Goal: Task Accomplishment & Management: Use online tool/utility

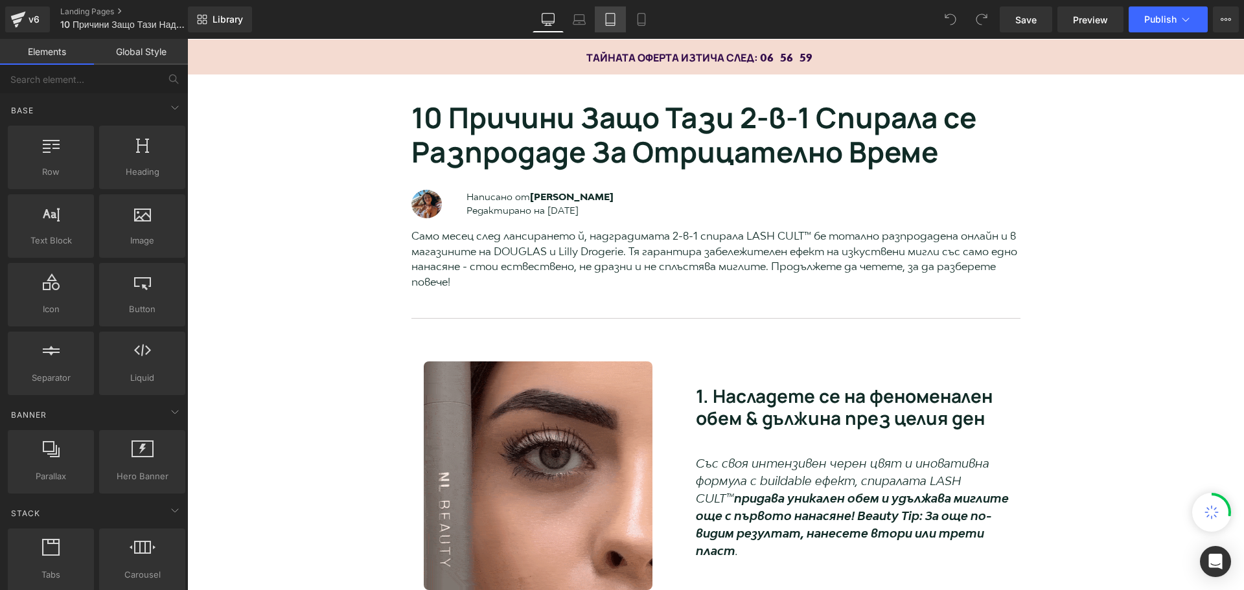
click at [612, 21] on icon at bounding box center [610, 19] width 13 height 13
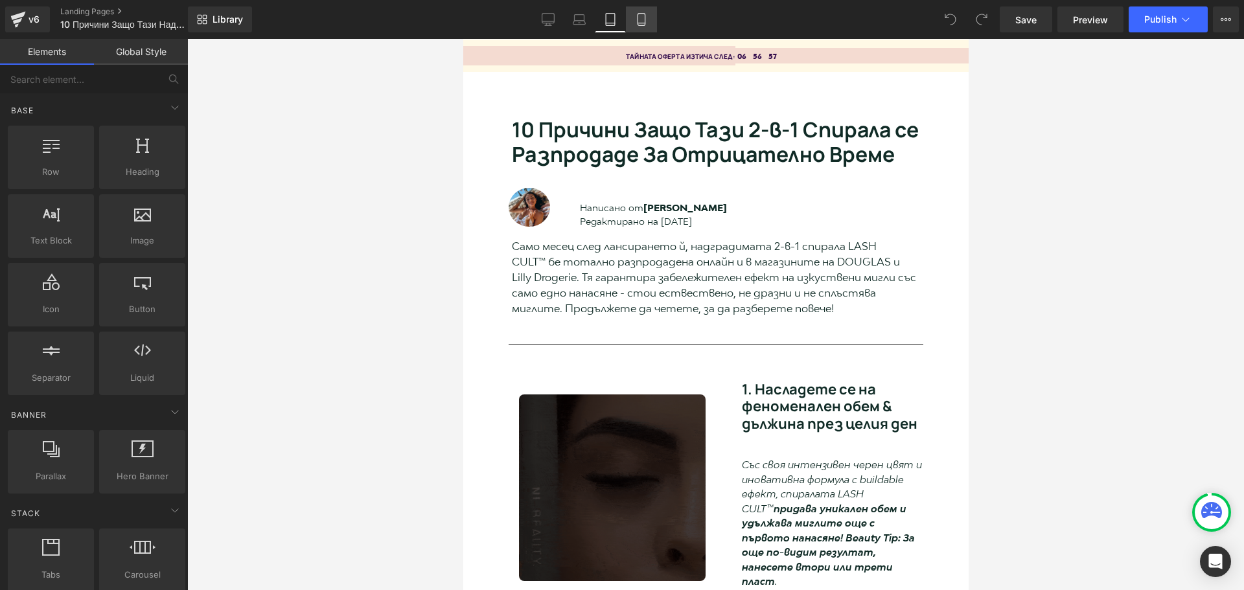
click at [640, 16] on icon at bounding box center [641, 19] width 13 height 13
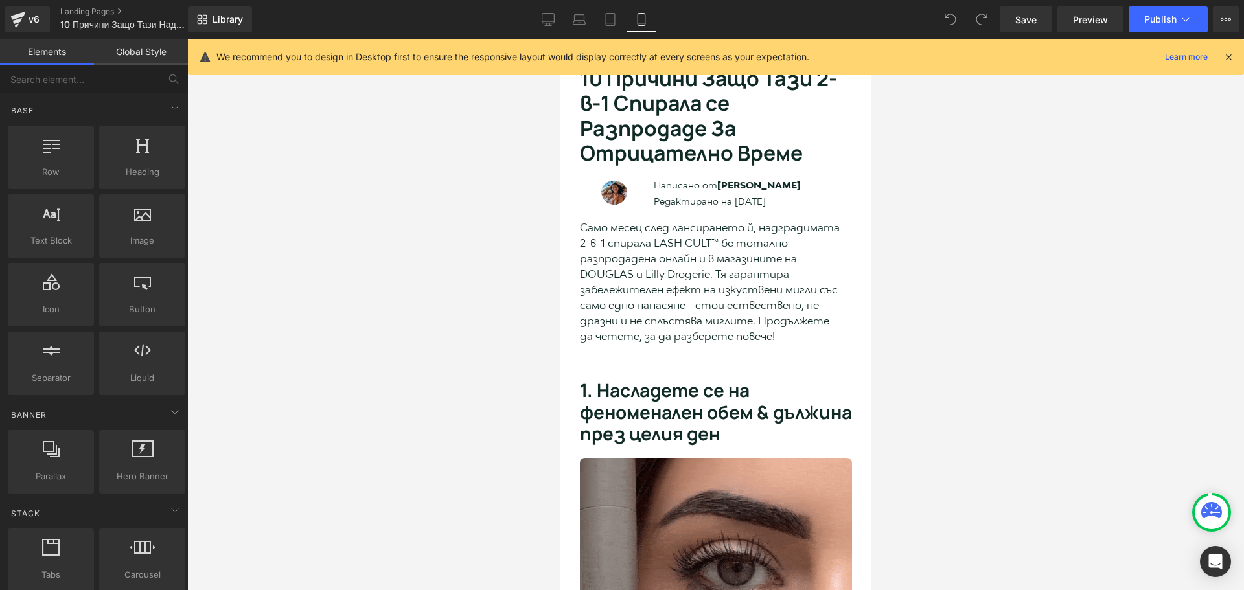
click at [1231, 52] on icon at bounding box center [1228, 57] width 12 height 12
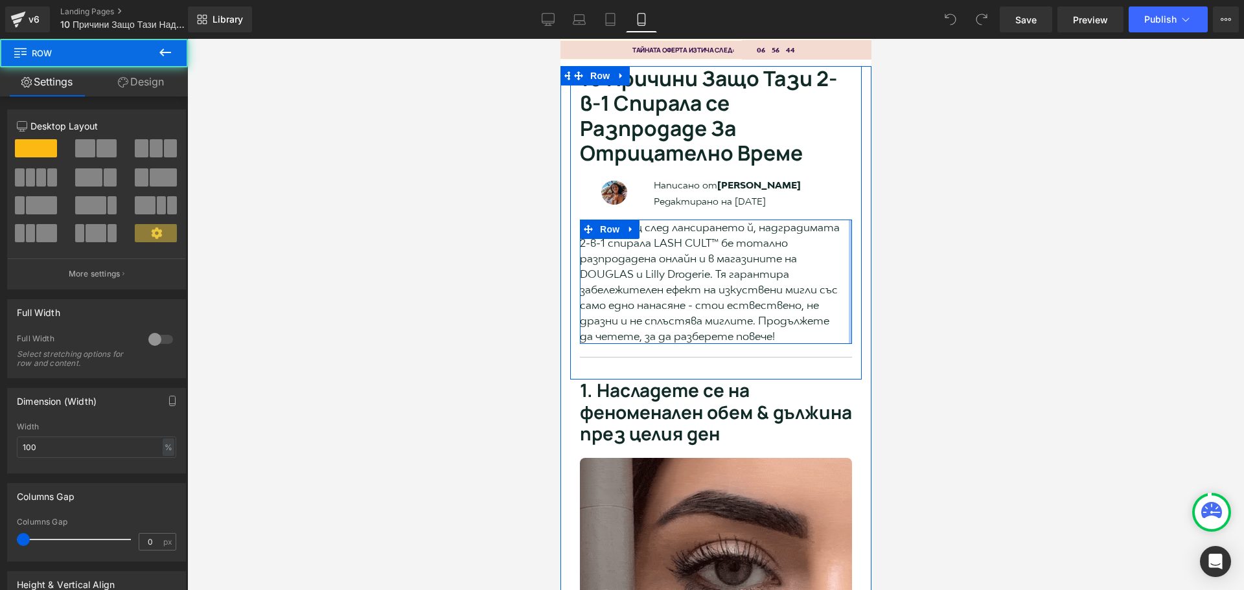
click at [848, 241] on div at bounding box center [849, 282] width 3 height 124
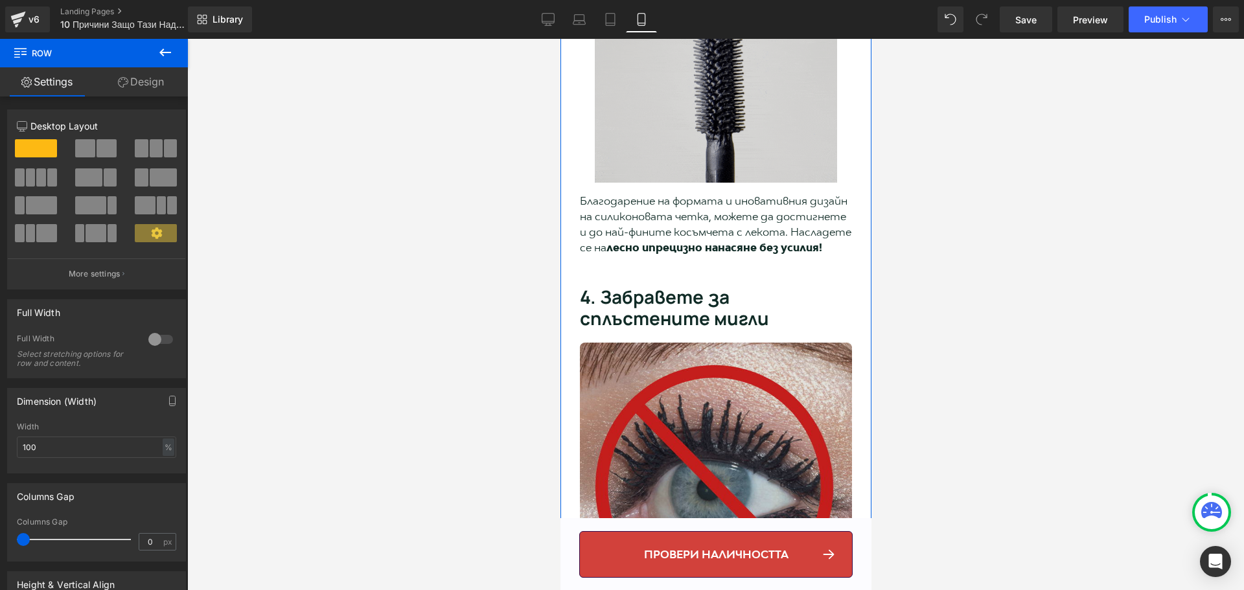
scroll to position [1555, 0]
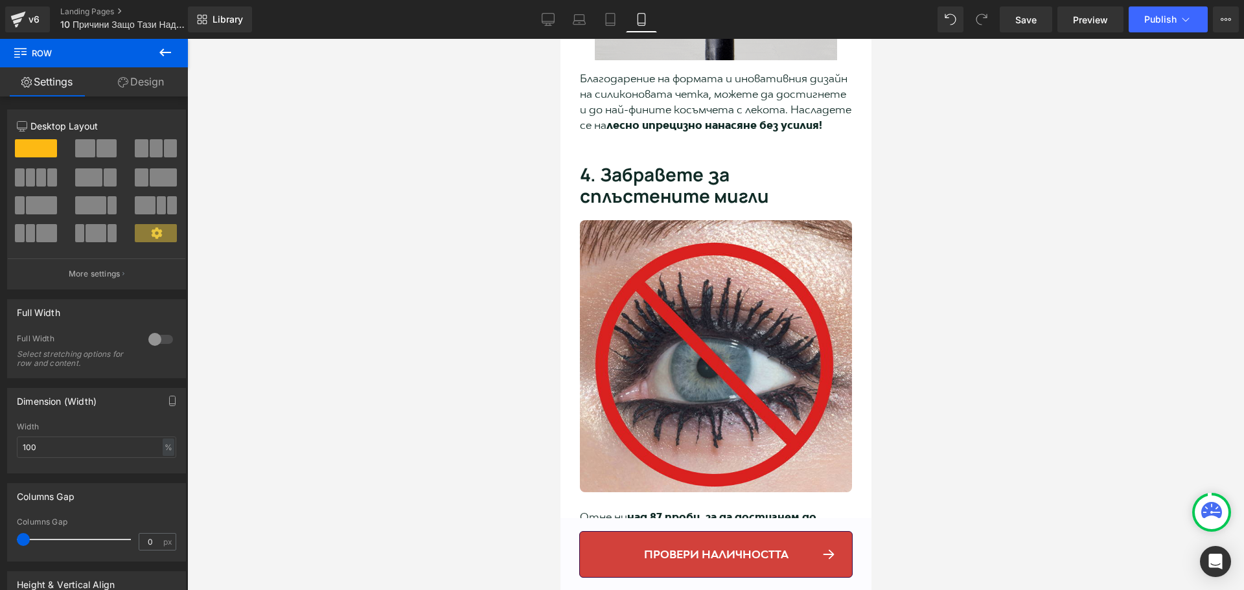
click at [574, 534] on div "провери наличността Button" at bounding box center [715, 557] width 311 height 52
click at [155, 58] on button at bounding box center [165, 53] width 45 height 29
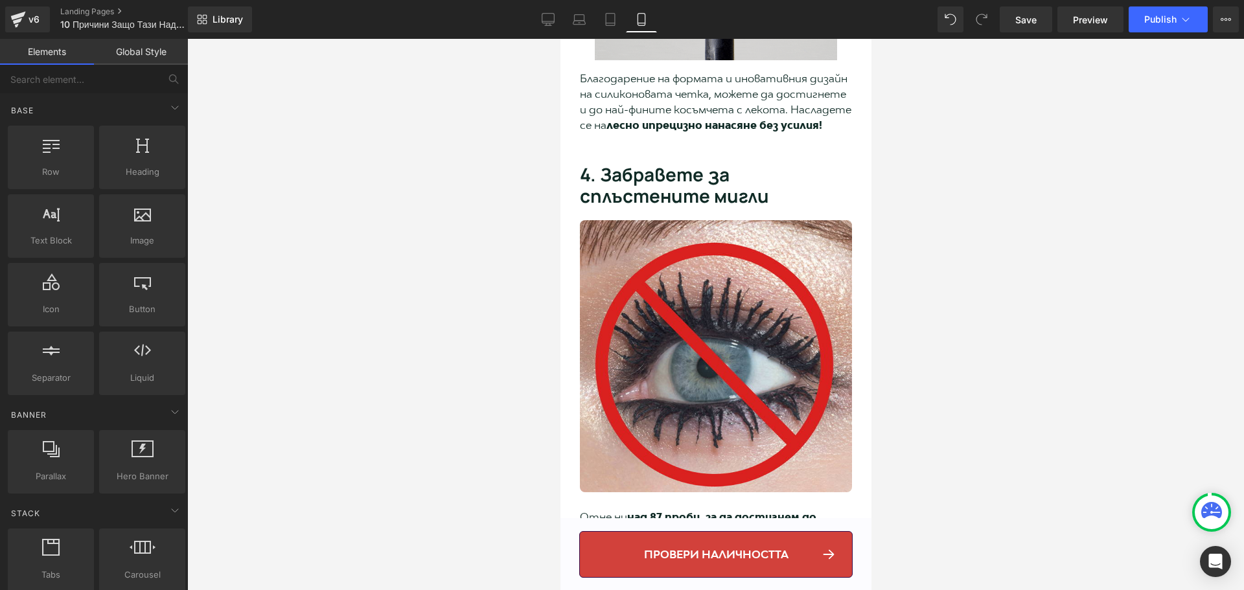
click at [146, 49] on link "Global Style" at bounding box center [141, 52] width 94 height 26
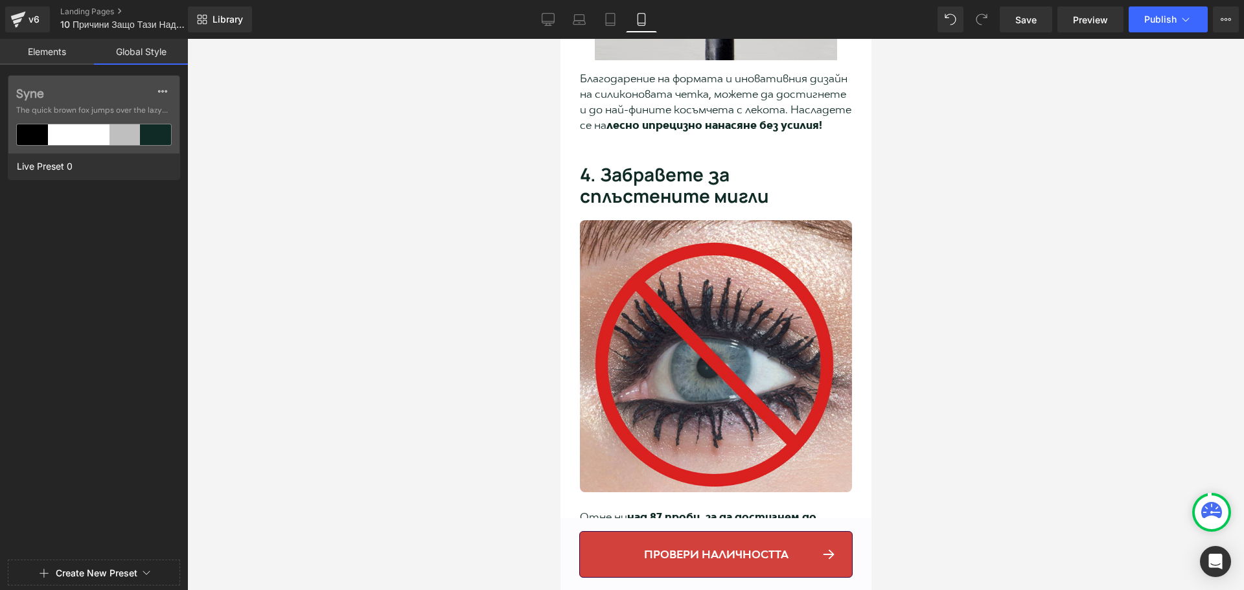
click at [50, 51] on link "Elements" at bounding box center [47, 52] width 94 height 26
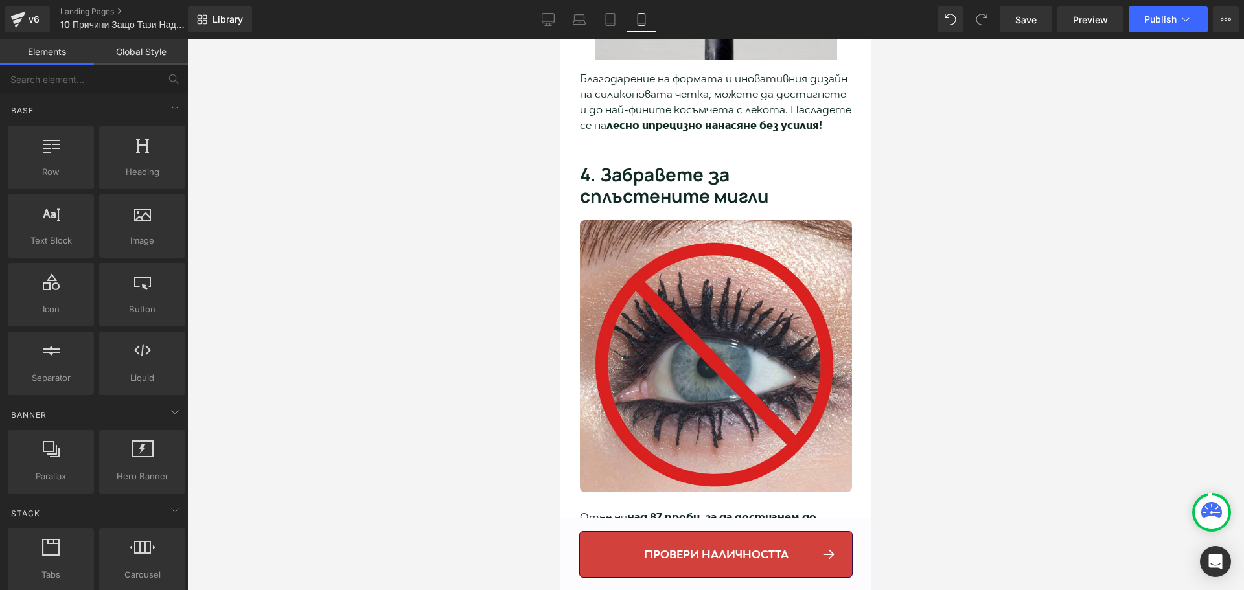
click at [52, 57] on link "Elements" at bounding box center [47, 52] width 94 height 26
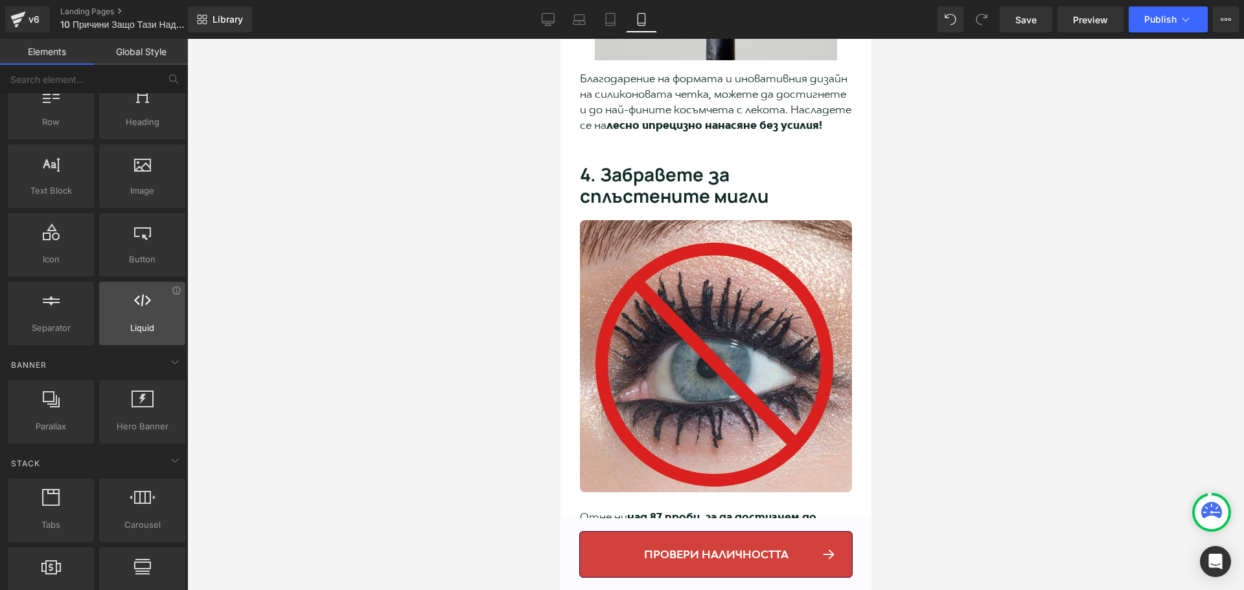
scroll to position [0, 0]
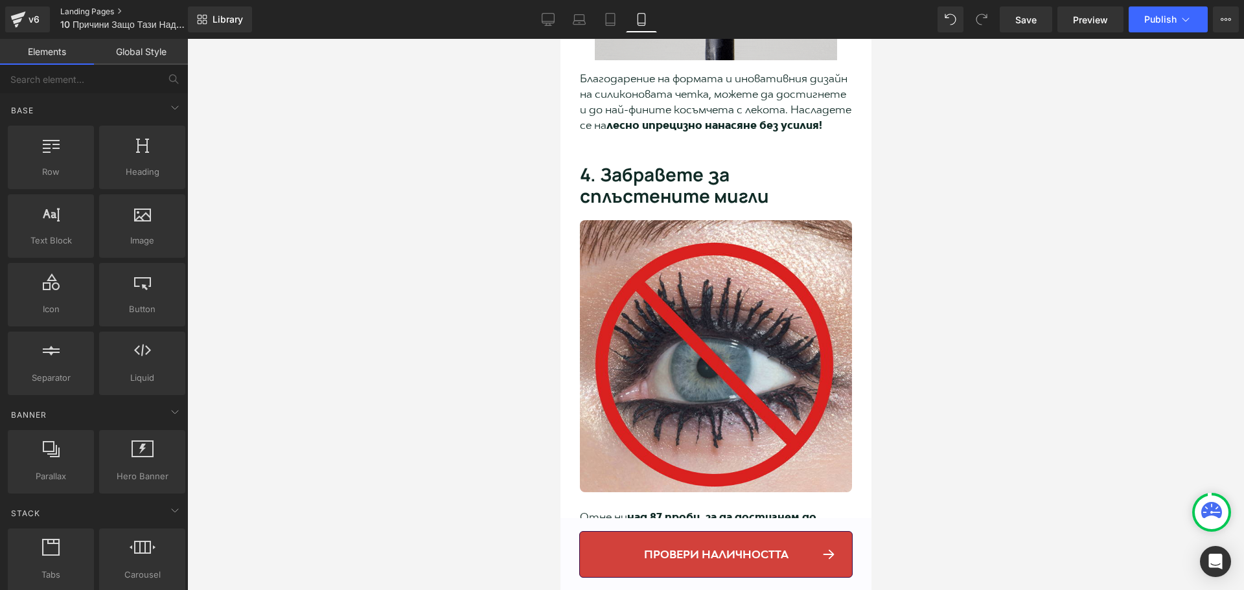
click at [119, 14] on link "Landing Pages" at bounding box center [134, 11] width 149 height 10
click at [568, 539] on div "провери наличността Button" at bounding box center [715, 557] width 311 height 52
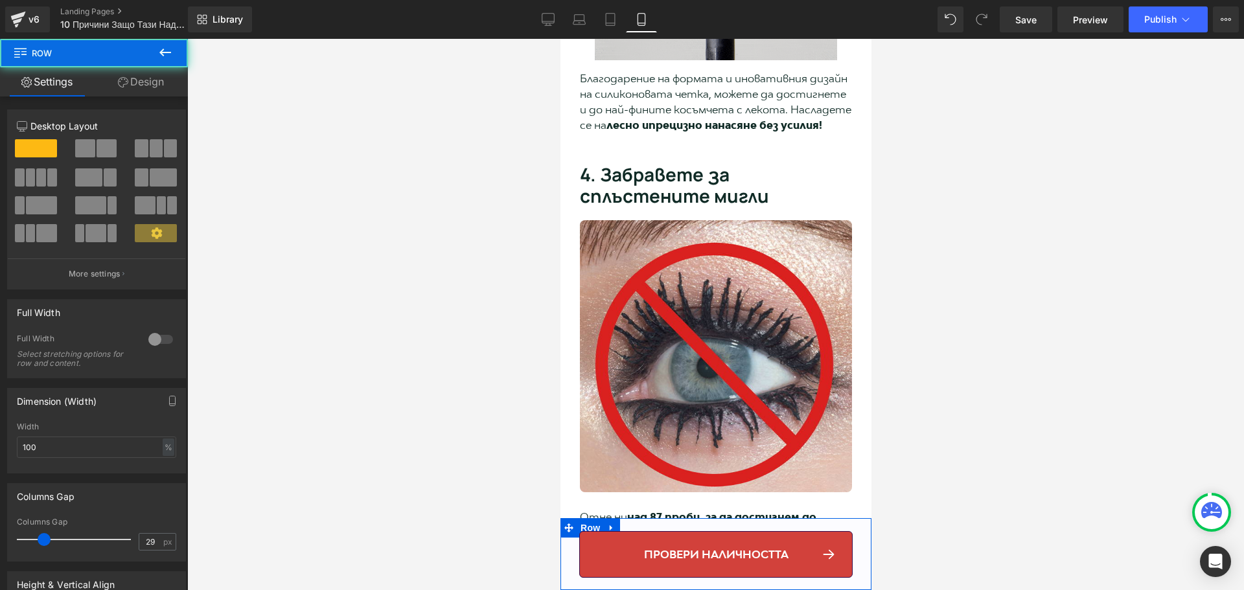
click at [569, 539] on div "провери наличността Button" at bounding box center [715, 557] width 311 height 52
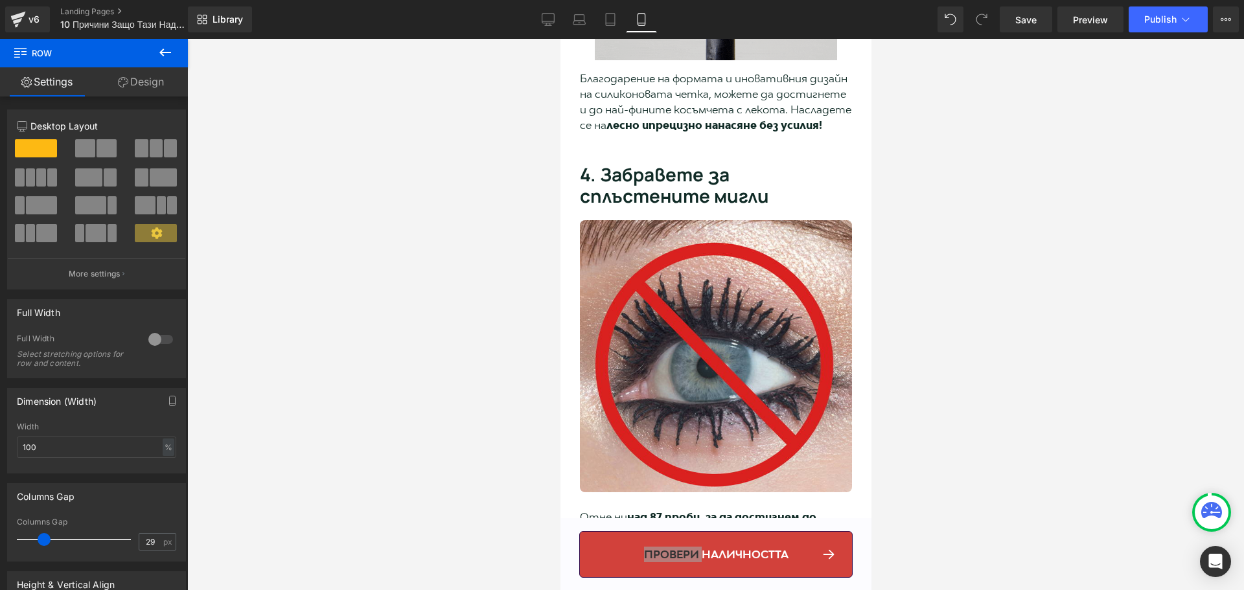
click at [165, 52] on icon at bounding box center [165, 53] width 12 height 8
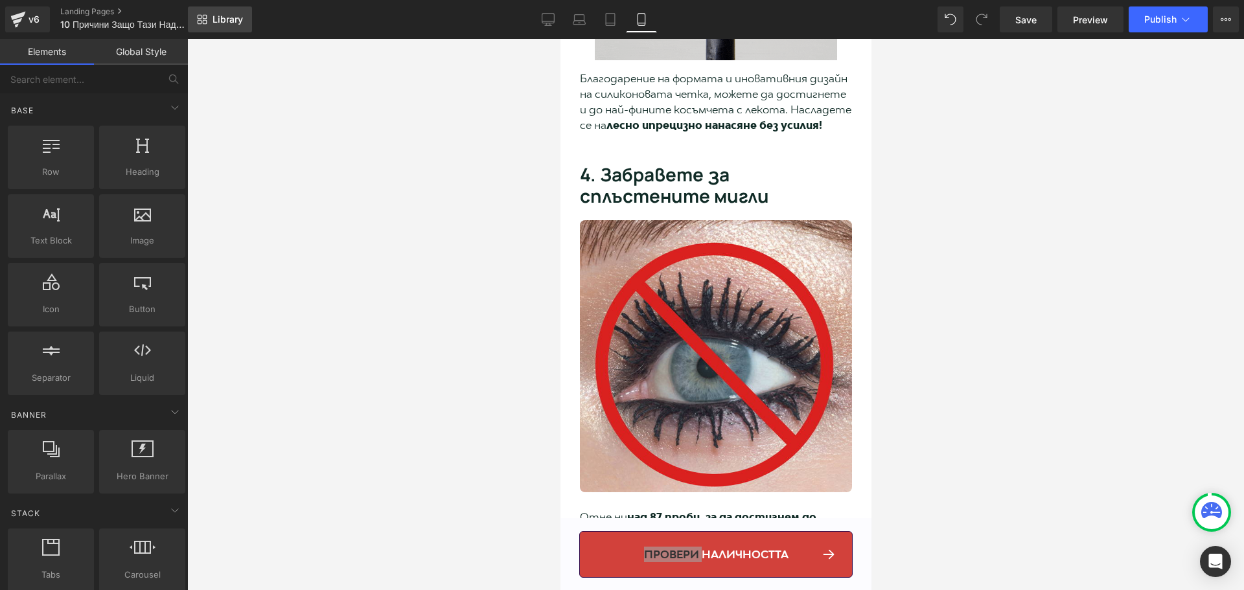
click at [208, 25] on link "Library" at bounding box center [220, 19] width 64 height 26
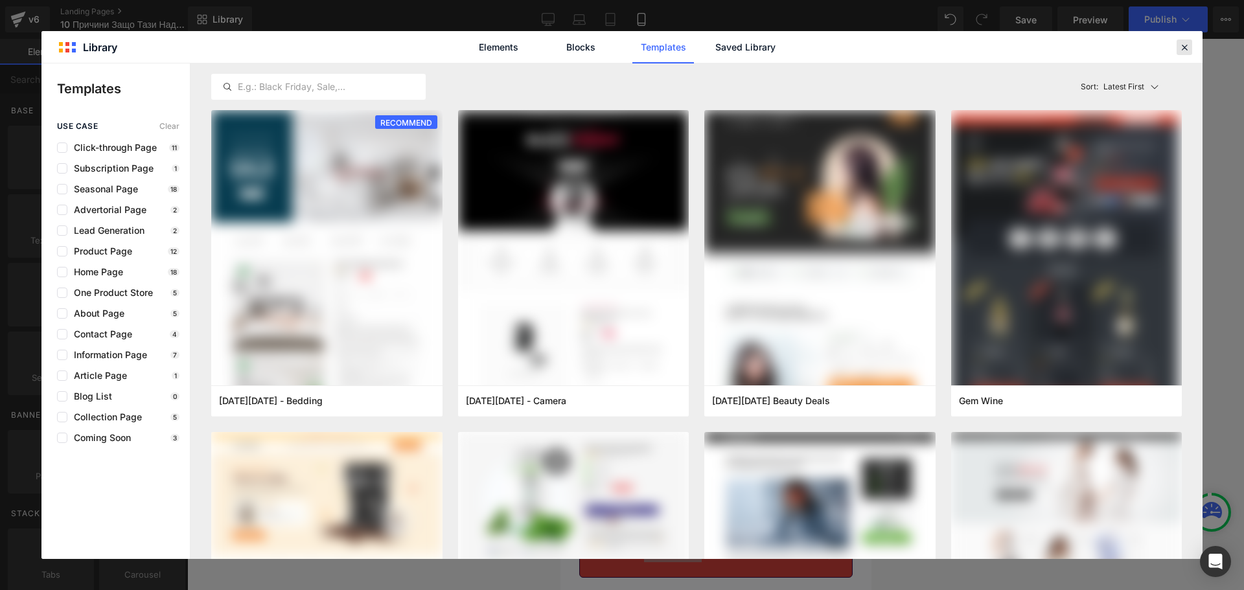
click at [0, 0] on div at bounding box center [0, 0] width 0 height 0
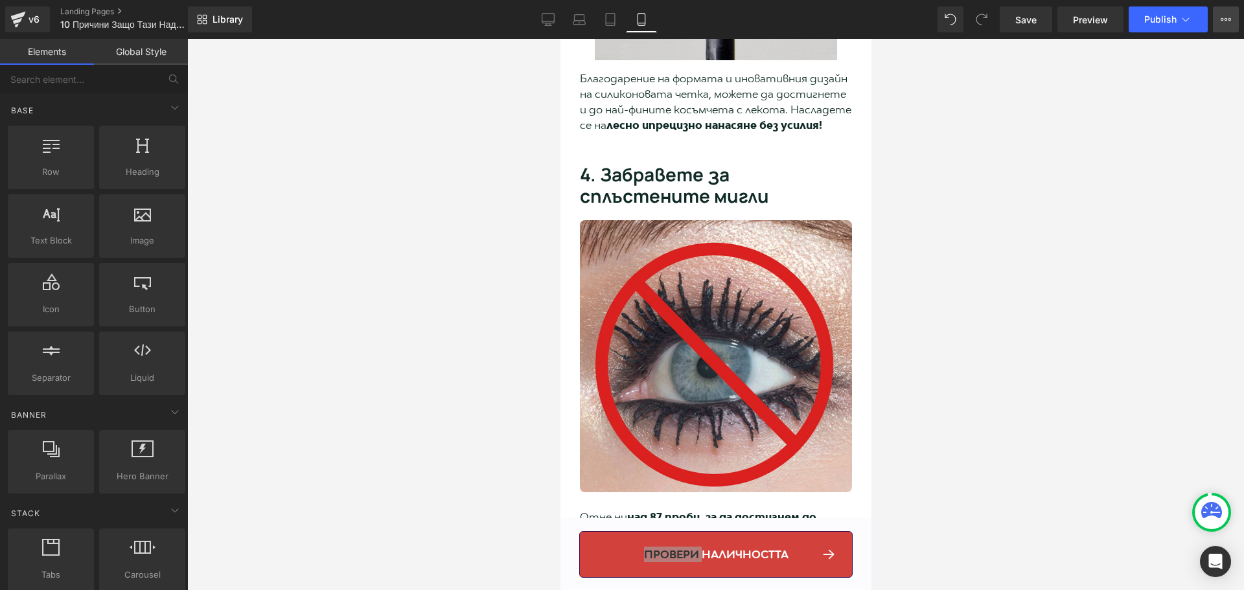
click at [1238, 21] on button "View Live Page View with current Template Save Template to Library Schedule Pub…" at bounding box center [1226, 19] width 26 height 26
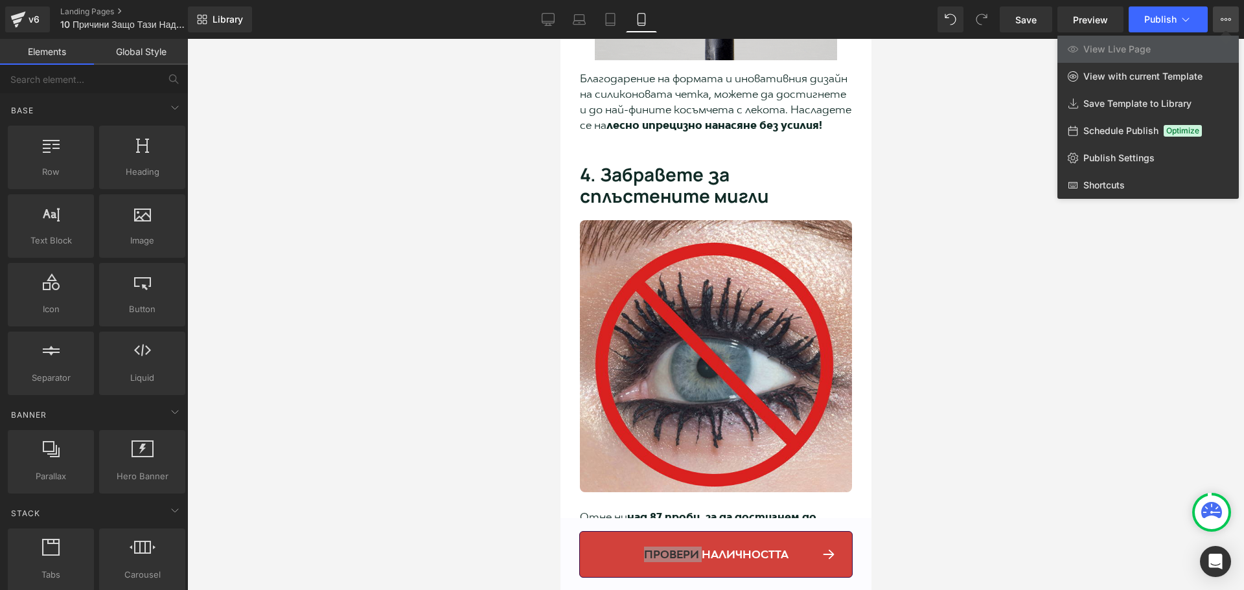
click at [1229, 17] on icon at bounding box center [1225, 19] width 10 height 10
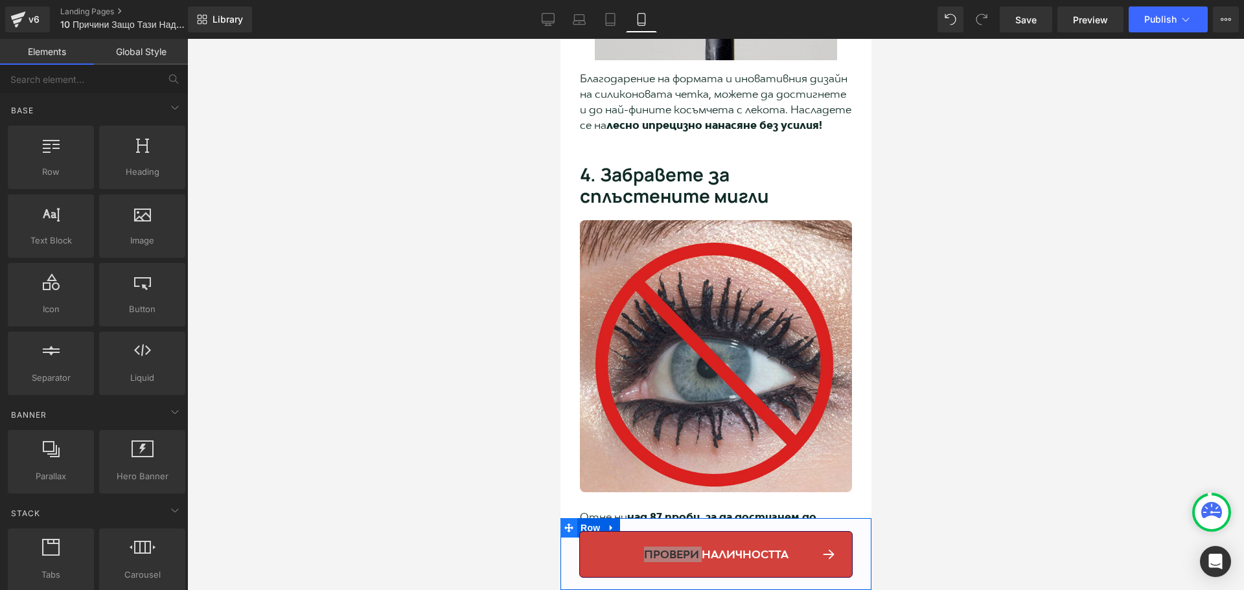
click at [571, 526] on icon at bounding box center [568, 528] width 9 height 10
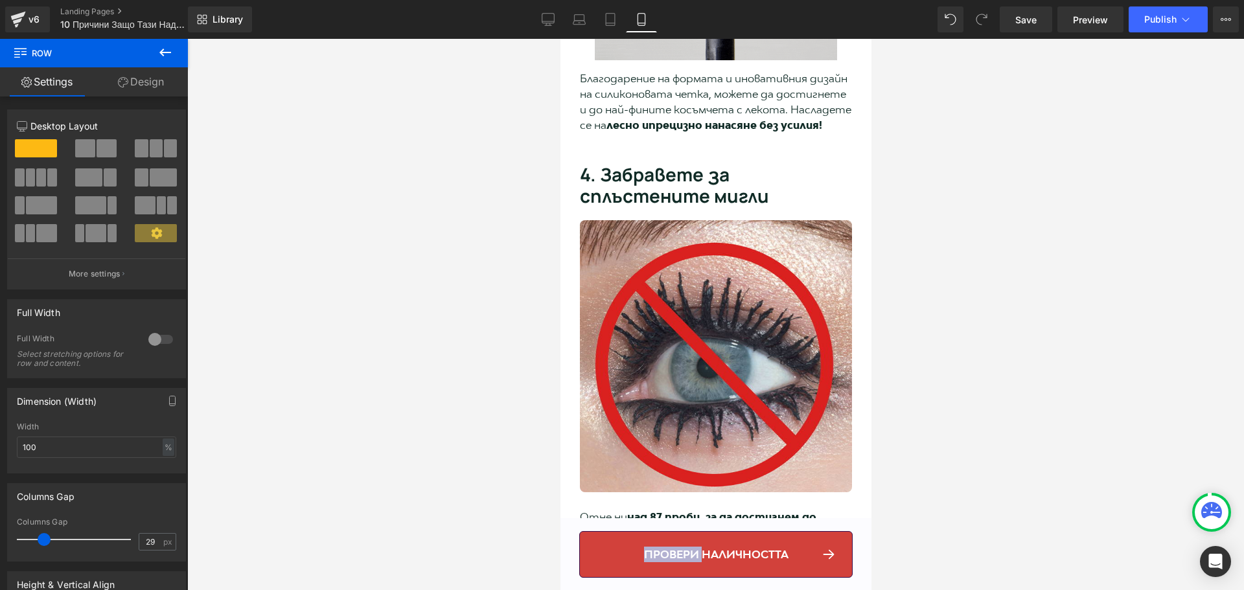
click at [597, 548] on link "провери наличността" at bounding box center [714, 554] width 273 height 47
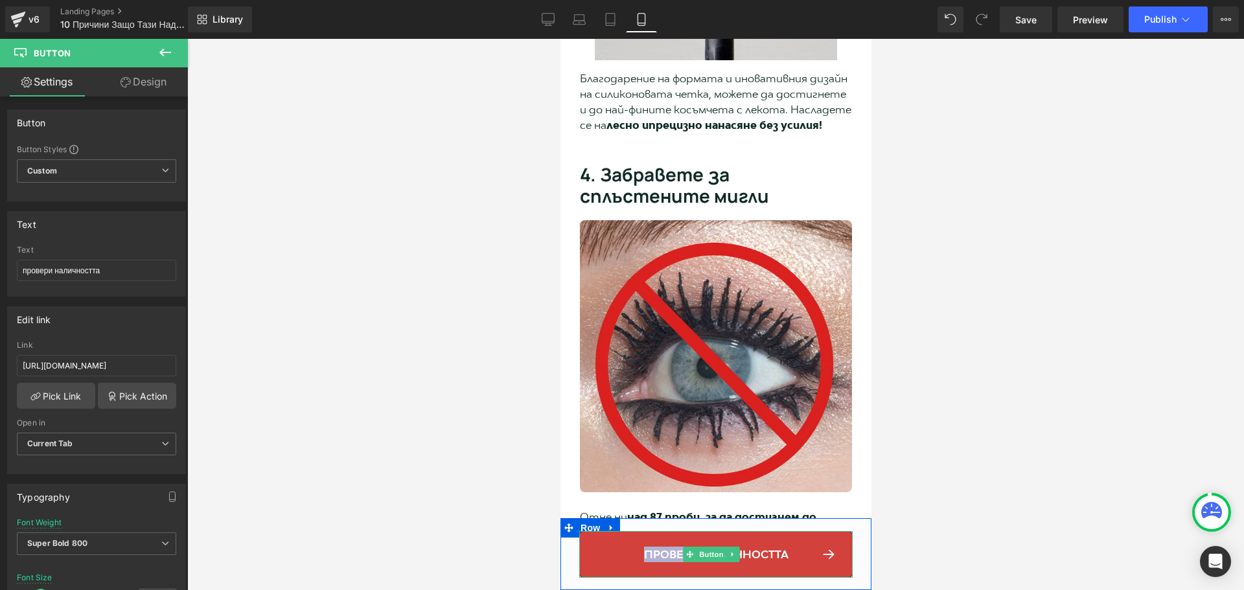
click at [830, 552] on link "провери наличността" at bounding box center [714, 554] width 273 height 47
click at [733, 559] on link at bounding box center [732, 555] width 14 height 16
click at [775, 556] on span "провери наличността" at bounding box center [715, 555] width 144 height 16
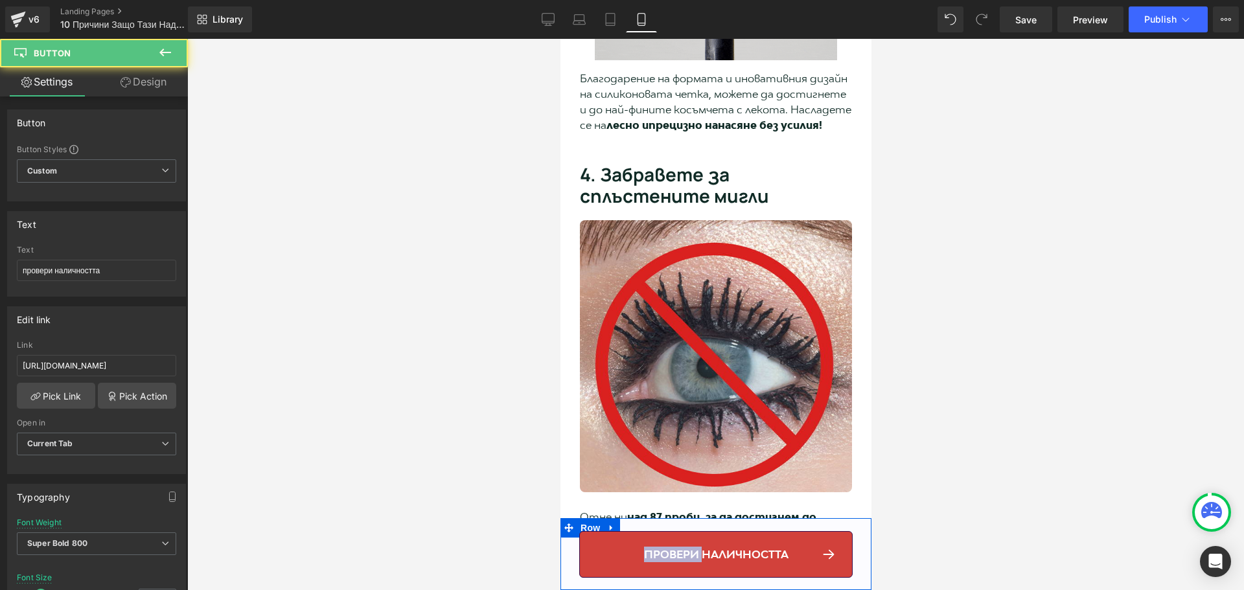
click at [849, 537] on div "провери наличността Button" at bounding box center [715, 557] width 311 height 52
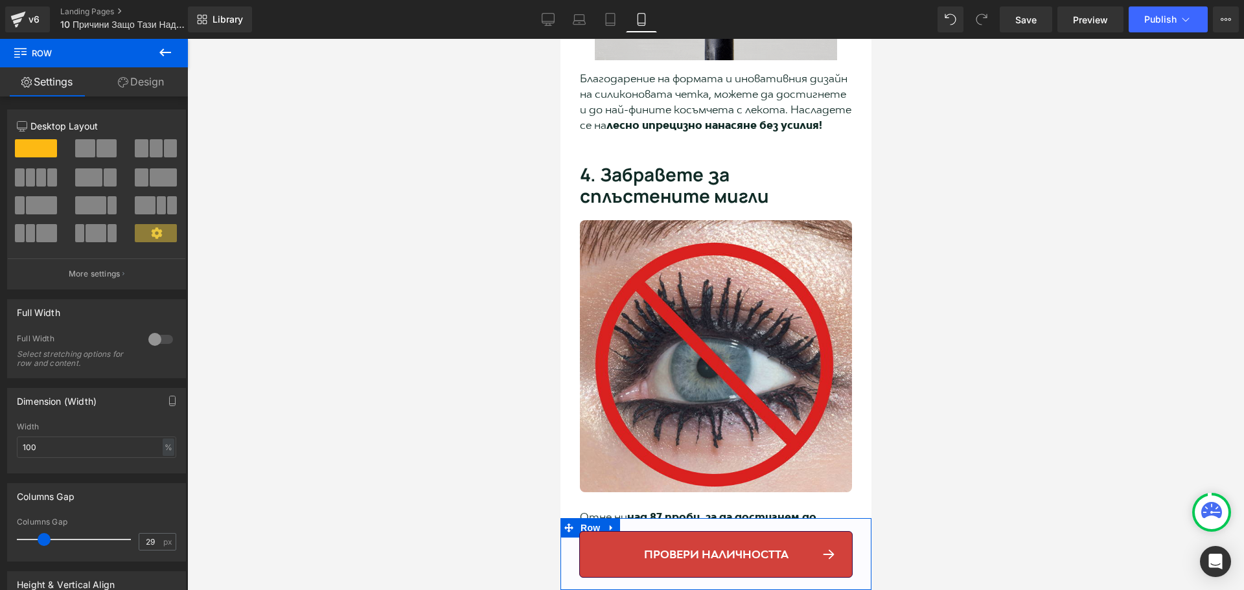
click at [852, 538] on div "провери наличността Button" at bounding box center [715, 557] width 311 height 52
click at [170, 243] on div at bounding box center [156, 233] width 43 height 19
click at [151, 229] on icon at bounding box center [157, 233] width 12 height 12
click at [109, 268] on button "More settings" at bounding box center [96, 273] width 177 height 30
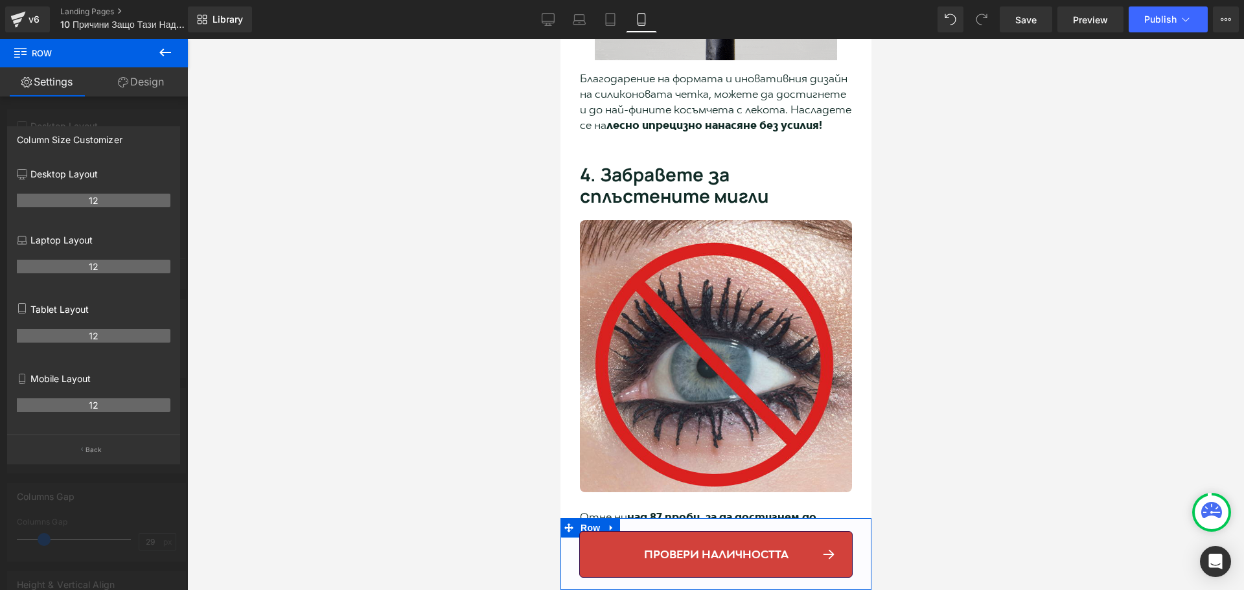
click at [83, 109] on div at bounding box center [94, 318] width 188 height 558
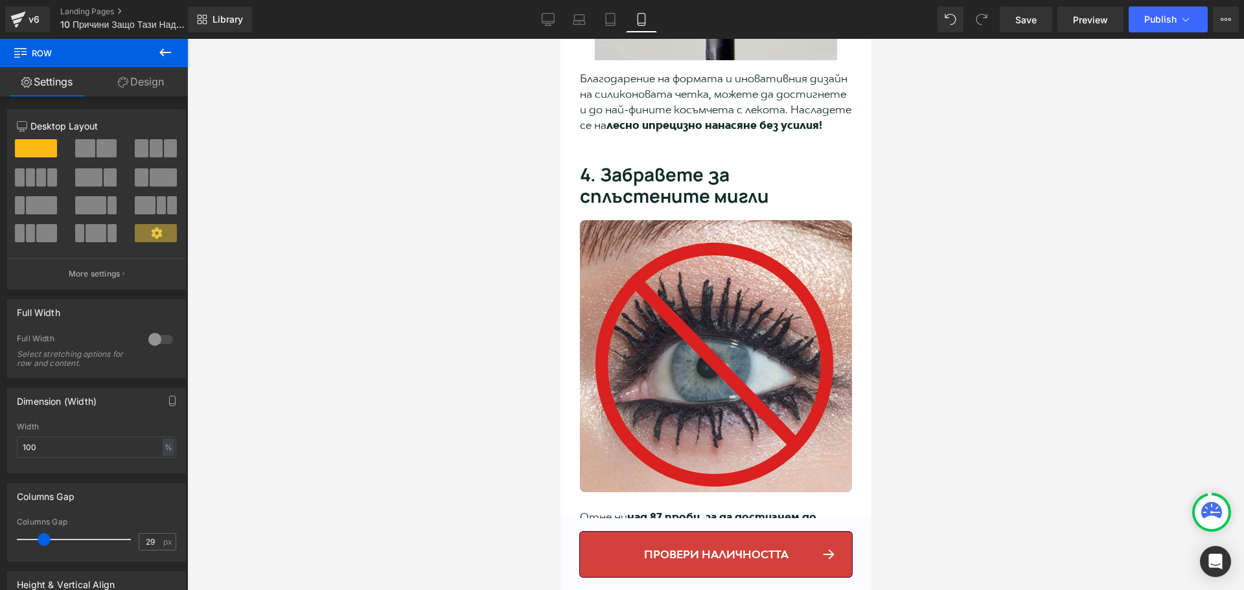
click at [20, 54] on icon at bounding box center [20, 51] width 12 height 12
click at [163, 47] on icon at bounding box center [165, 53] width 16 height 16
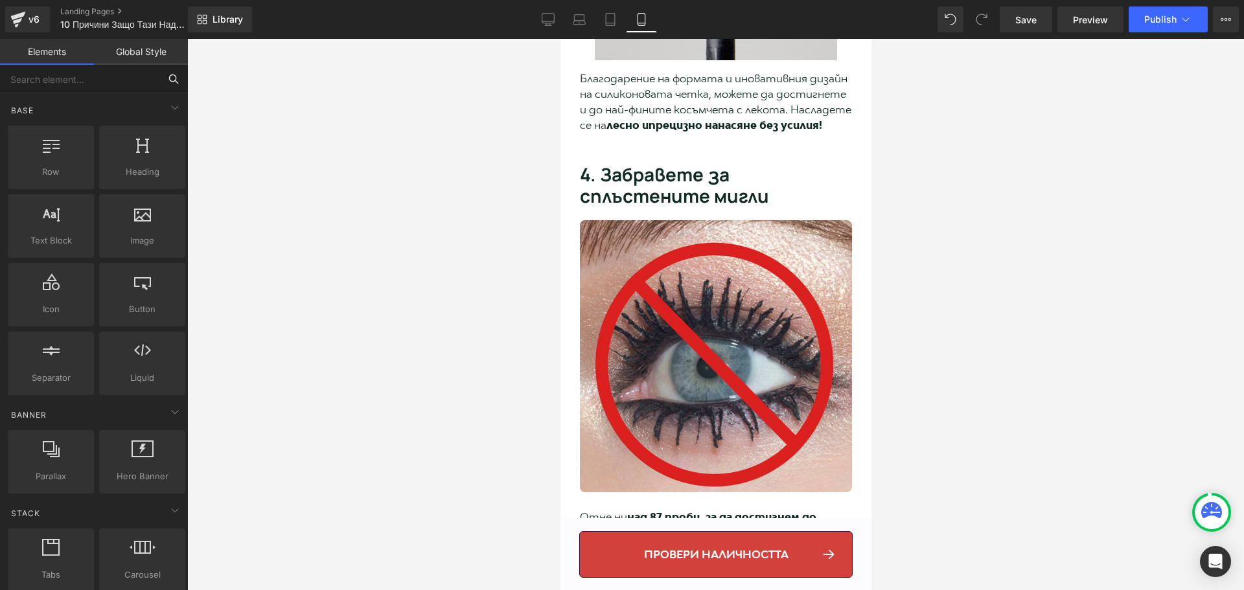
click at [100, 84] on input "text" at bounding box center [79, 79] width 159 height 29
click at [88, 106] on div "Base" at bounding box center [96, 110] width 183 height 26
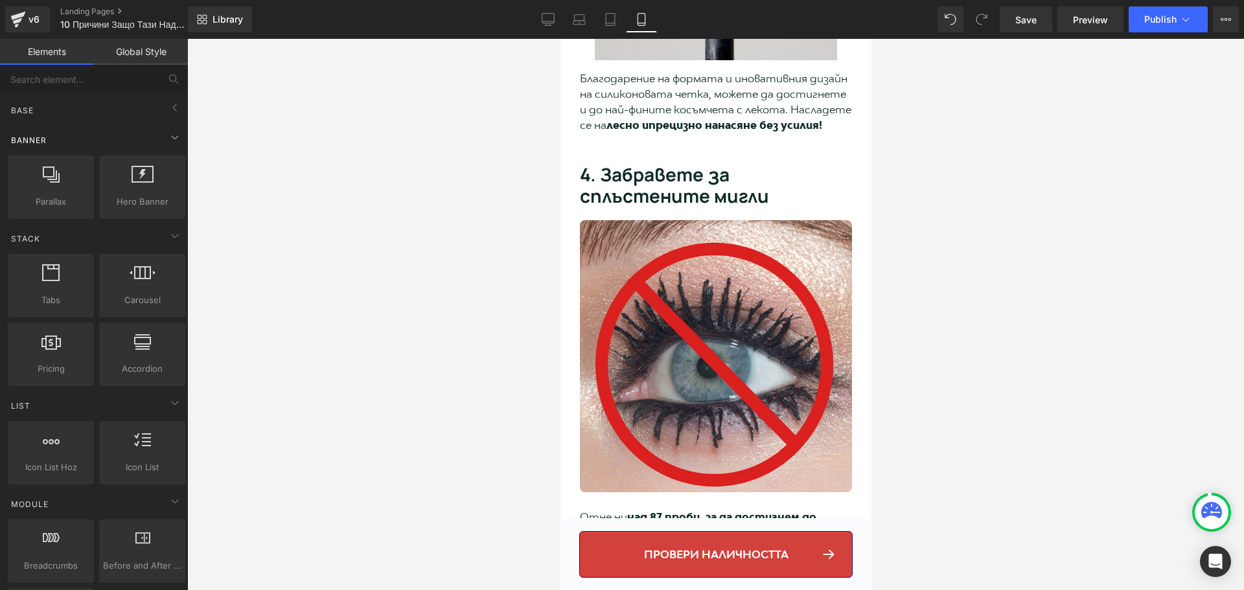
click at [91, 152] on div "Banner" at bounding box center [96, 140] width 183 height 26
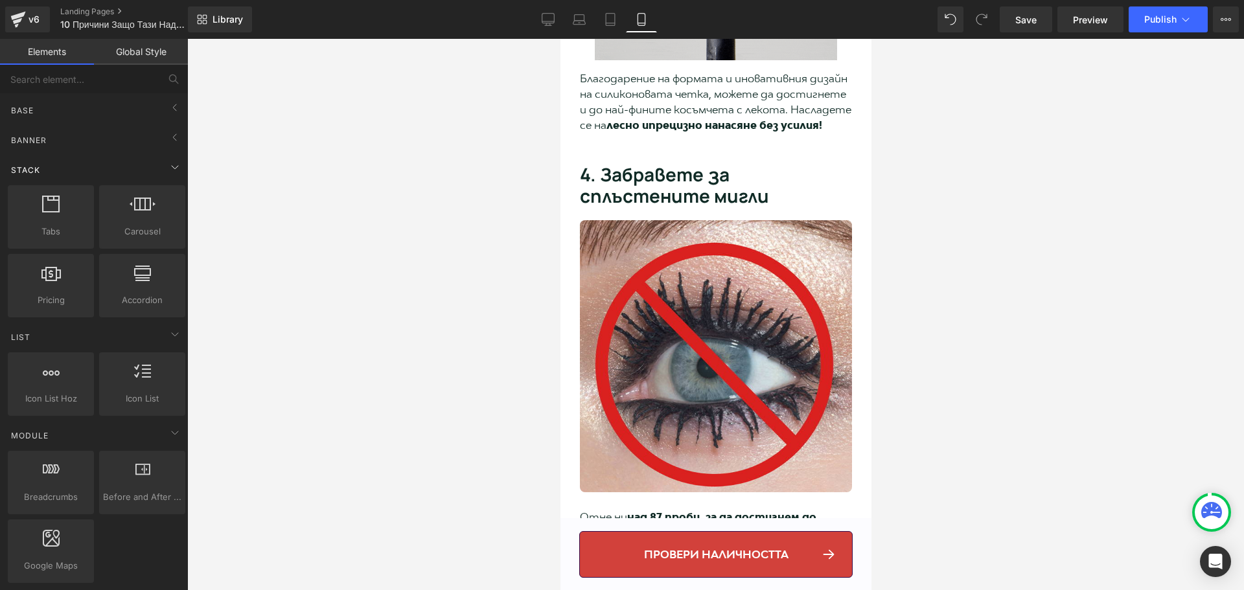
click at [65, 164] on div "Stack" at bounding box center [96, 170] width 183 height 26
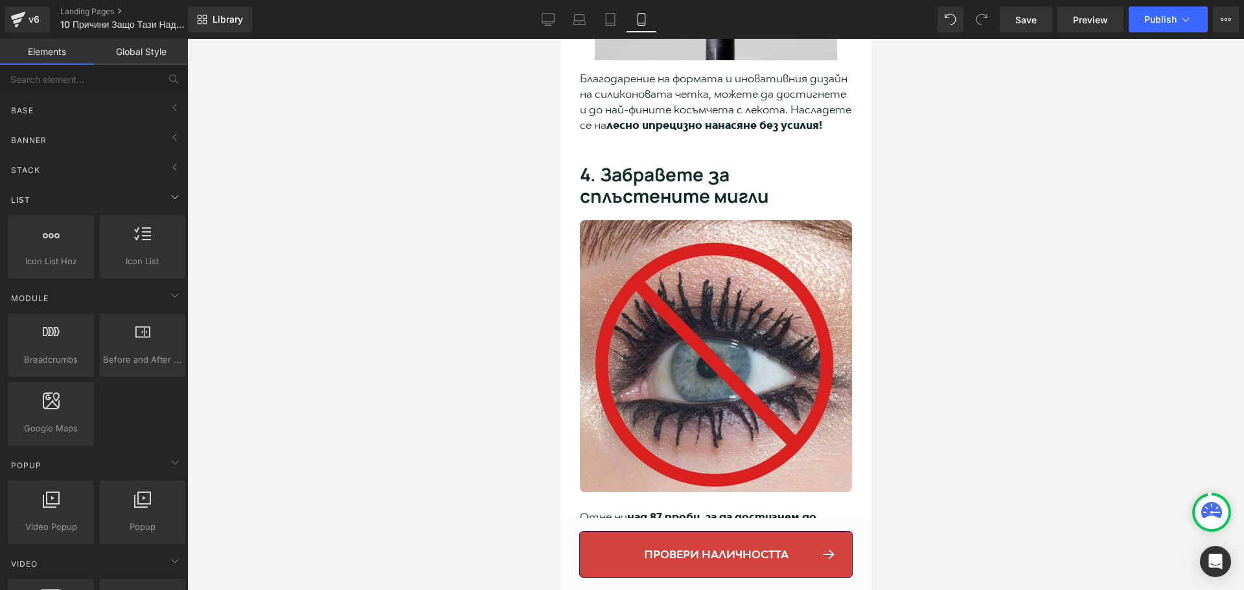
click at [56, 204] on div "List" at bounding box center [96, 200] width 183 height 26
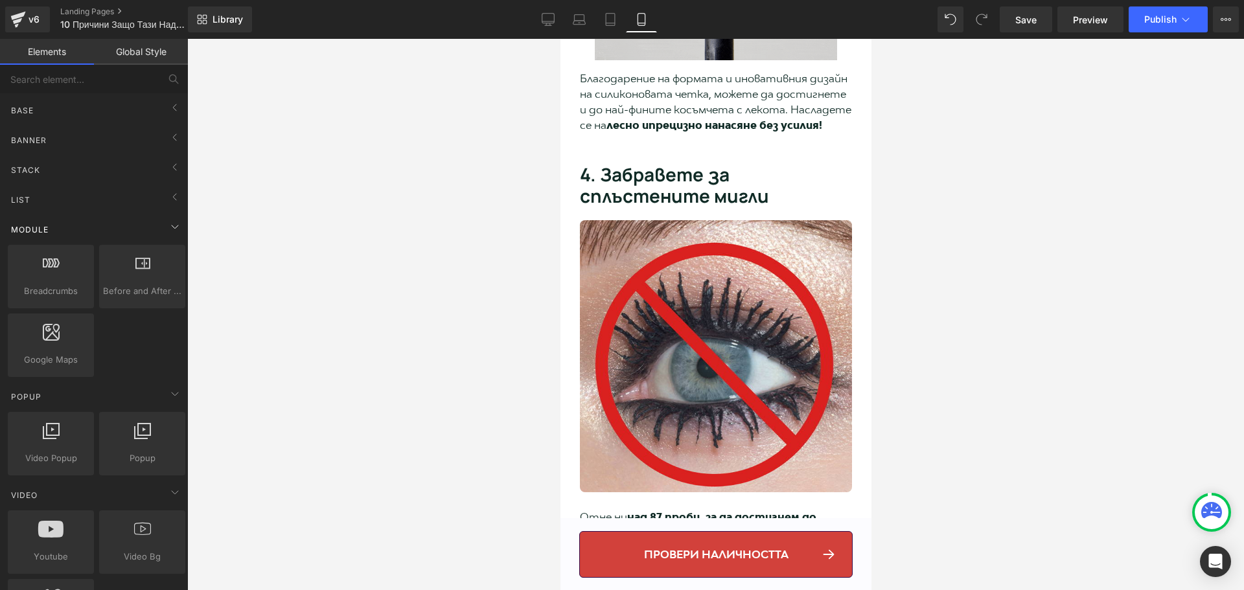
click at [73, 232] on div "Module" at bounding box center [96, 229] width 183 height 26
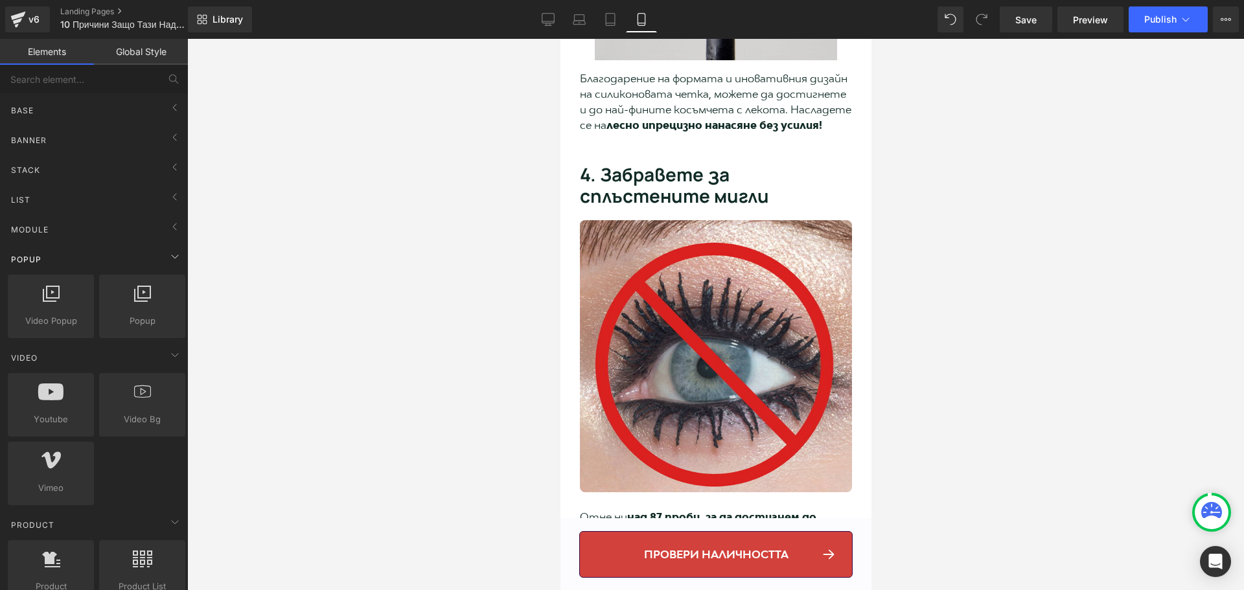
click at [62, 262] on div "Popup" at bounding box center [96, 259] width 183 height 26
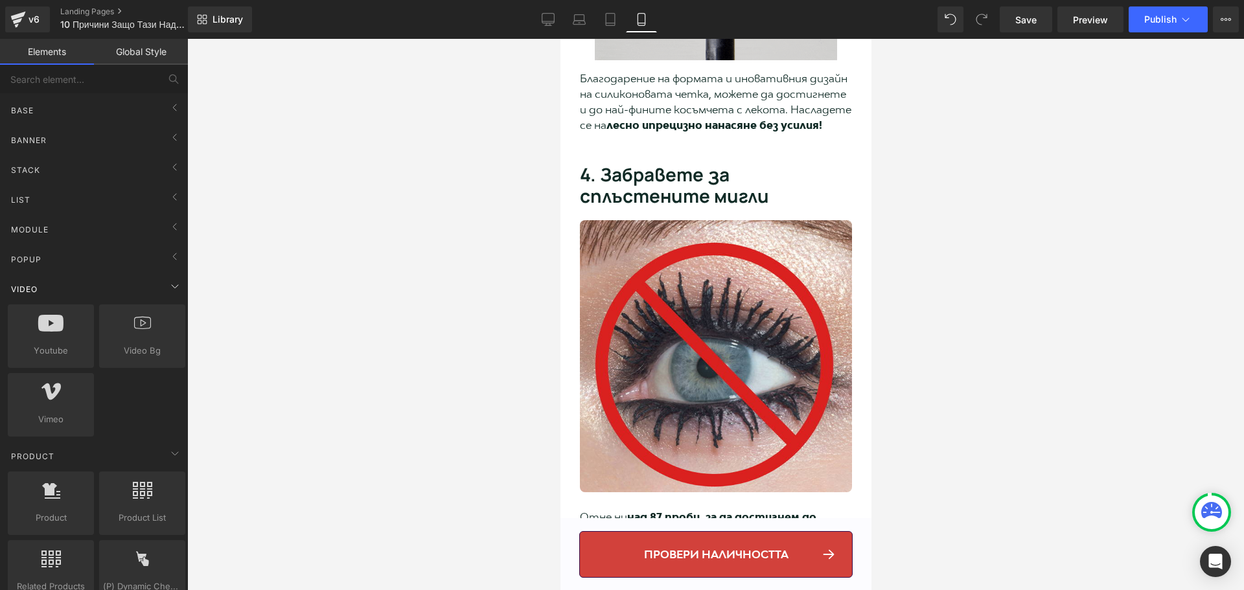
click at [63, 283] on div "Video" at bounding box center [96, 289] width 183 height 26
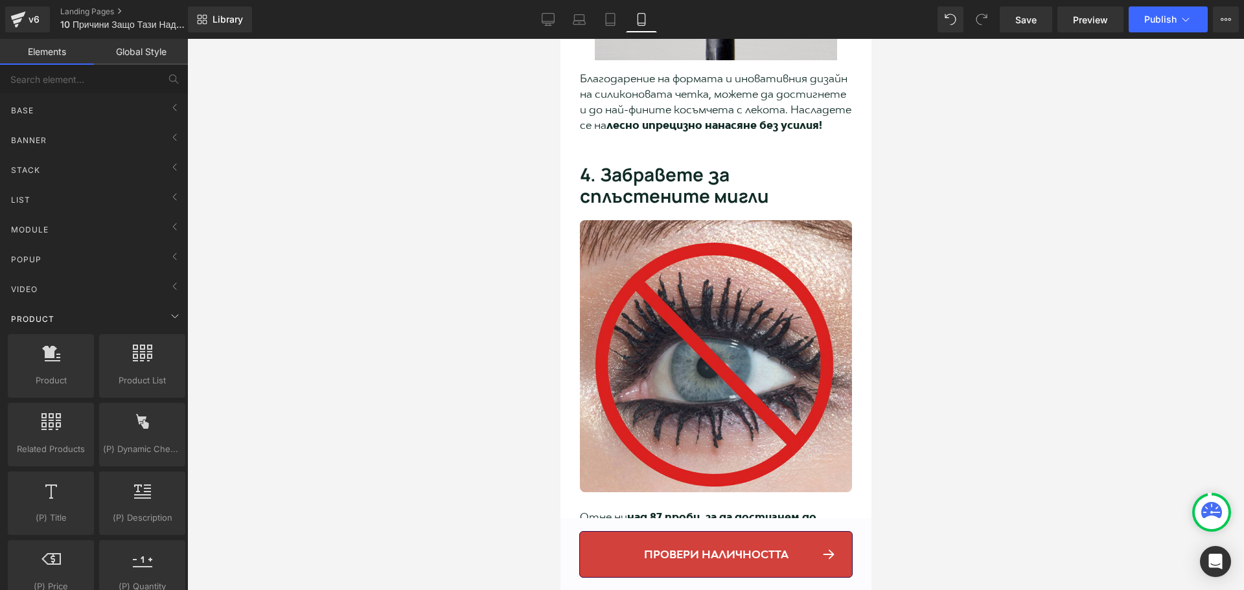
click at [65, 323] on div "Product" at bounding box center [96, 319] width 183 height 26
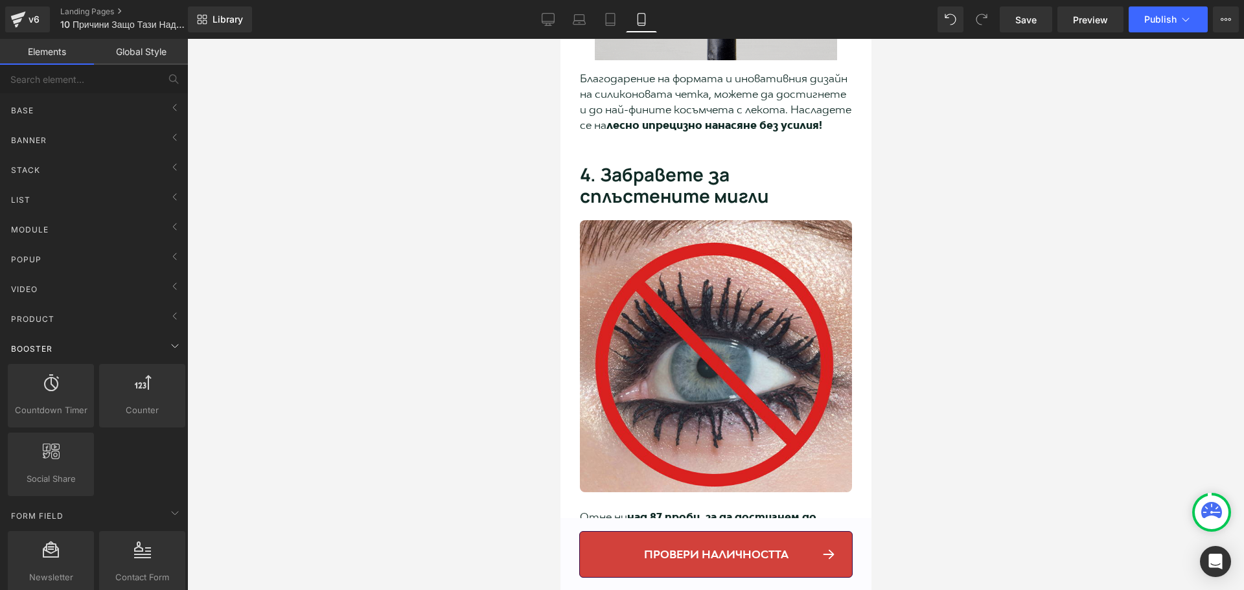
click at [71, 347] on div "Booster" at bounding box center [96, 349] width 183 height 26
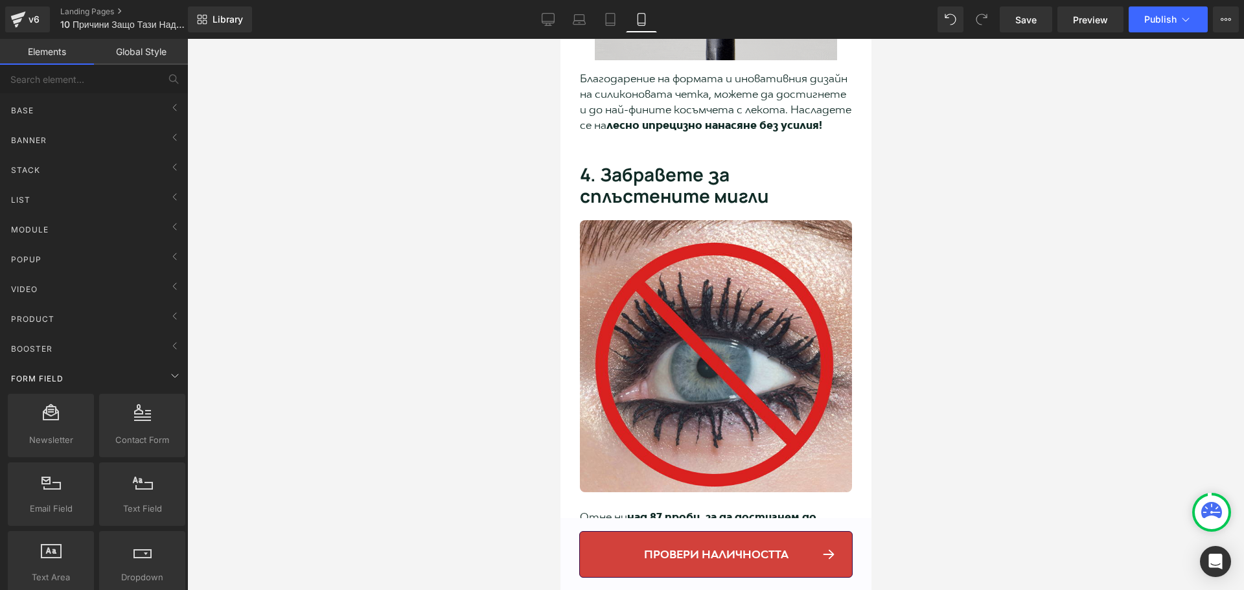
click at [76, 378] on div "Form Field" at bounding box center [96, 378] width 183 height 26
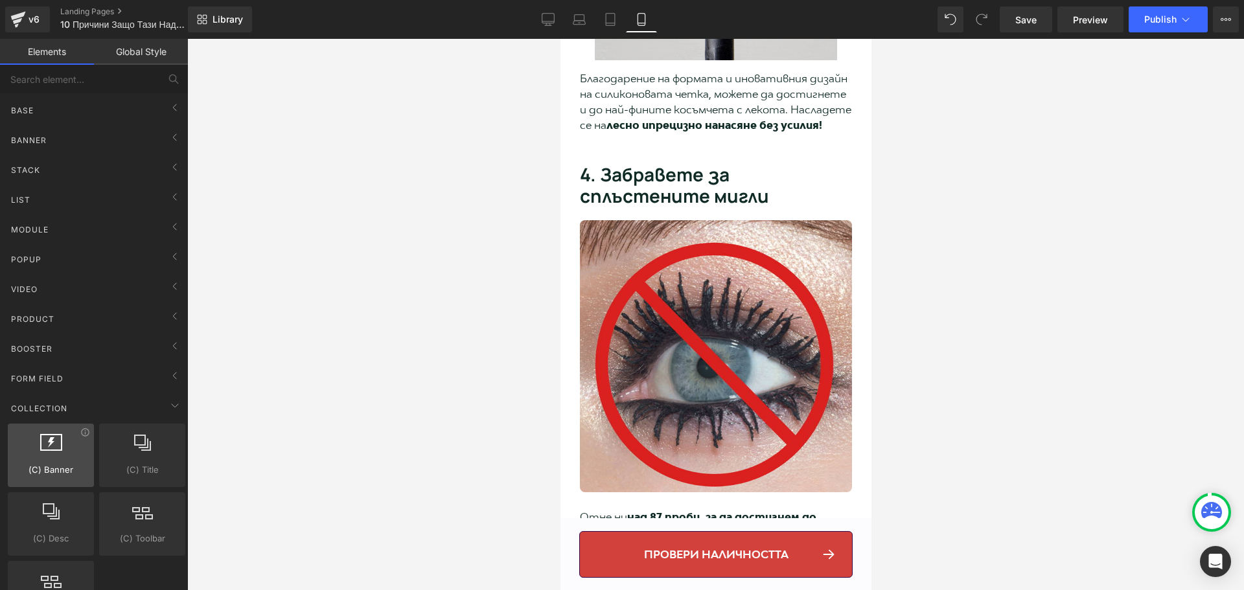
click at [71, 424] on div "(C) Banner collections, banners, images, photos" at bounding box center [51, 455] width 86 height 63
click at [76, 406] on div "Collection" at bounding box center [96, 408] width 183 height 26
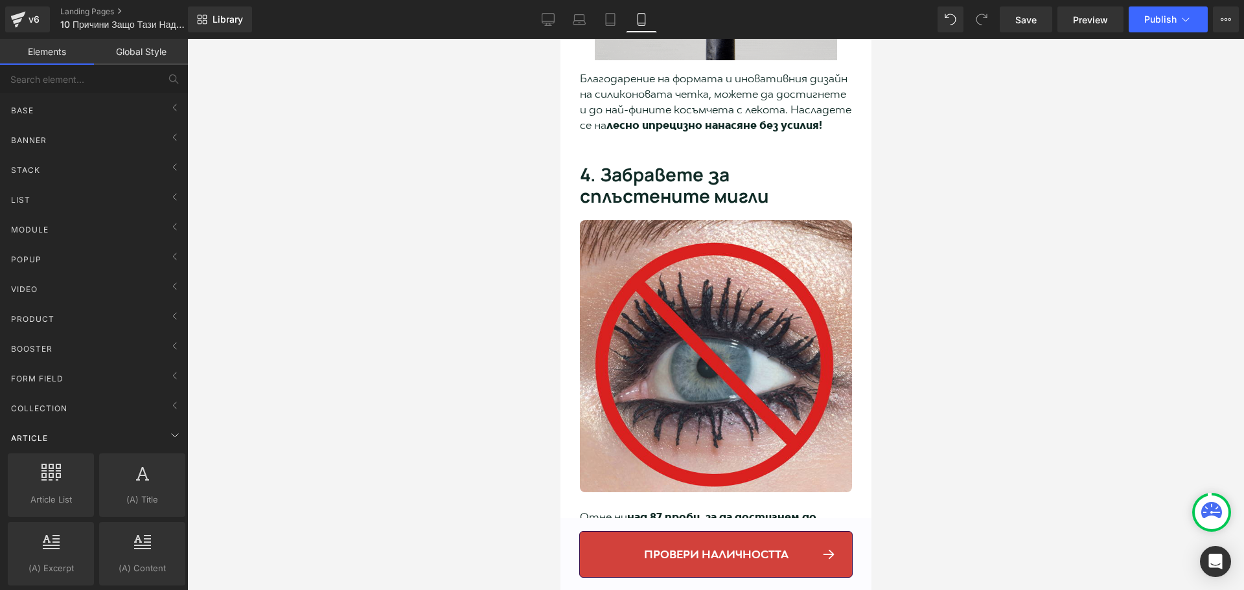
click at [83, 434] on div "Article" at bounding box center [96, 438] width 183 height 26
click at [86, 473] on div "Third Party" at bounding box center [96, 468] width 183 height 26
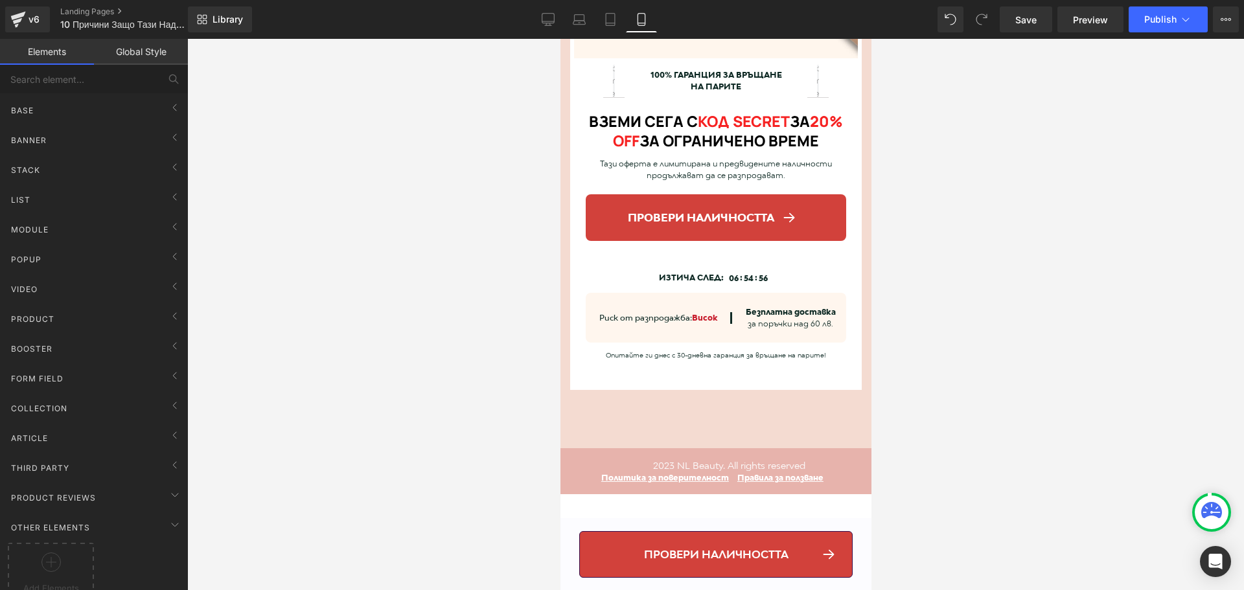
scroll to position [5464, 0]
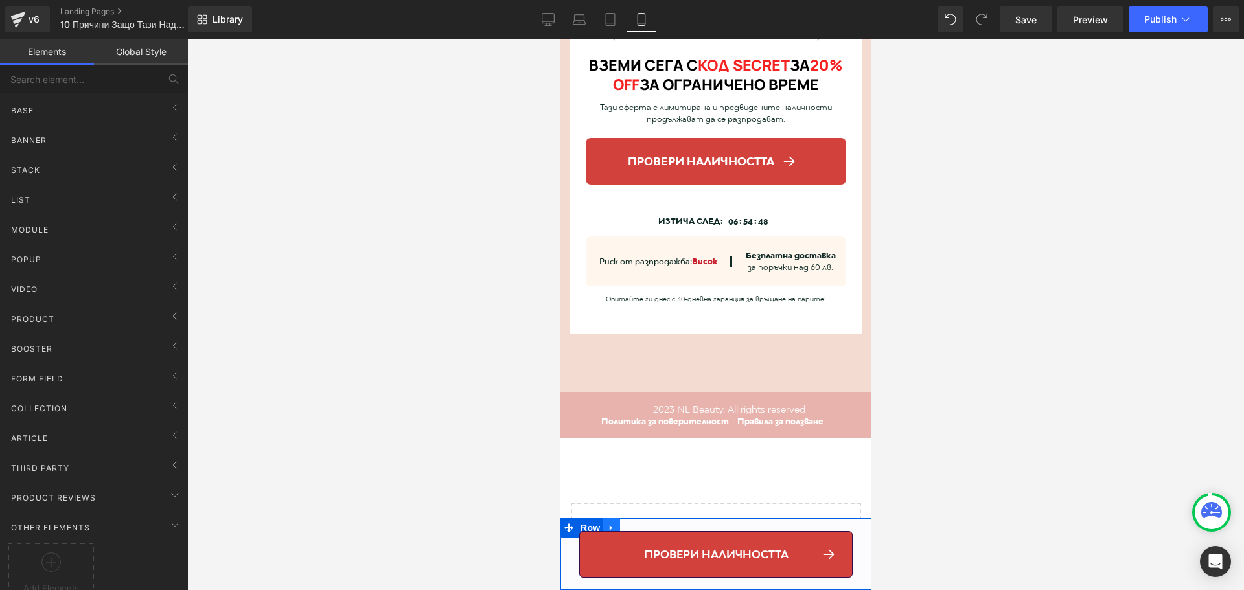
click at [612, 523] on icon at bounding box center [610, 528] width 9 height 10
click at [628, 526] on icon at bounding box center [627, 527] width 9 height 9
click at [572, 540] on div "провери наличността Button" at bounding box center [715, 557] width 311 height 52
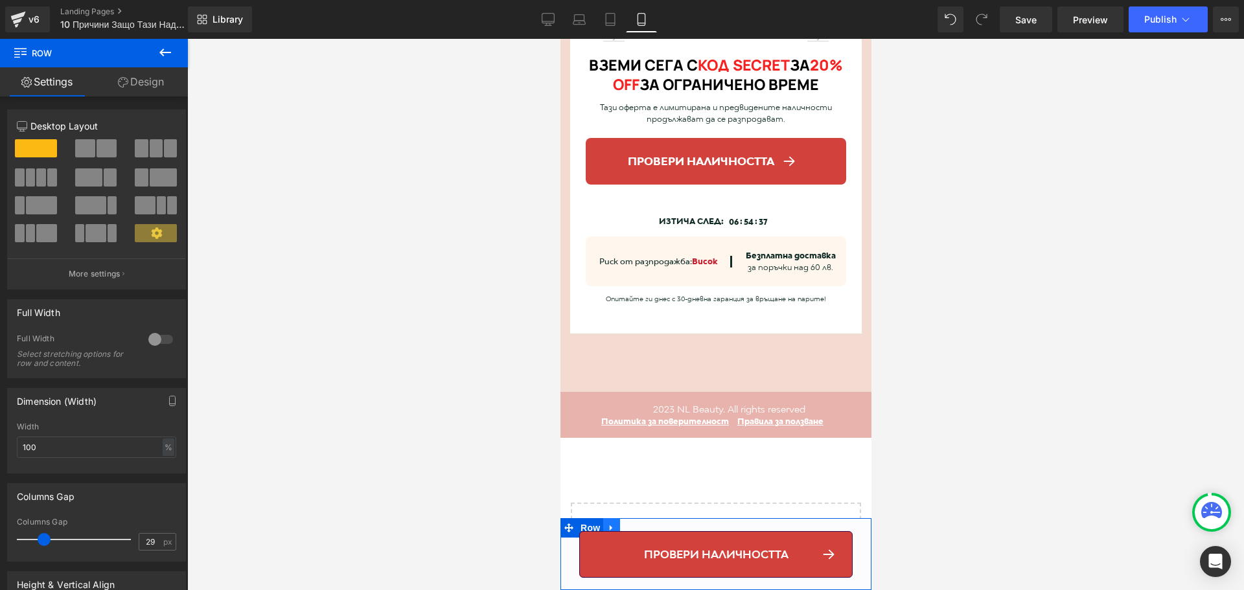
click at [609, 527] on icon at bounding box center [610, 528] width 3 height 6
click at [567, 527] on icon at bounding box center [568, 527] width 9 height 9
click at [568, 529] on icon at bounding box center [568, 527] width 9 height 9
click at [40, 60] on span "Row" at bounding box center [78, 53] width 130 height 29
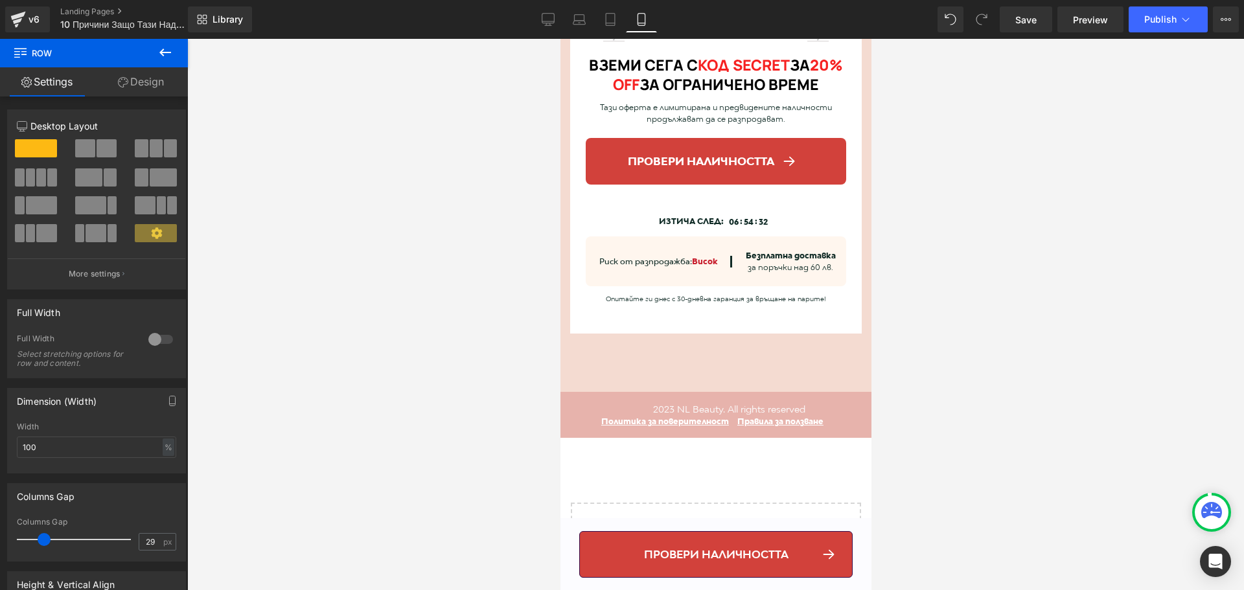
click at [19, 50] on icon at bounding box center [20, 51] width 12 height 12
click at [87, 56] on span "Row" at bounding box center [78, 53] width 130 height 29
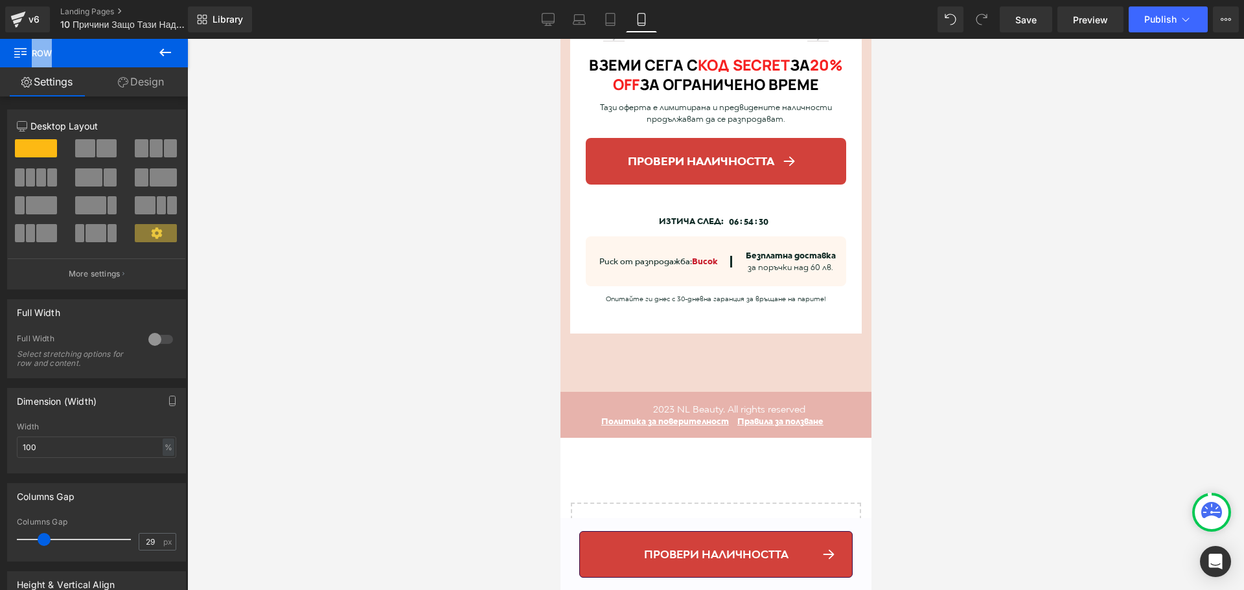
click at [87, 56] on span "Row" at bounding box center [78, 53] width 130 height 29
click at [116, 54] on span "Row" at bounding box center [78, 53] width 130 height 29
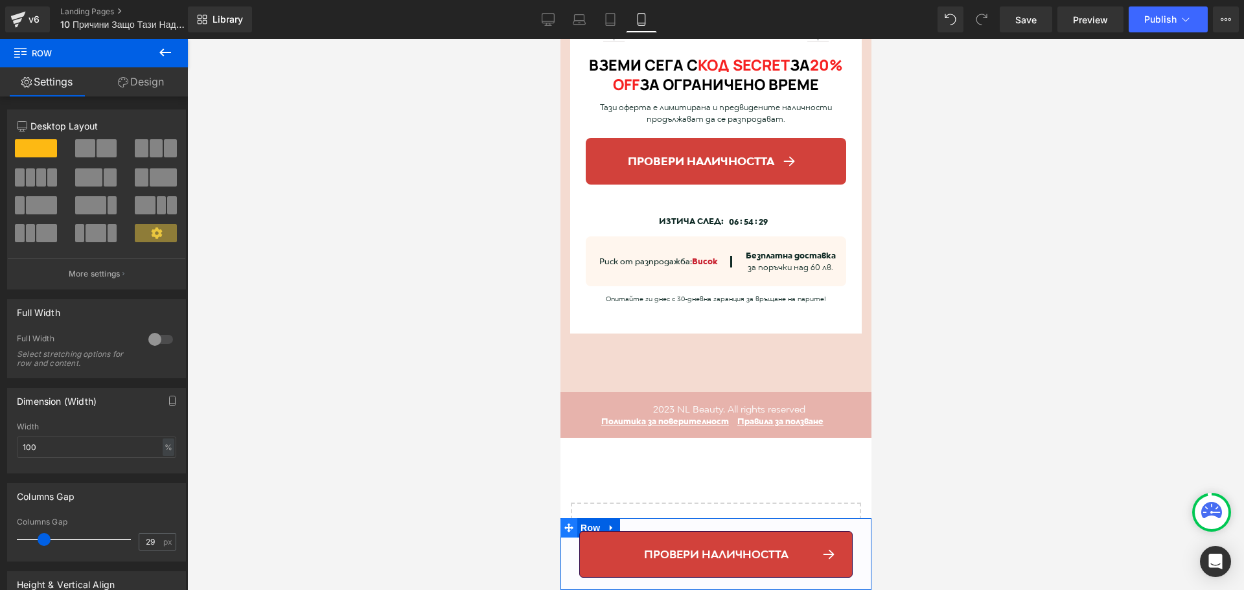
click at [565, 527] on icon at bounding box center [568, 527] width 9 height 9
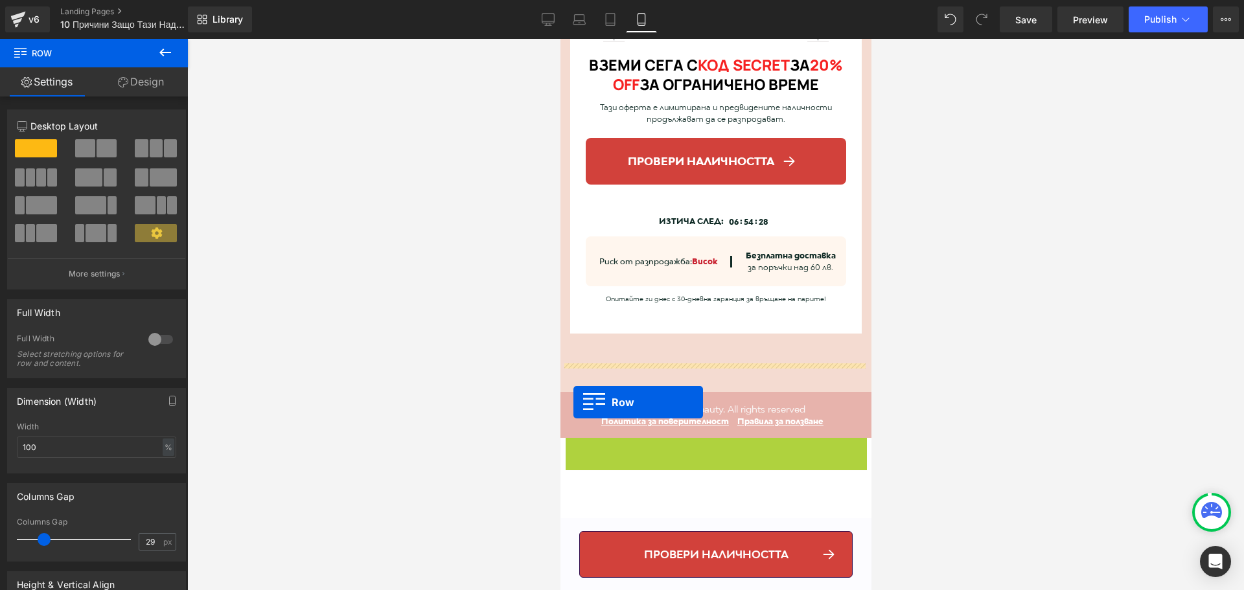
drag, startPoint x: 567, startPoint y: 527, endPoint x: 572, endPoint y: 396, distance: 130.9
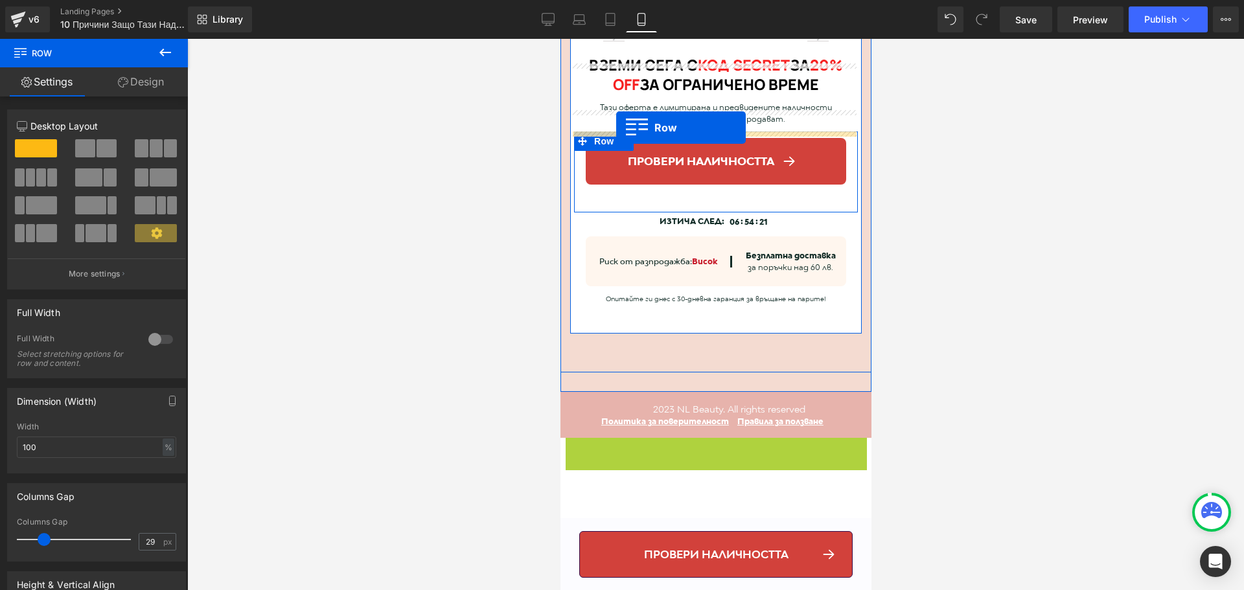
drag, startPoint x: 569, startPoint y: 529, endPoint x: 615, endPoint y: 128, distance: 404.3
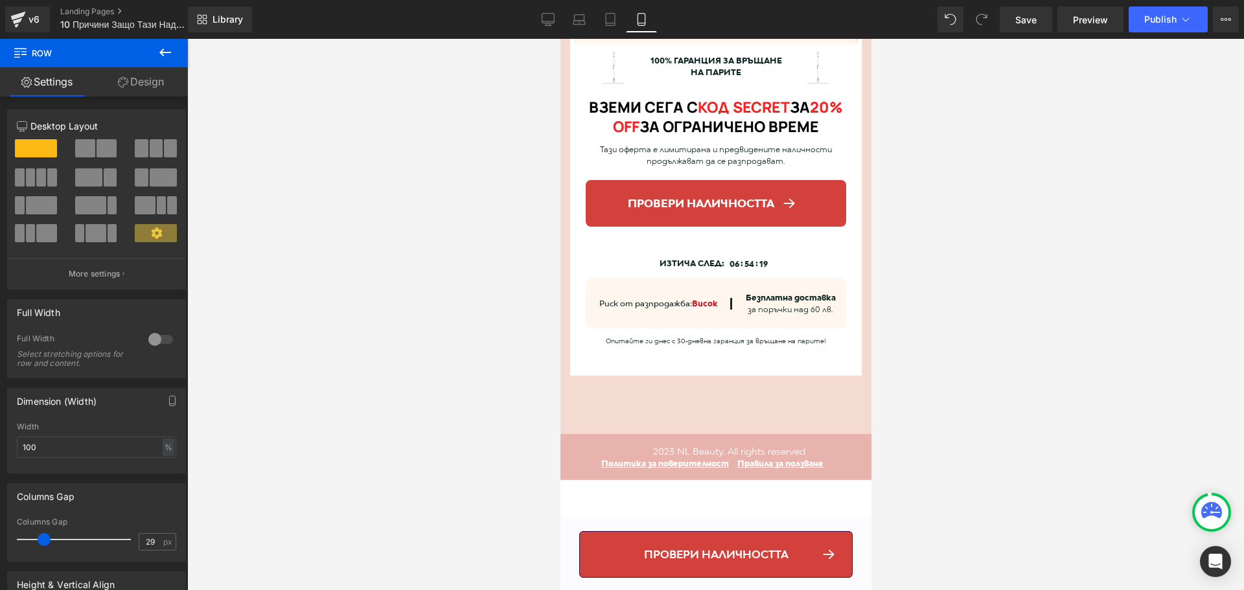
scroll to position [5335, 0]
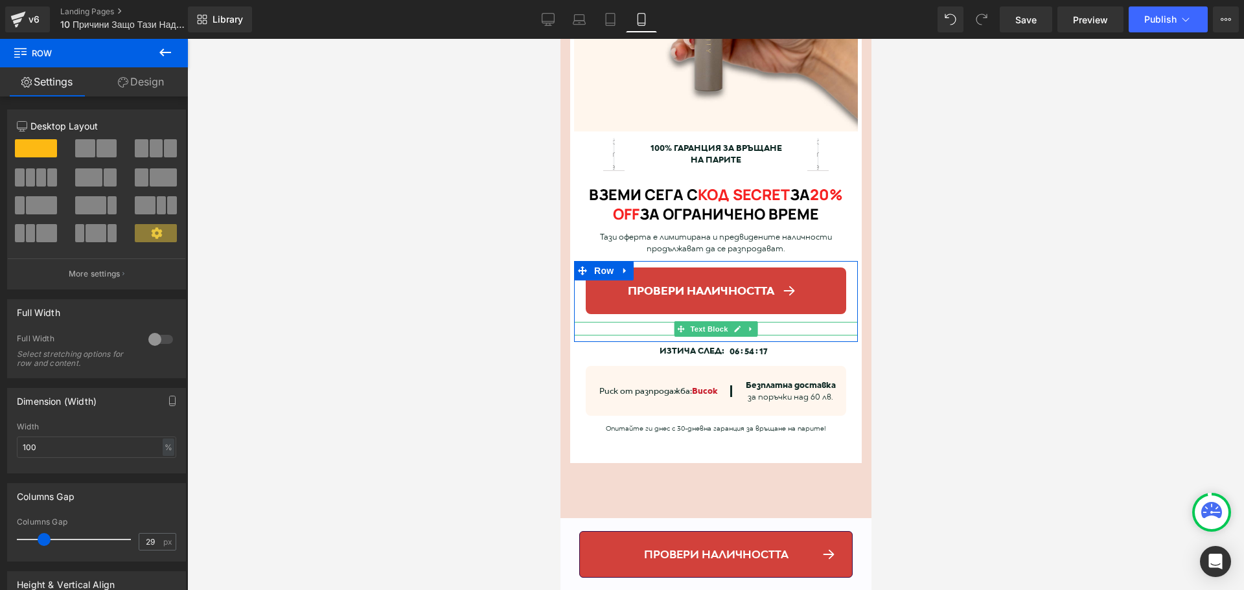
click at [617, 322] on p at bounding box center [715, 329] width 277 height 14
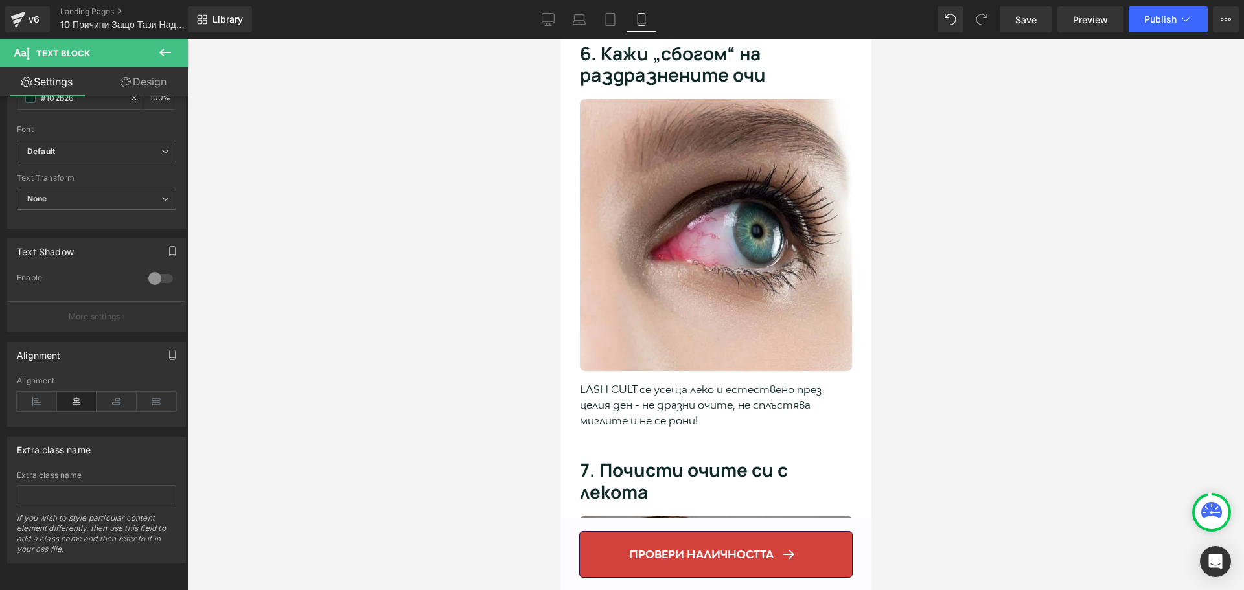
scroll to position [0, 0]
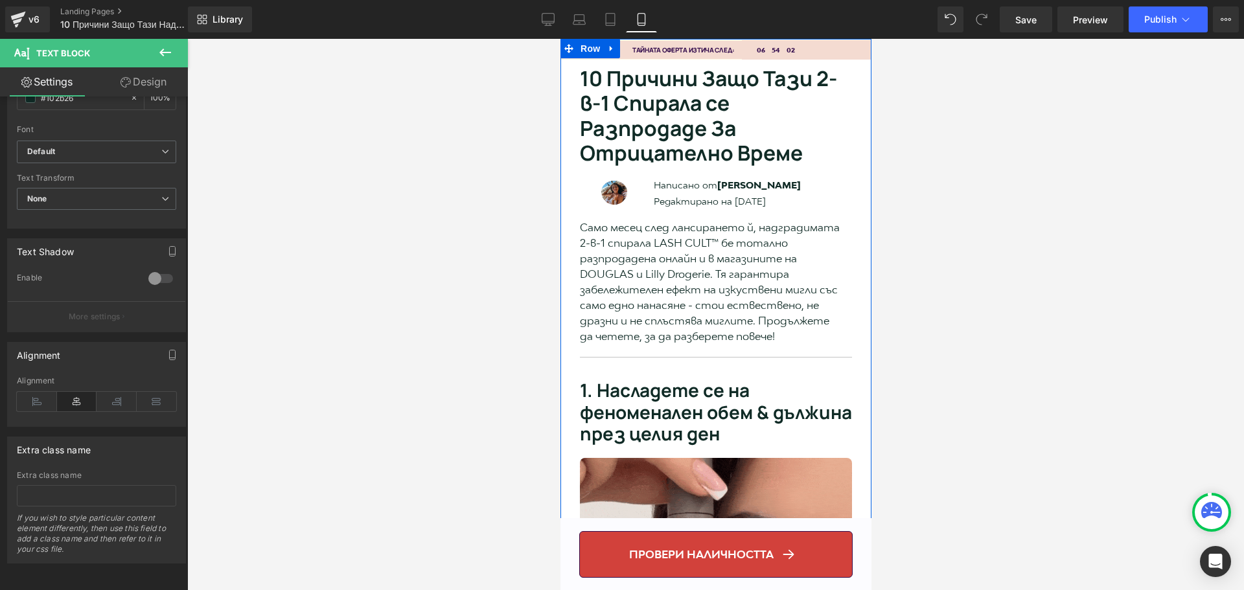
click at [846, 62] on div "ТАЙНАТА ОФЕРТА изтича след: Heading 06 ч 54 Minutes 02 Seconds Countdown Timer …" at bounding box center [715, 52] width 311 height 27
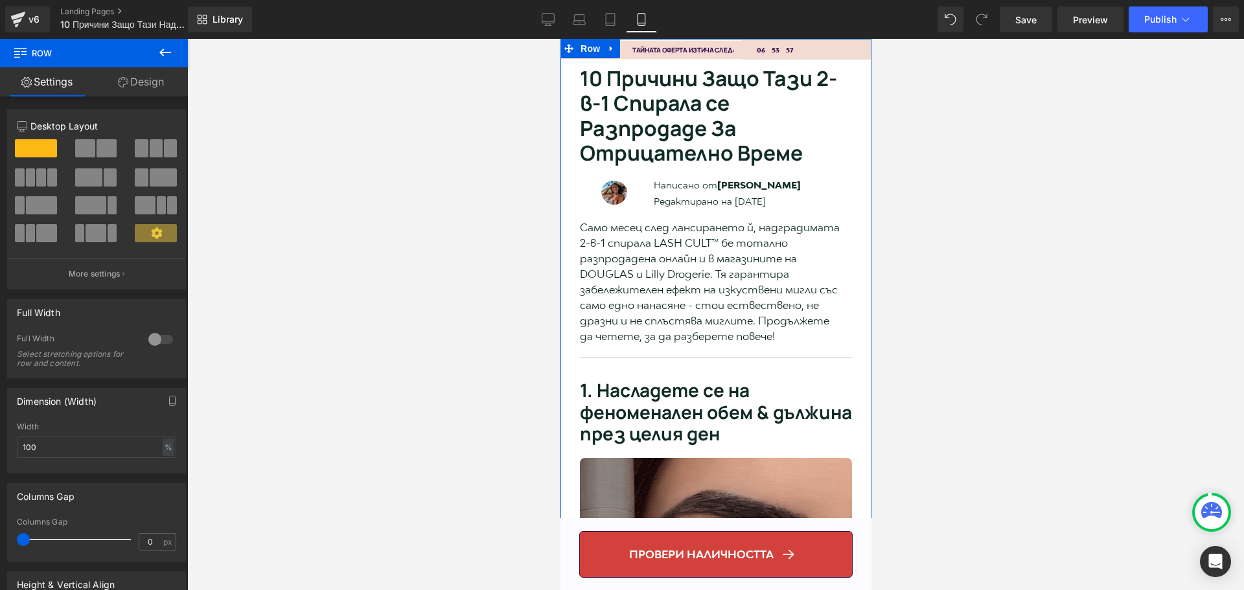
click at [147, 75] on link "Design" at bounding box center [141, 81] width 94 height 29
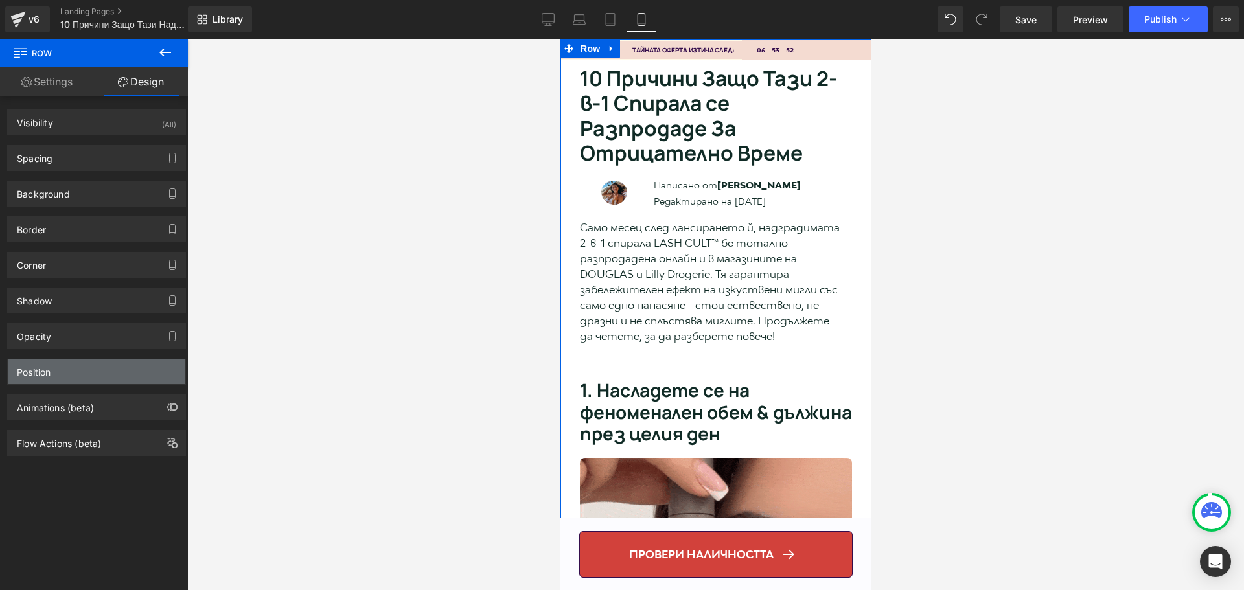
click at [102, 379] on div "Position" at bounding box center [96, 372] width 177 height 25
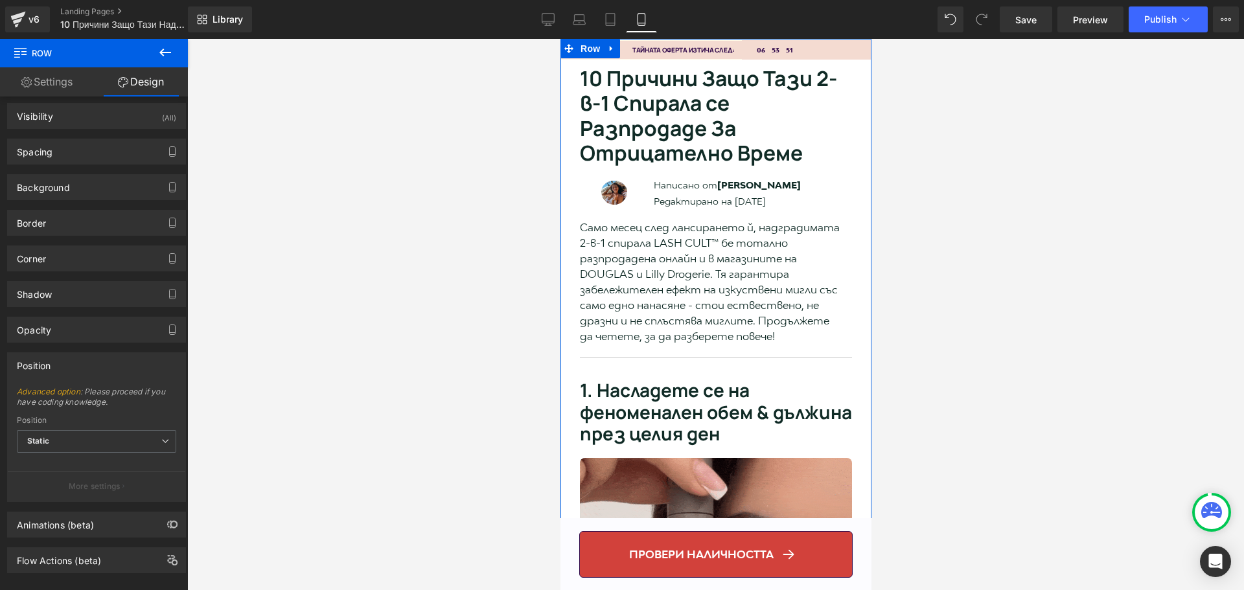
scroll to position [26, 0]
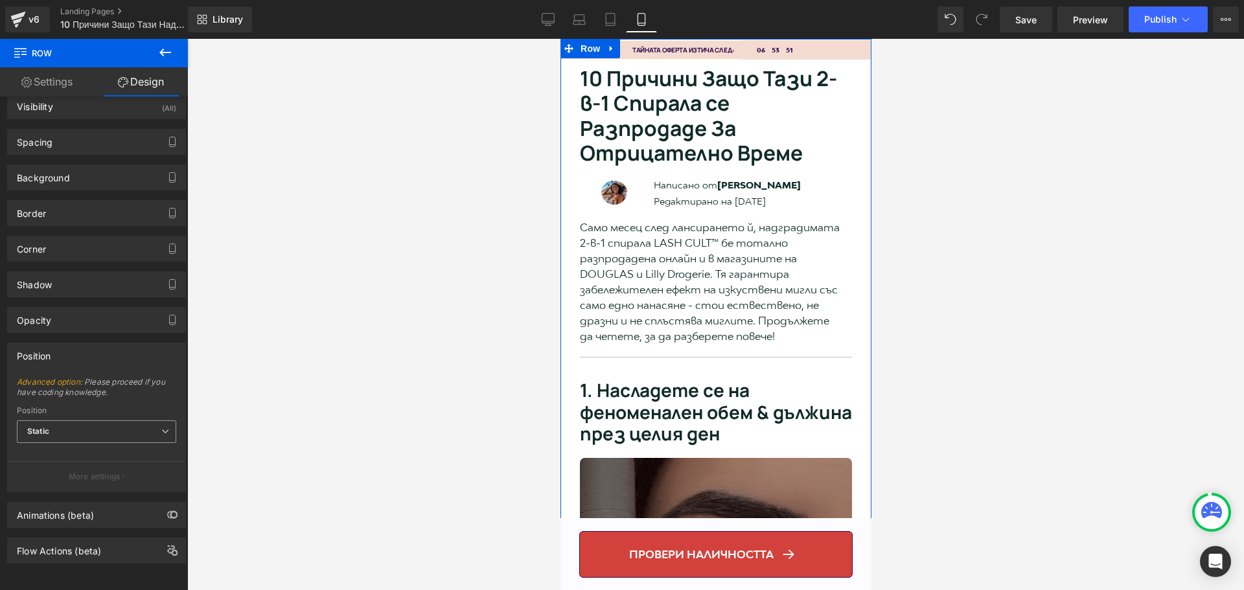
click at [86, 428] on span "Static" at bounding box center [96, 431] width 159 height 23
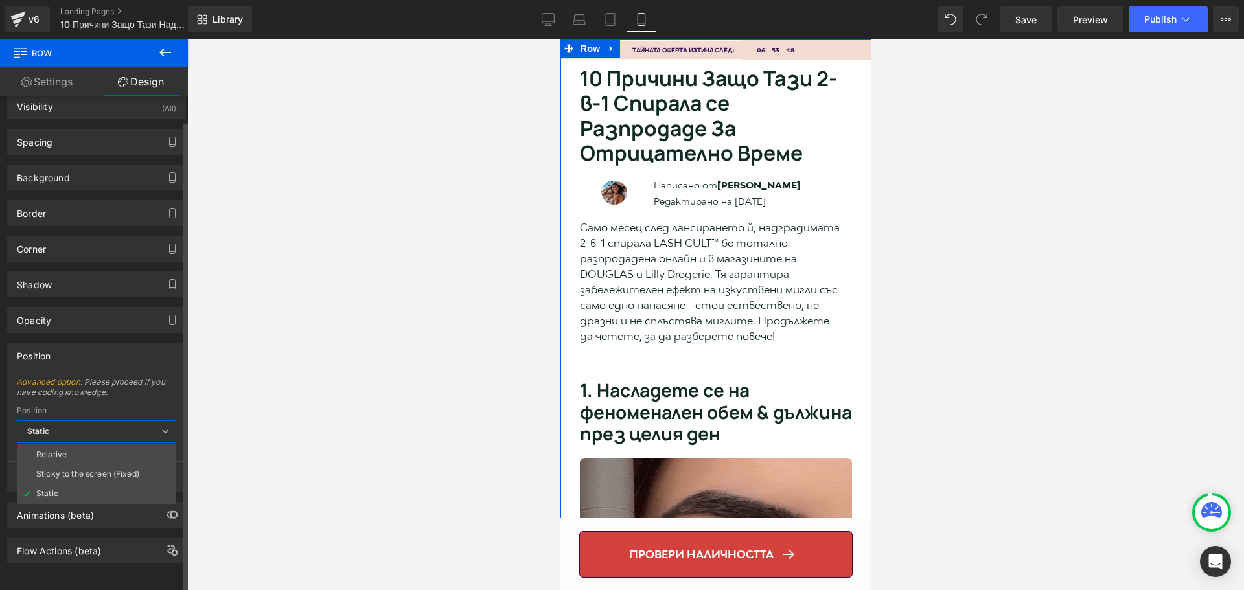
click at [93, 424] on span "Static" at bounding box center [96, 431] width 159 height 23
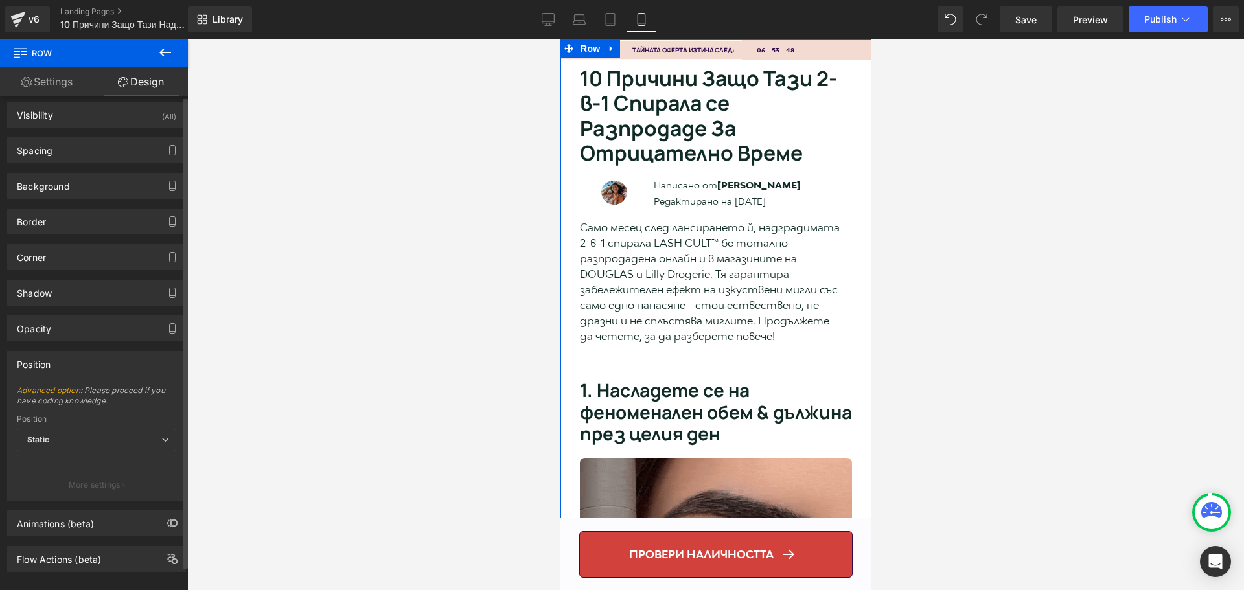
scroll to position [0, 0]
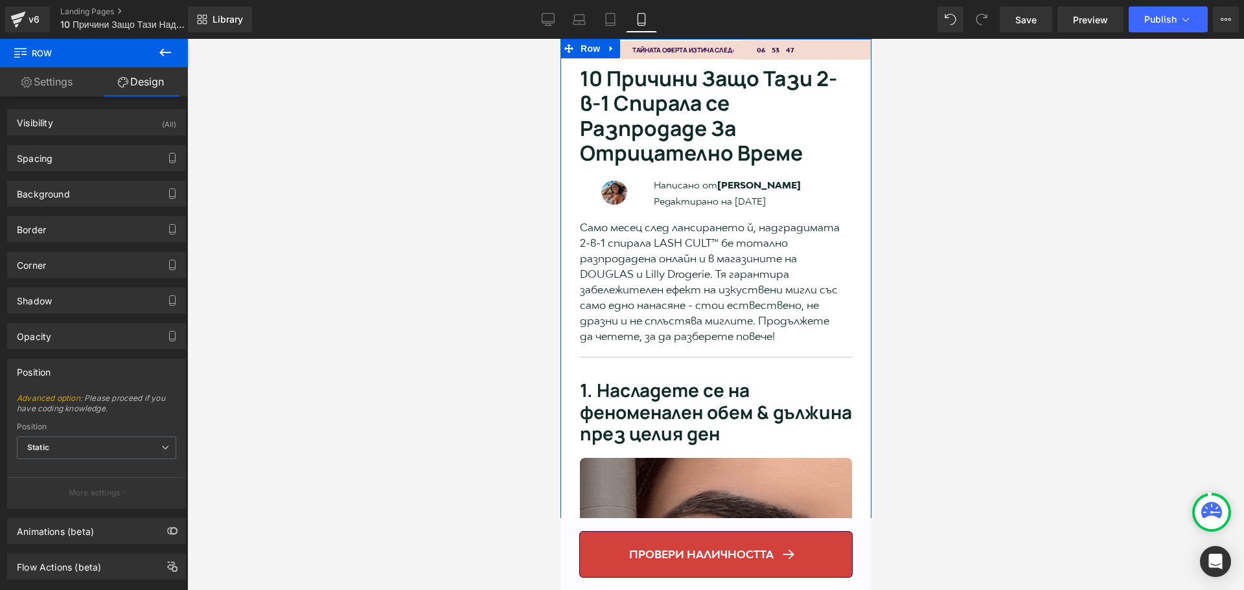
click at [52, 84] on link "Settings" at bounding box center [47, 81] width 94 height 29
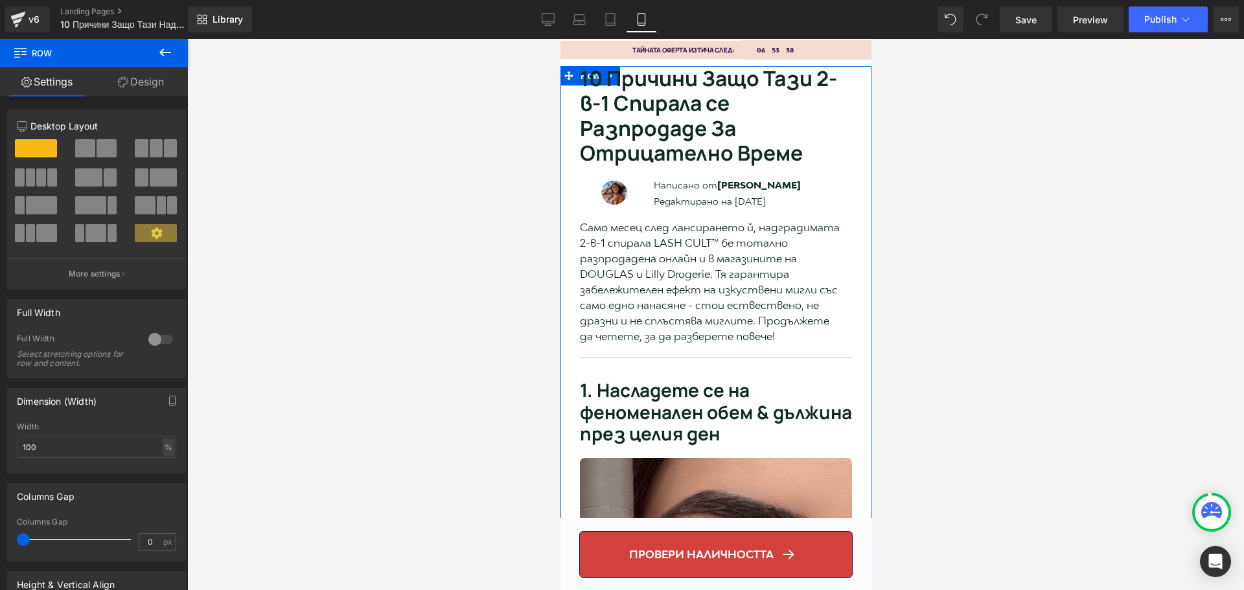
click at [847, 57] on div at bounding box center [715, 57] width 311 height 3
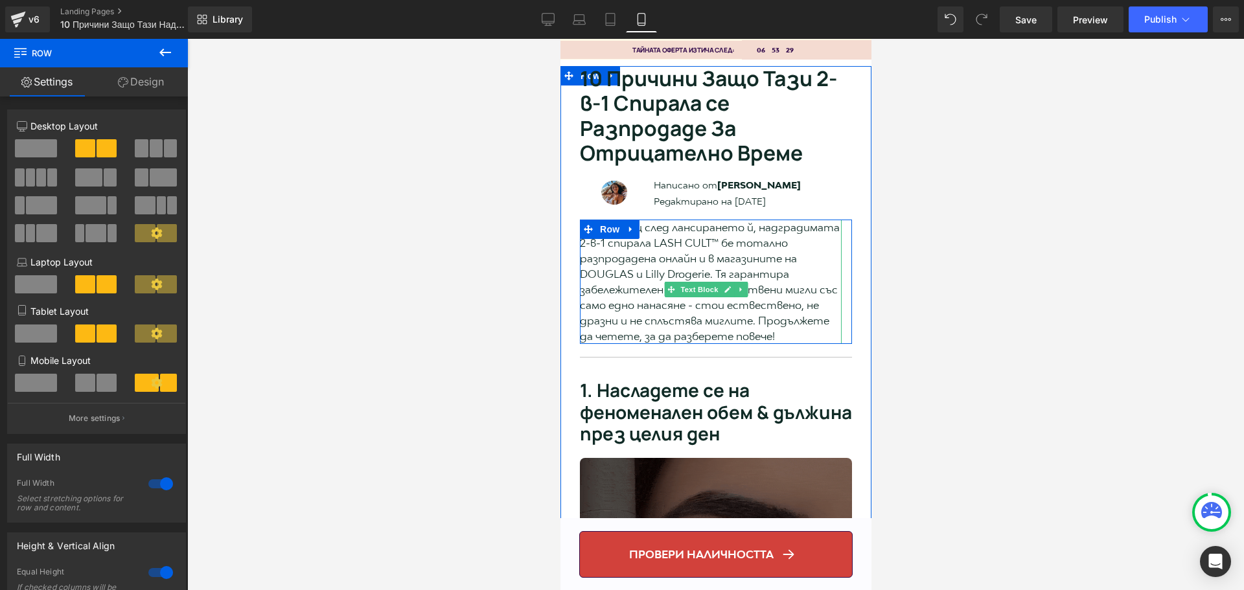
click at [799, 244] on p "Само месец след лансирането й, надградимата 2-в-1 спирала LASH CULT™ бе тотално…" at bounding box center [710, 282] width 262 height 124
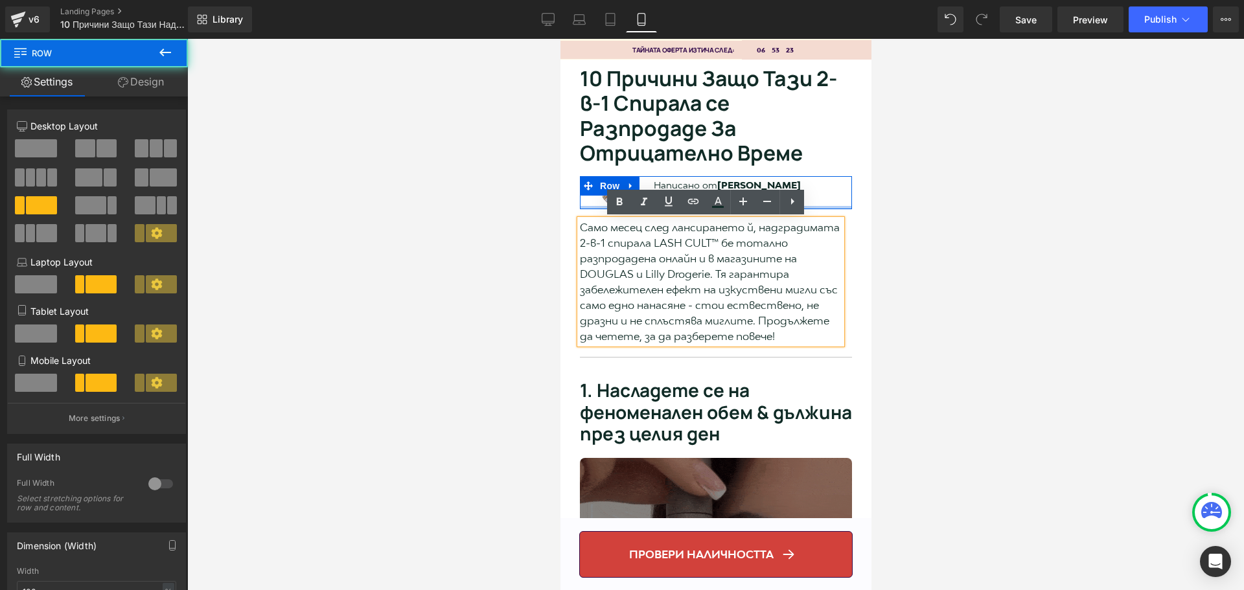
click at [824, 206] on div at bounding box center [715, 207] width 272 height 3
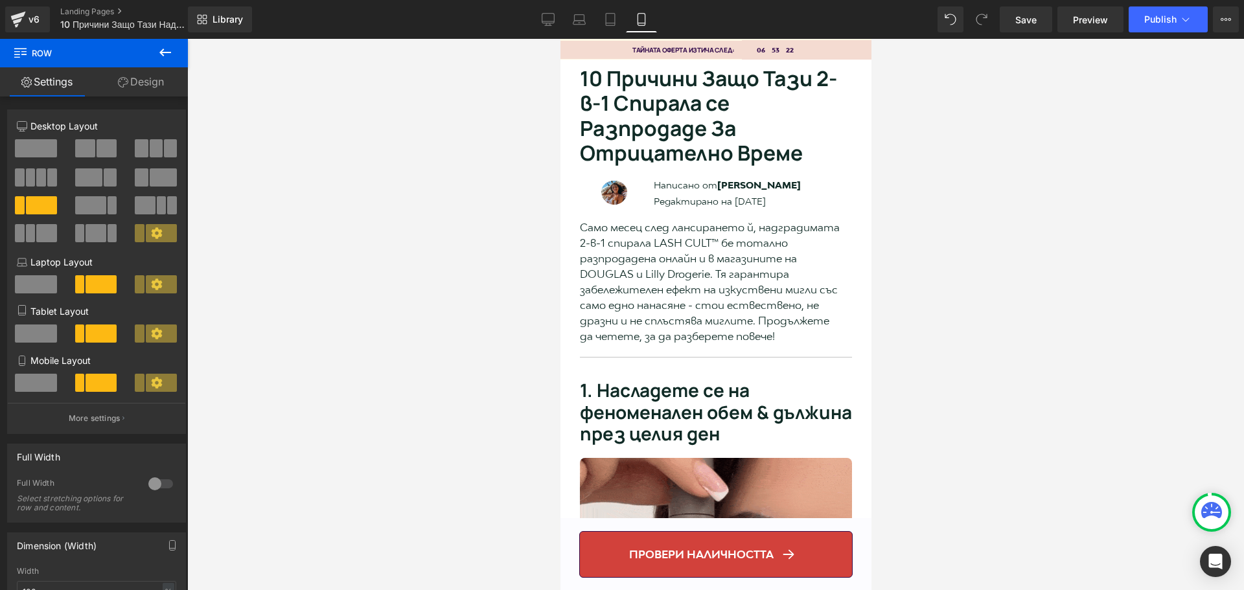
click at [926, 207] on div at bounding box center [715, 314] width 1057 height 551
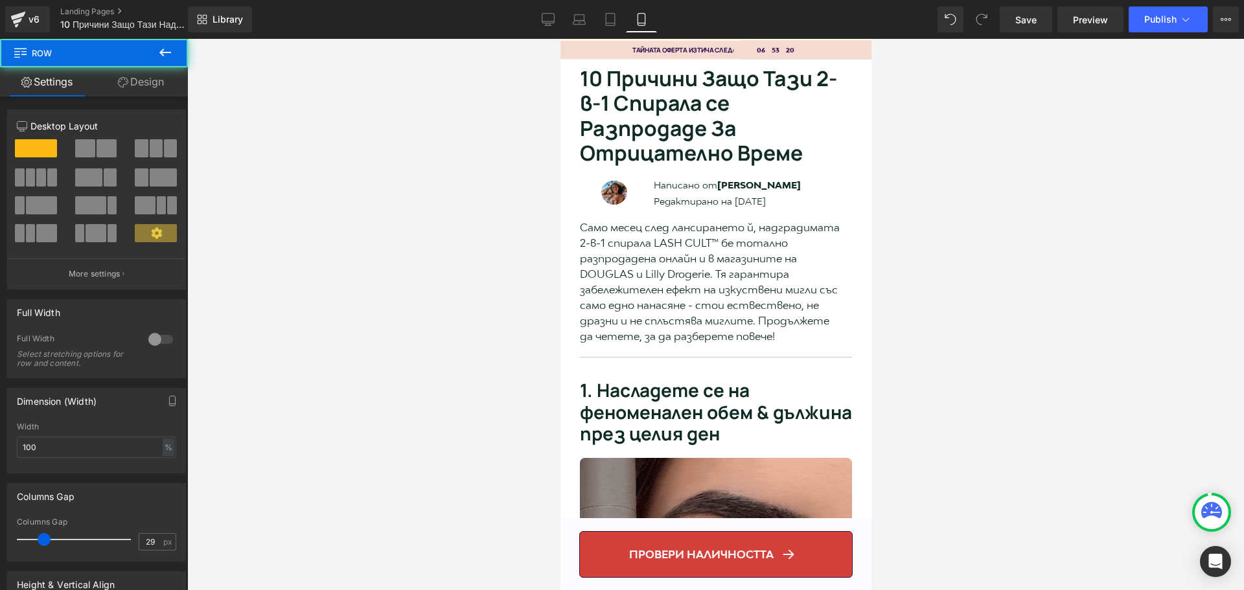
click at [836, 527] on div at bounding box center [715, 524] width 311 height 13
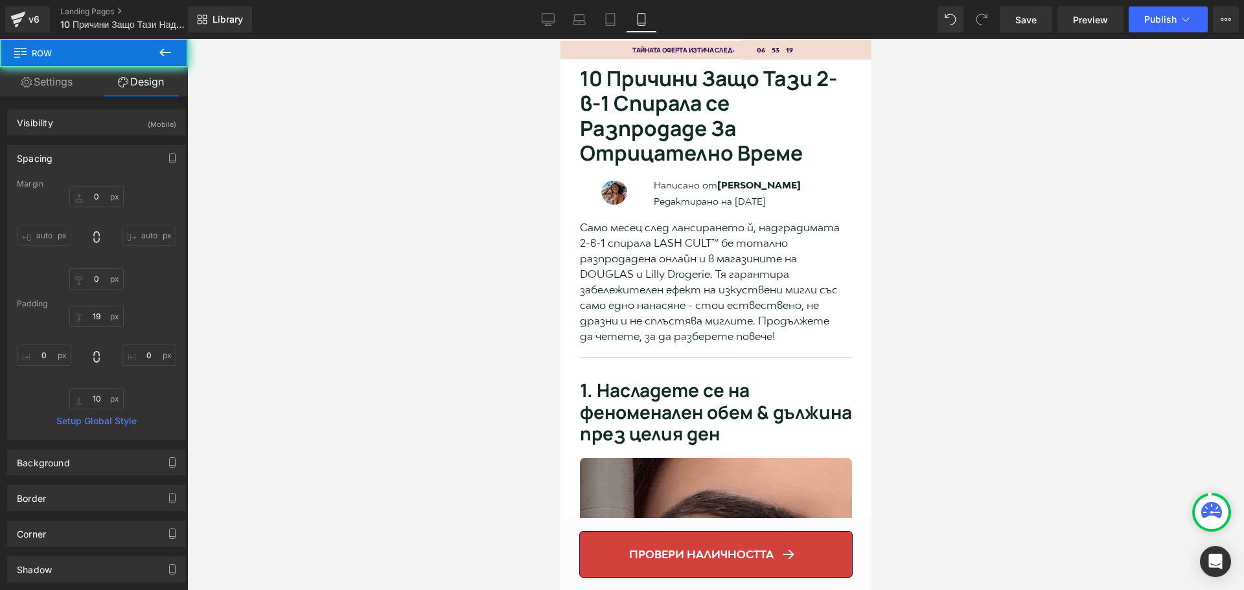
click at [826, 544] on link "провери наличността" at bounding box center [714, 554] width 273 height 47
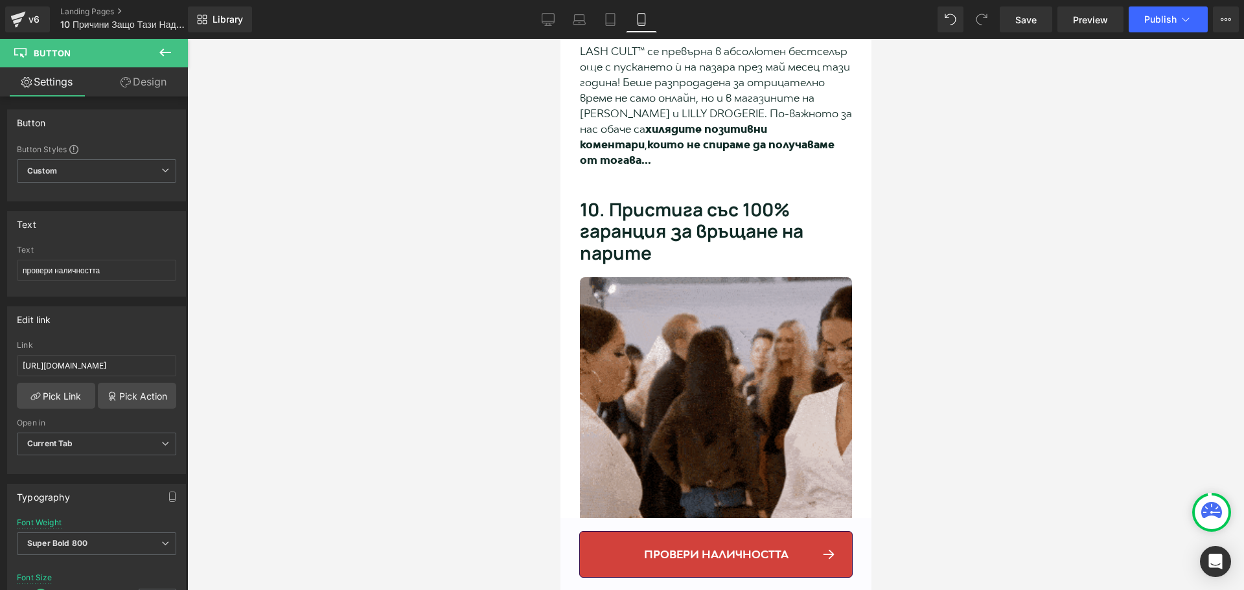
scroll to position [4405, 0]
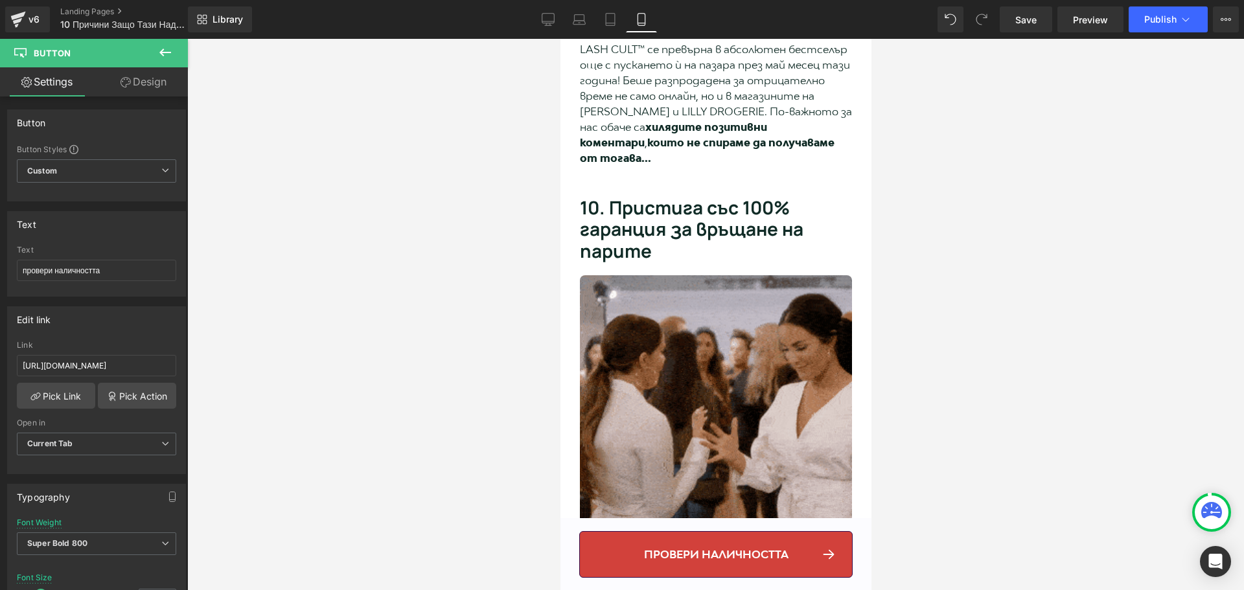
click at [852, 529] on div "провери наличността Button Row" at bounding box center [715, 554] width 311 height 71
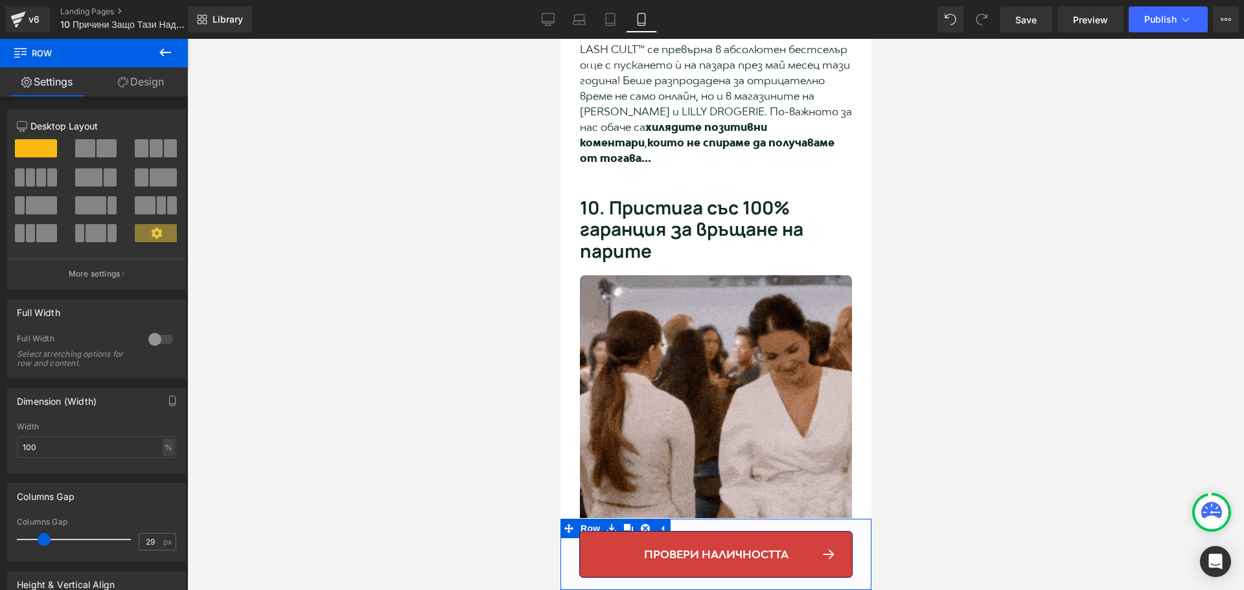
click at [138, 87] on link "Design" at bounding box center [141, 81] width 94 height 29
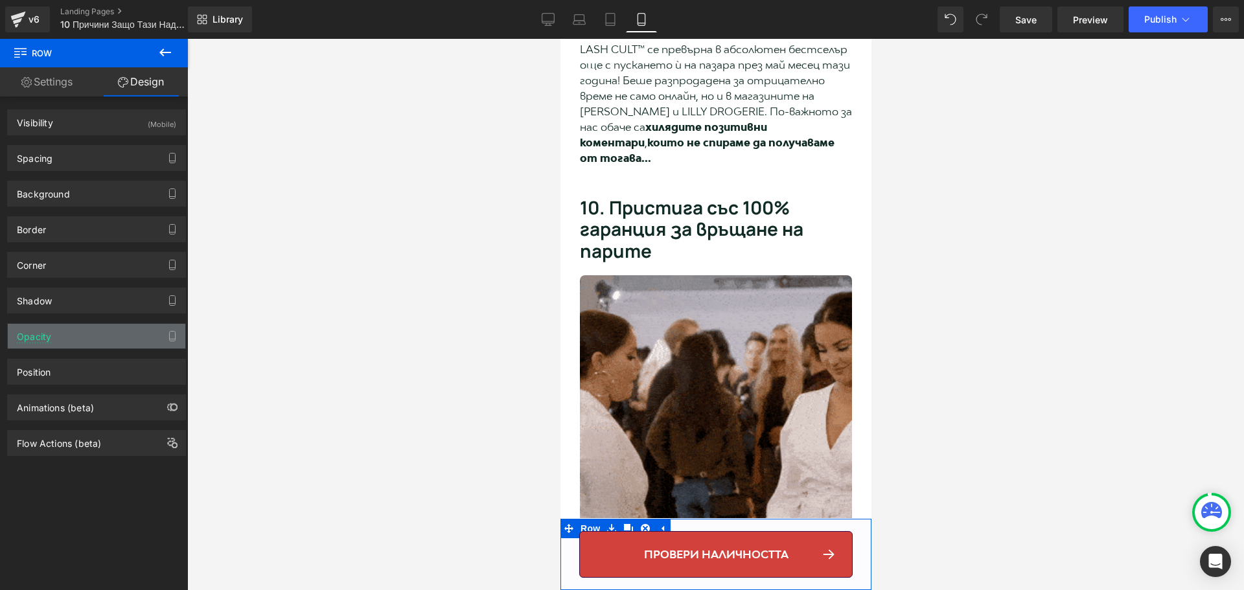
click at [71, 337] on div "Opacity" at bounding box center [96, 336] width 177 height 25
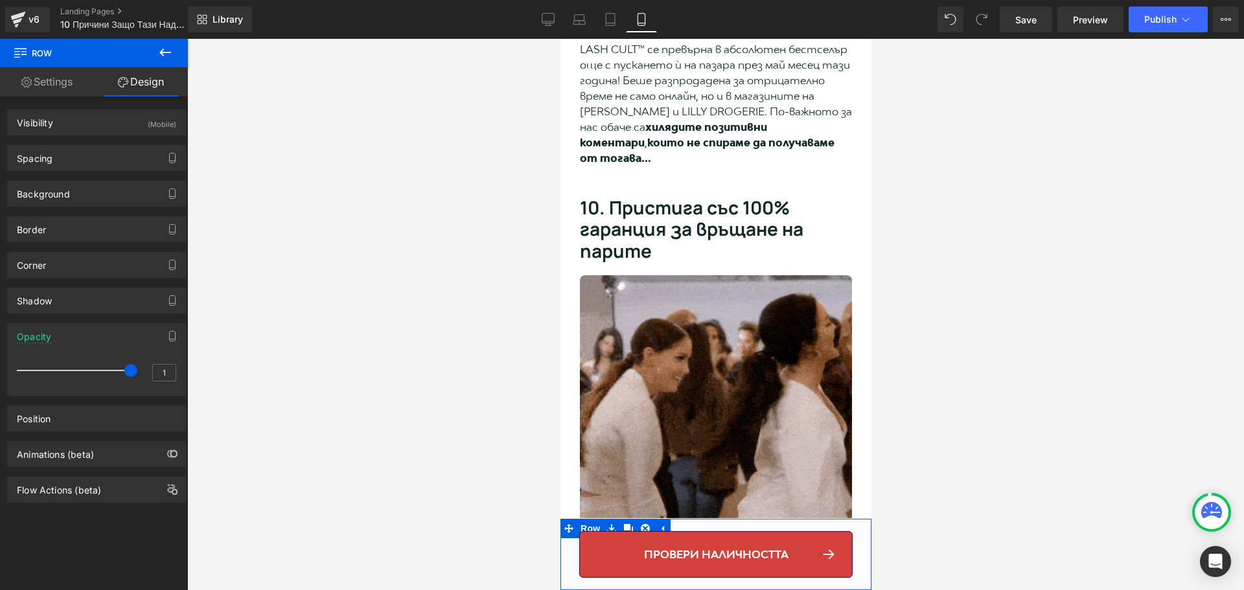
click at [77, 340] on div "Opacity" at bounding box center [96, 336] width 177 height 25
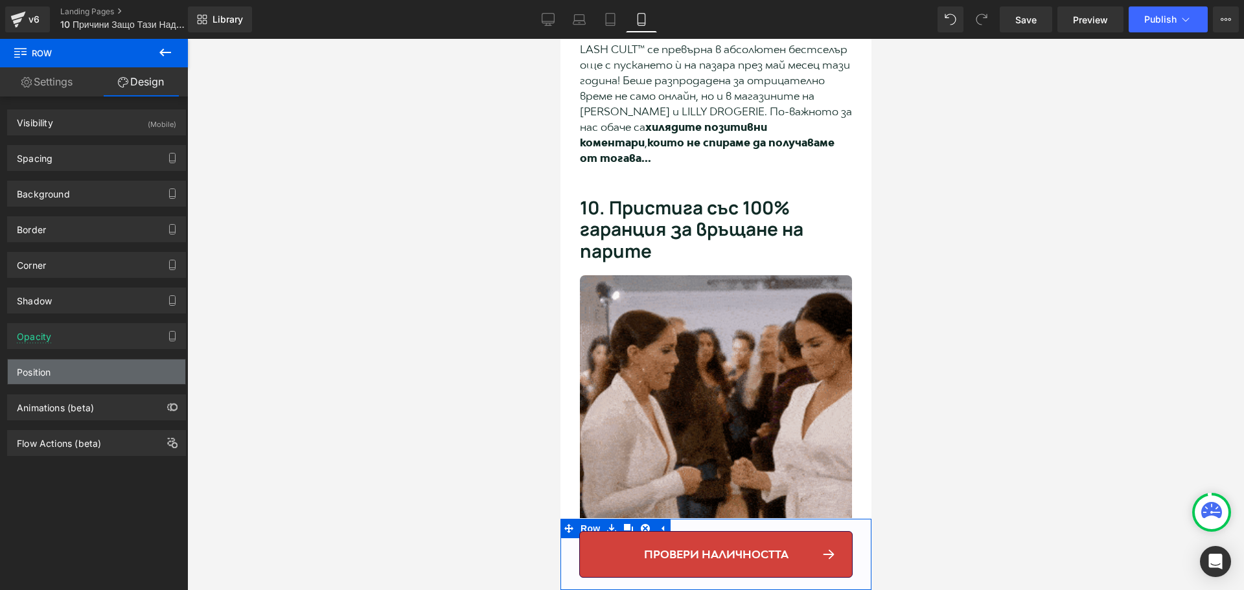
click at [58, 365] on div "Position" at bounding box center [96, 372] width 177 height 25
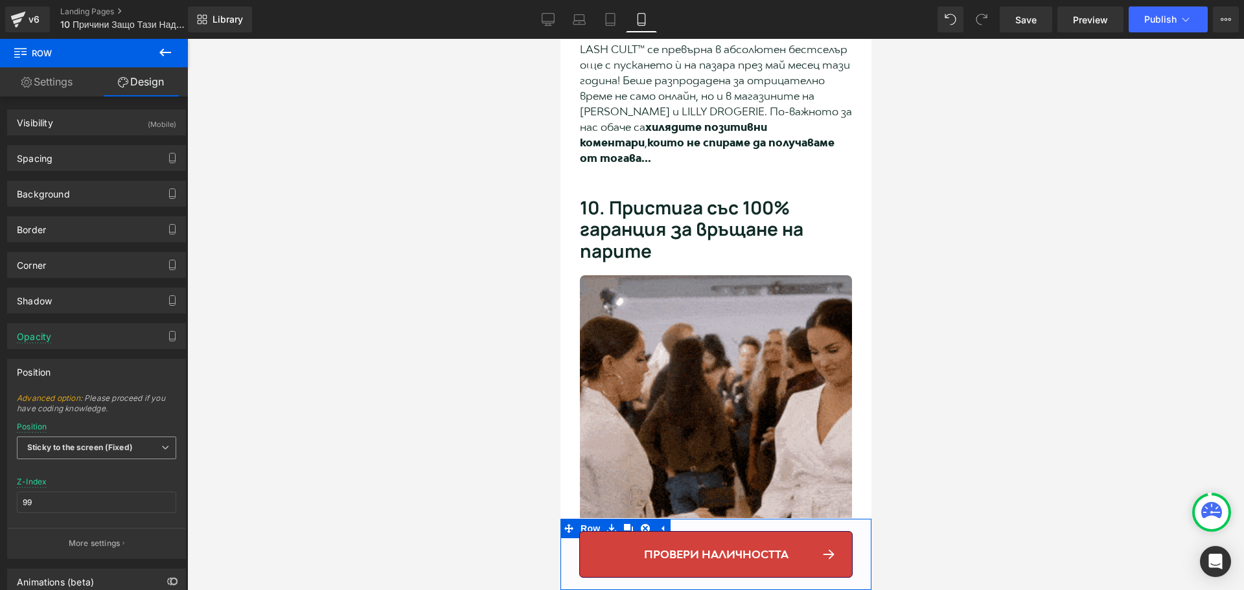
click at [126, 452] on b "Sticky to the screen (Fixed)" at bounding box center [80, 447] width 106 height 10
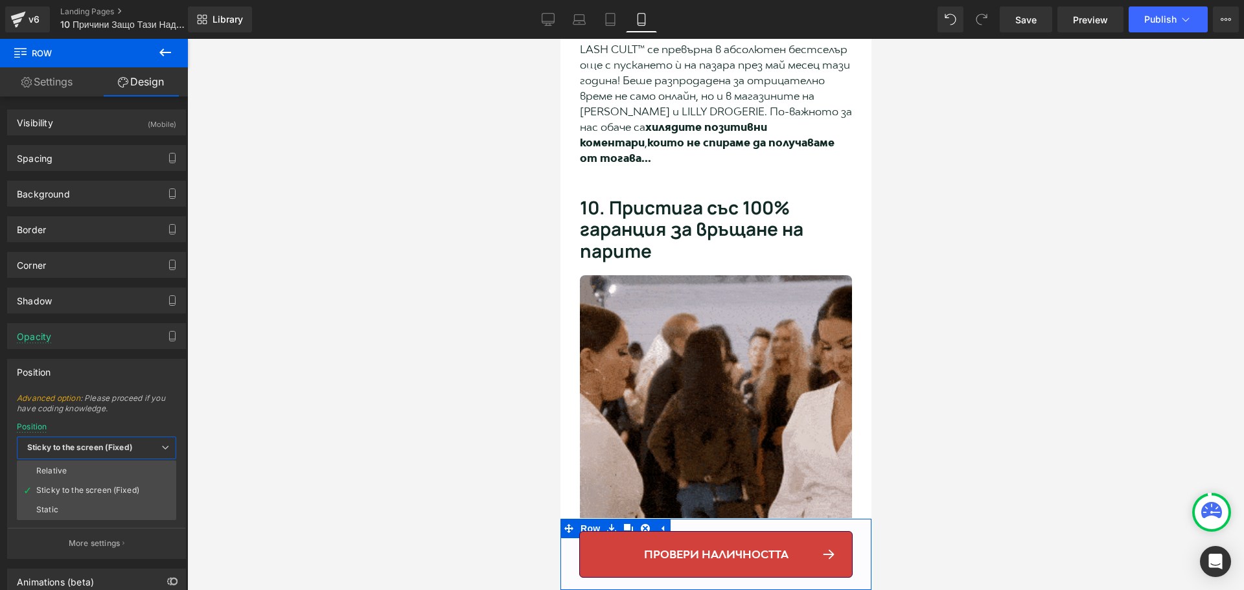
click at [130, 448] on b "Sticky to the screen (Fixed)" at bounding box center [80, 447] width 106 height 10
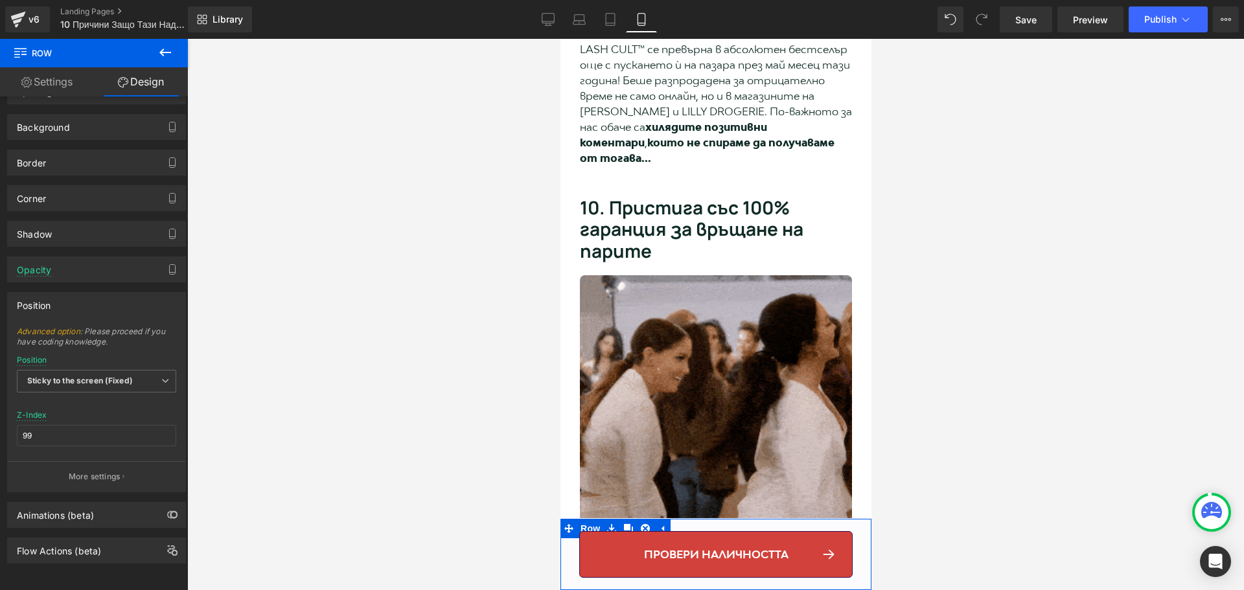
scroll to position [76, 0]
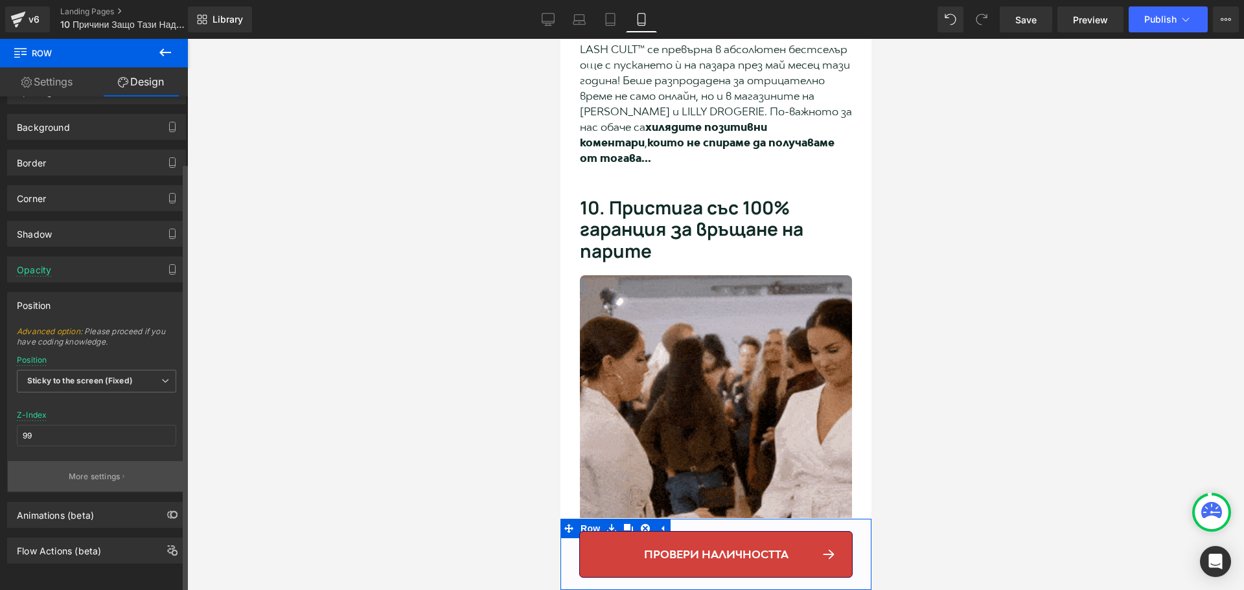
click at [98, 471] on p "More settings" at bounding box center [95, 477] width 52 height 12
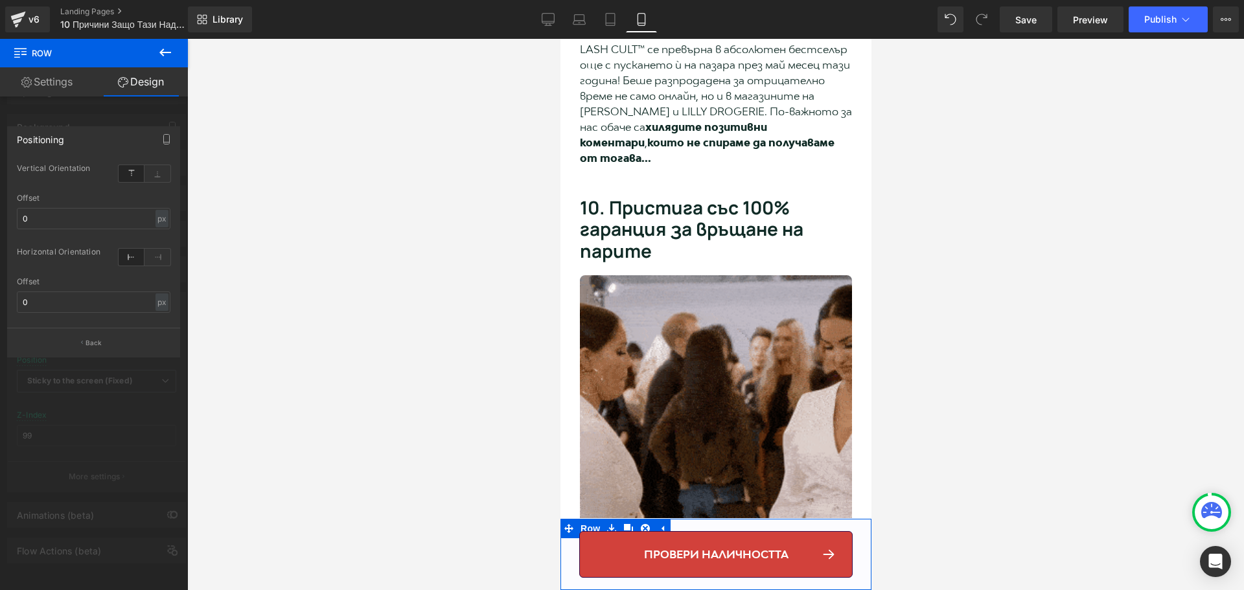
click at [93, 120] on div at bounding box center [94, 318] width 188 height 558
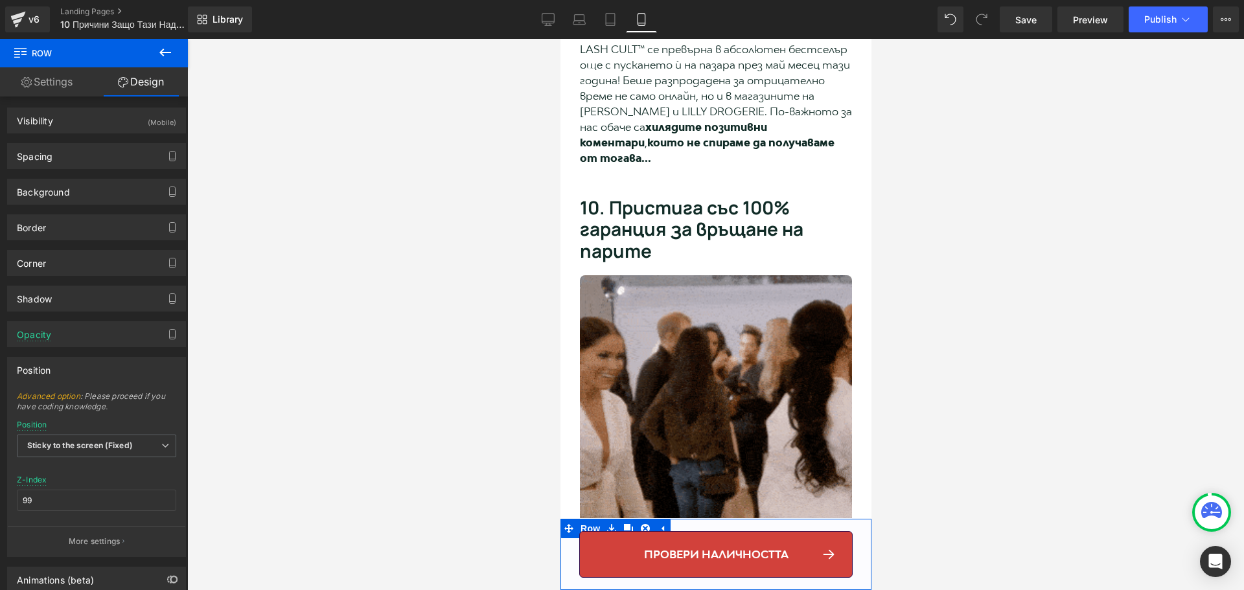
scroll to position [0, 0]
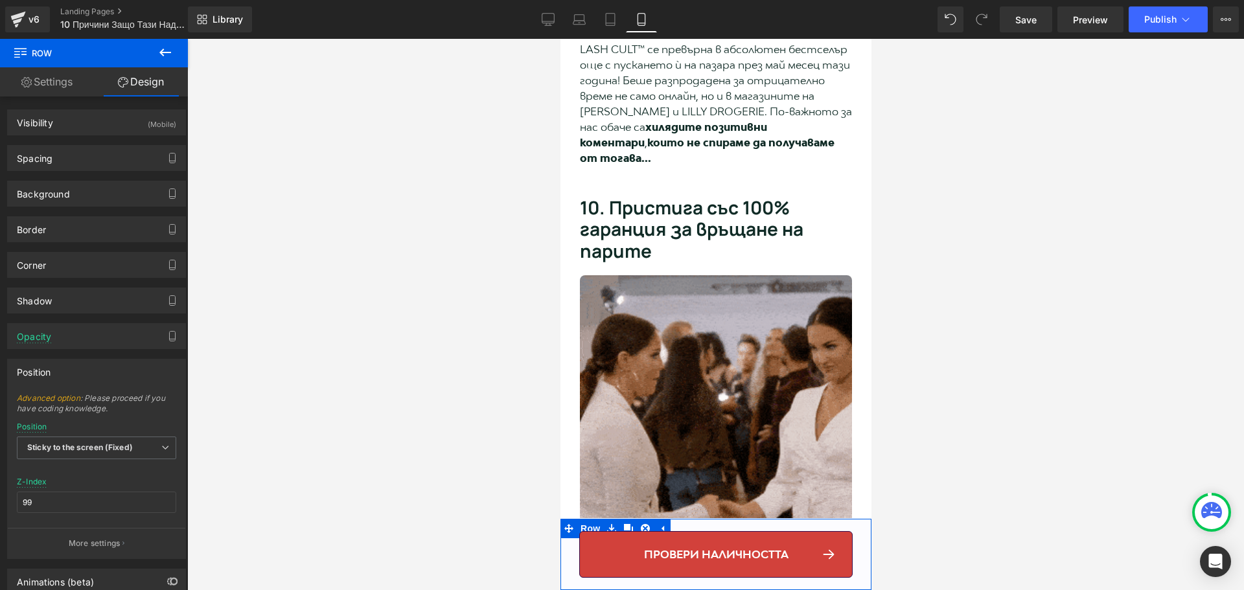
click at [54, 89] on link "Settings" at bounding box center [47, 81] width 94 height 29
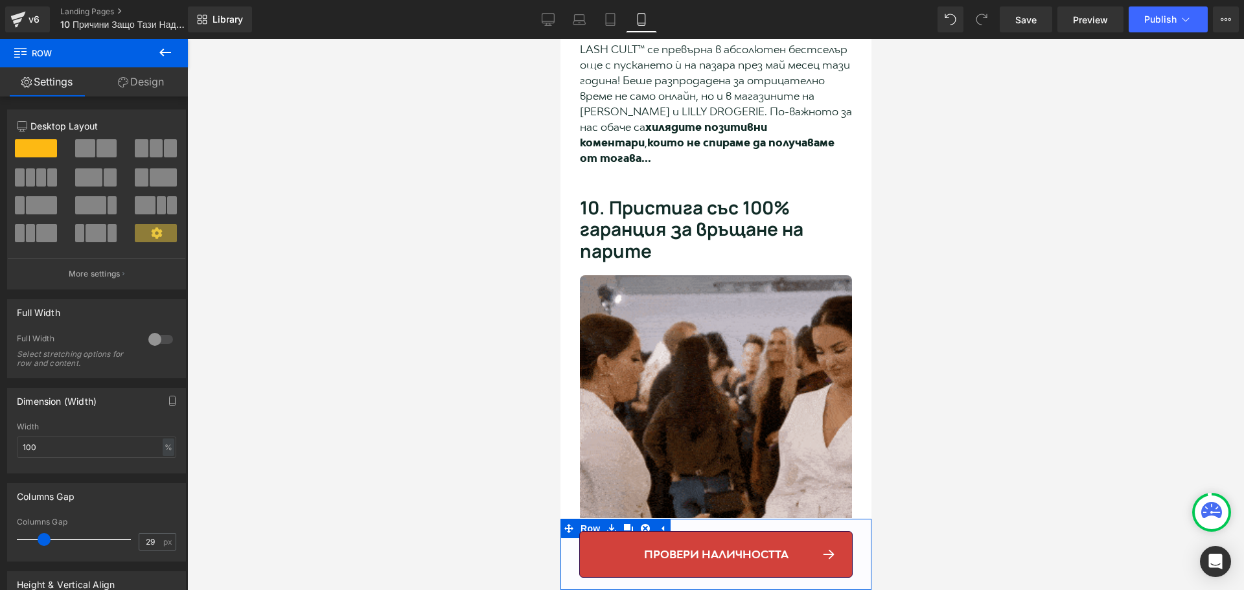
click at [146, 93] on link "Design" at bounding box center [141, 81] width 94 height 29
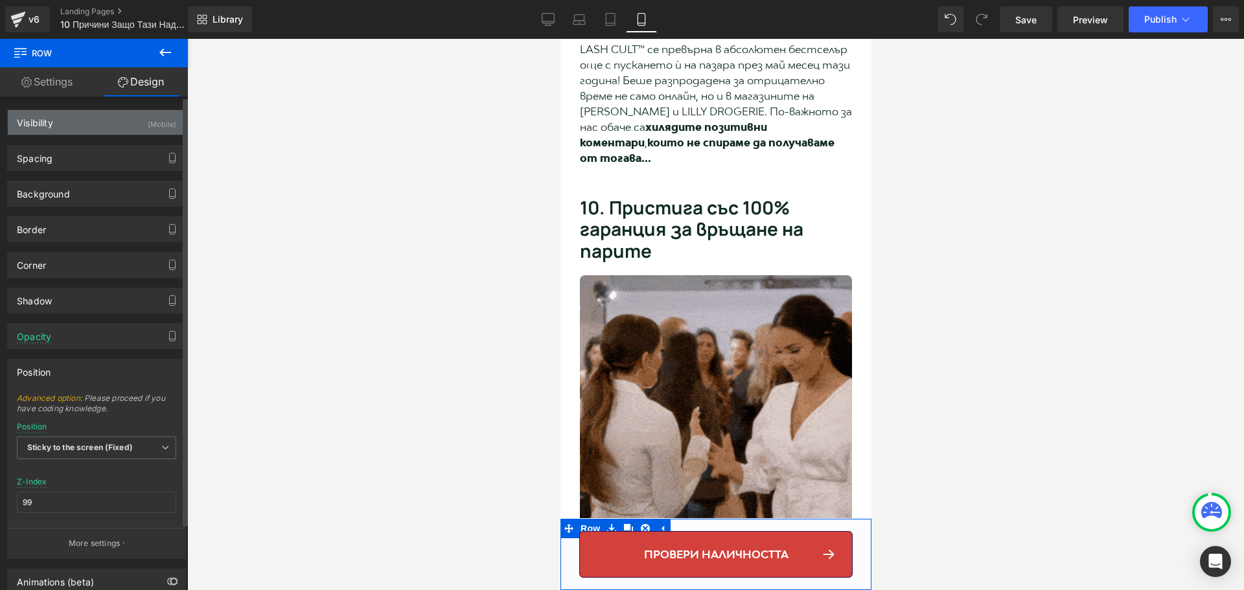
click at [67, 124] on div "Visibility (Mobile)" at bounding box center [96, 122] width 177 height 25
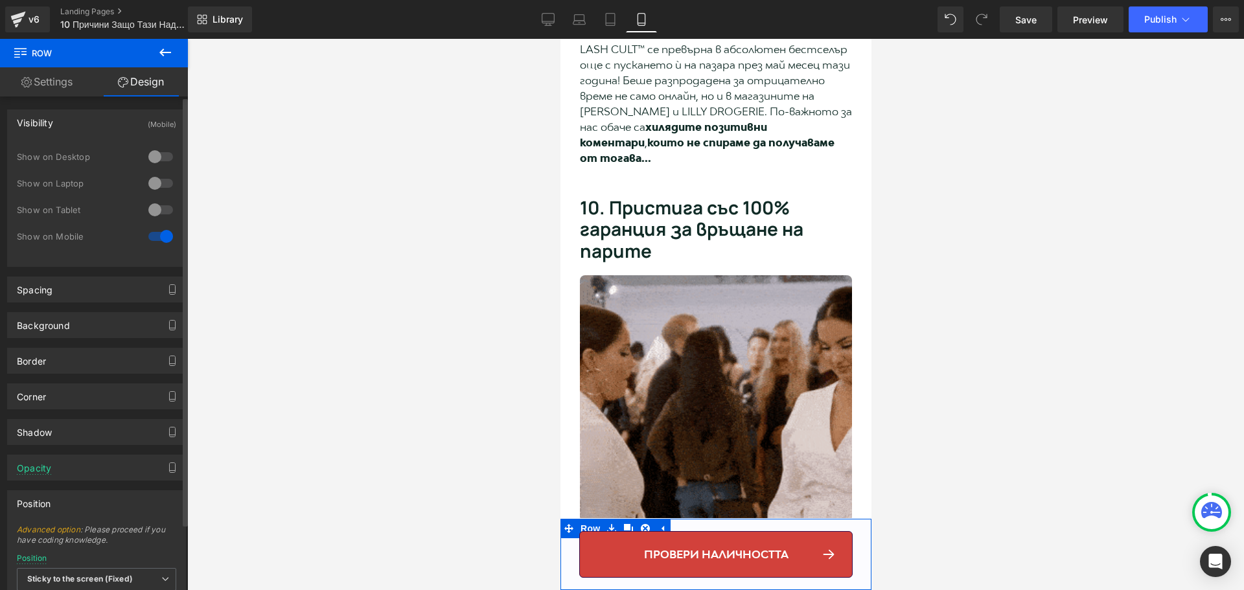
click at [76, 127] on div "Visibility (Mobile)" at bounding box center [96, 122] width 177 height 25
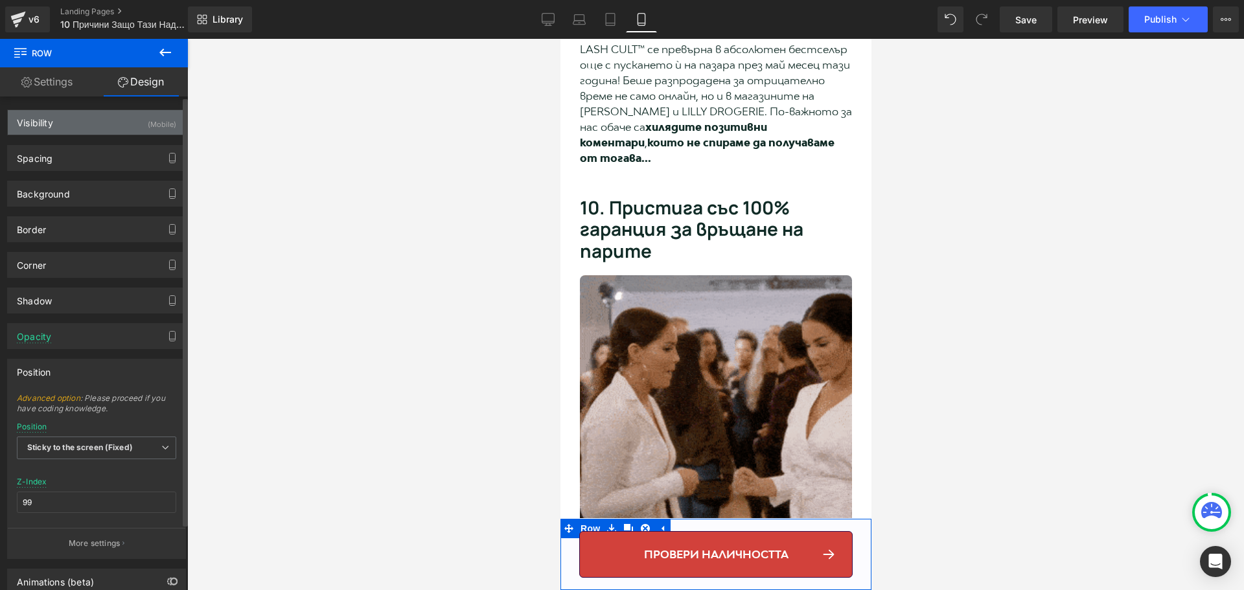
click at [67, 132] on div "Visibility (Mobile)" at bounding box center [96, 122] width 177 height 25
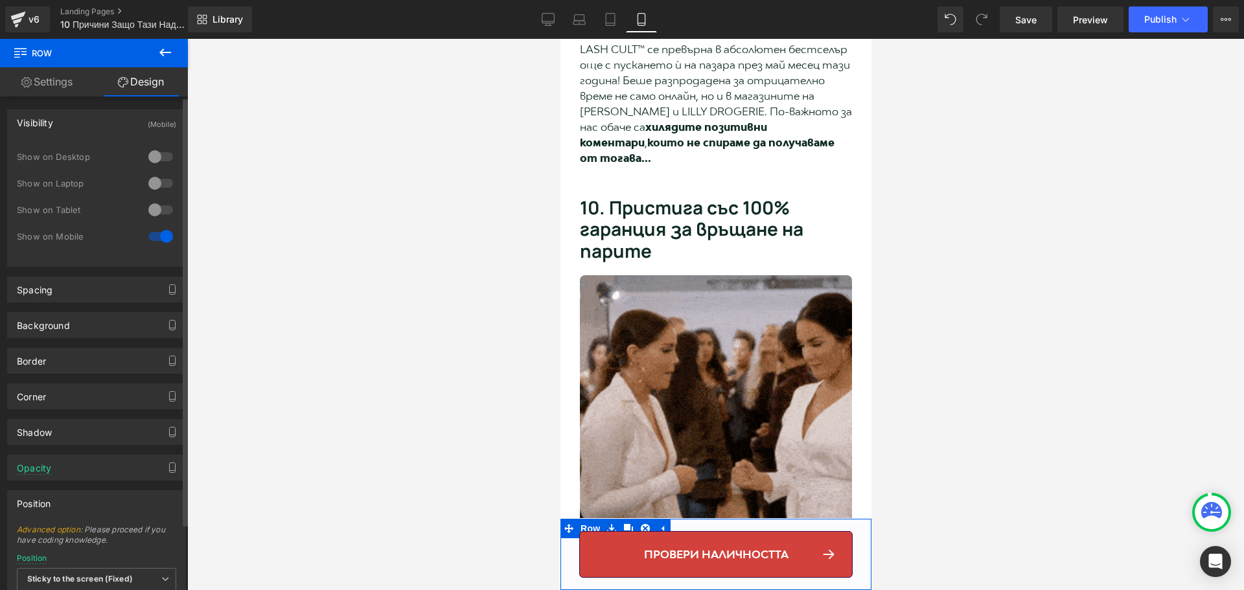
click at [51, 127] on div "Visibility" at bounding box center [35, 119] width 36 height 18
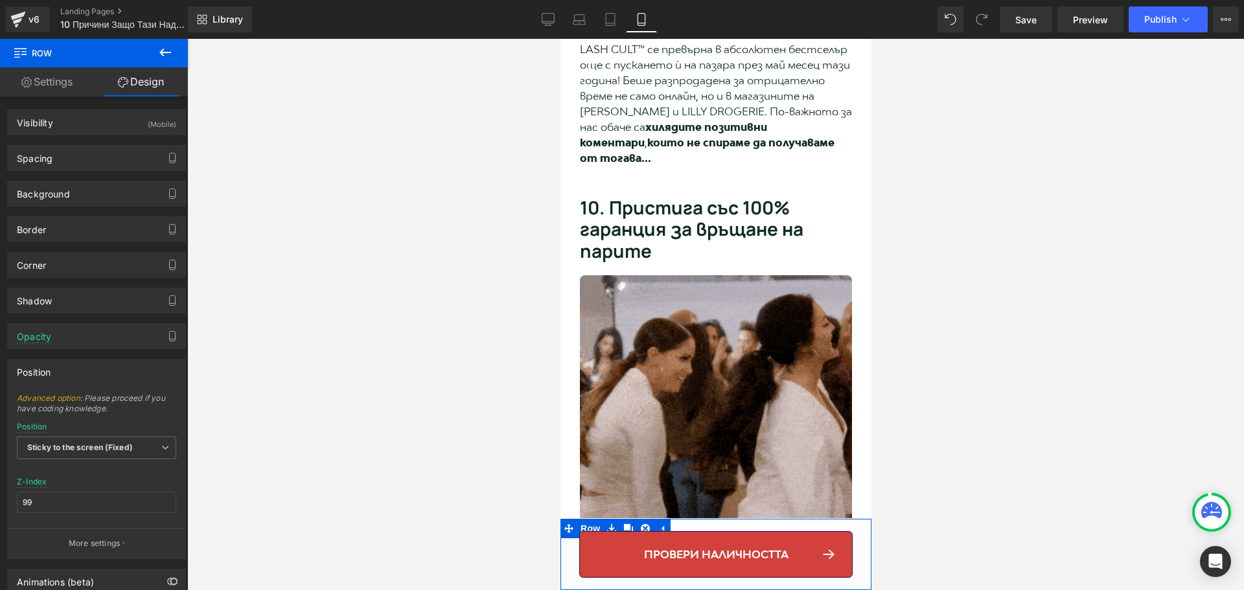
click at [50, 84] on link "Settings" at bounding box center [47, 81] width 94 height 29
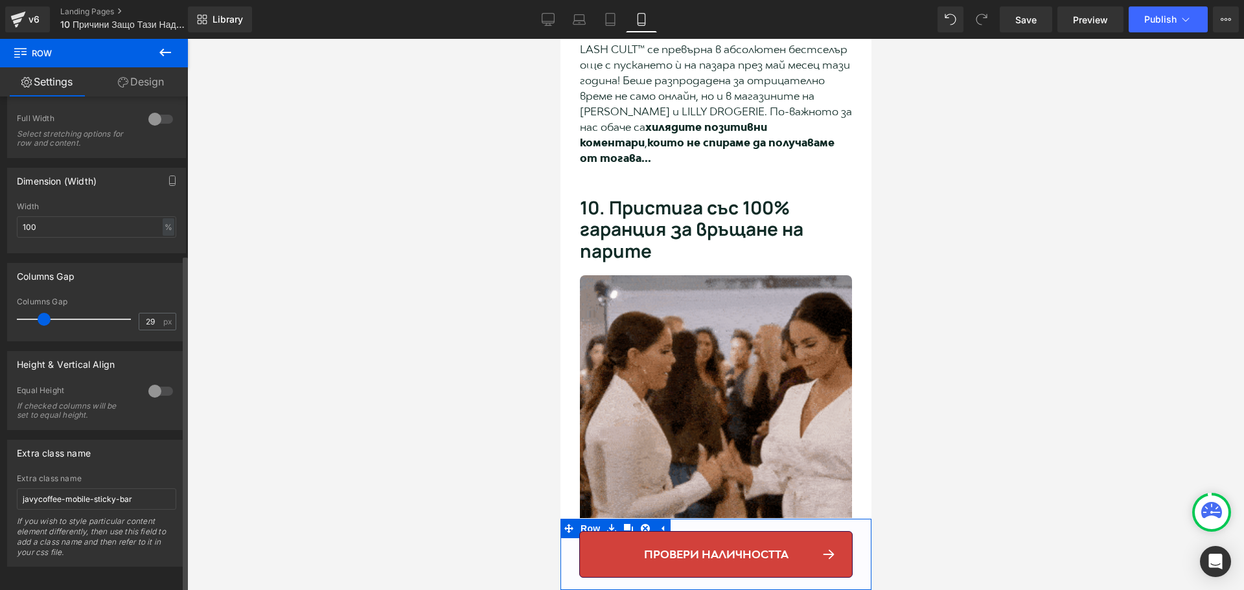
scroll to position [233, 0]
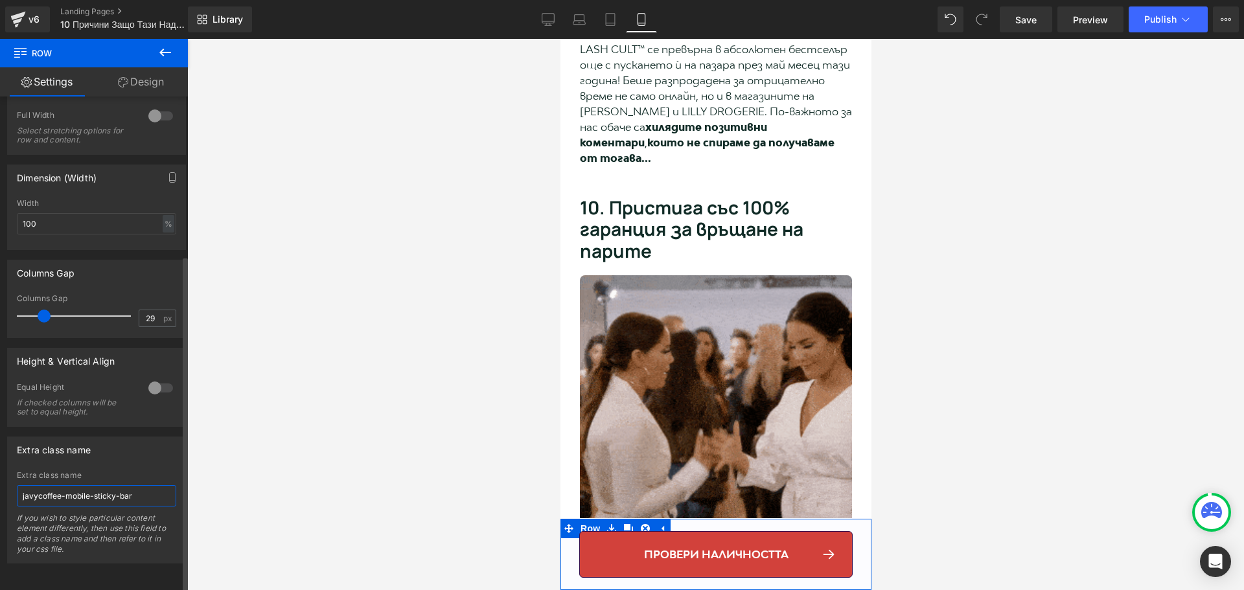
click at [117, 491] on input "javycoffee-mobile-sticky-bar" at bounding box center [96, 495] width 159 height 21
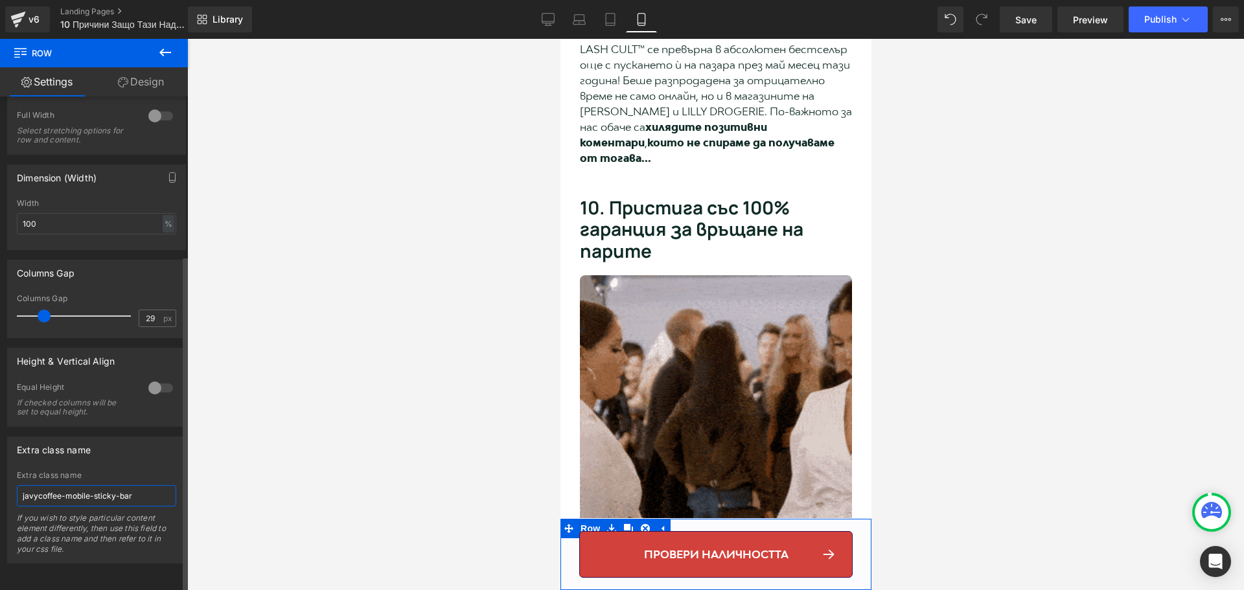
click at [117, 491] on input "javycoffee-mobile-sticky-bar" at bounding box center [96, 495] width 159 height 21
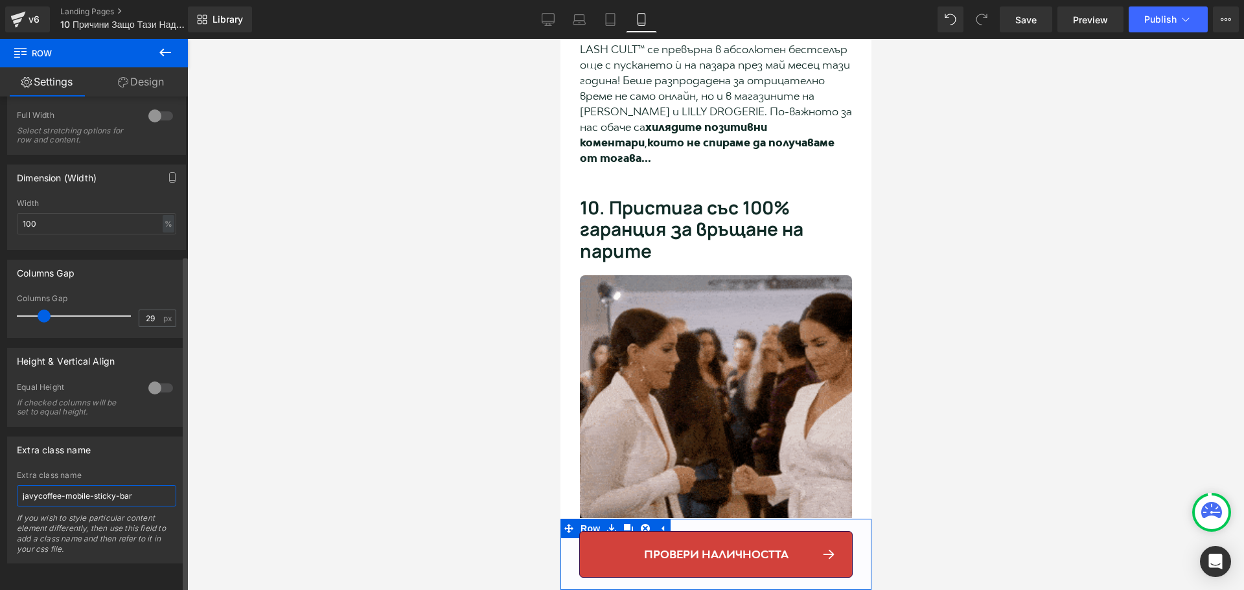
click at [145, 486] on input "javycoffee-mobile-sticky-bar" at bounding box center [96, 495] width 159 height 21
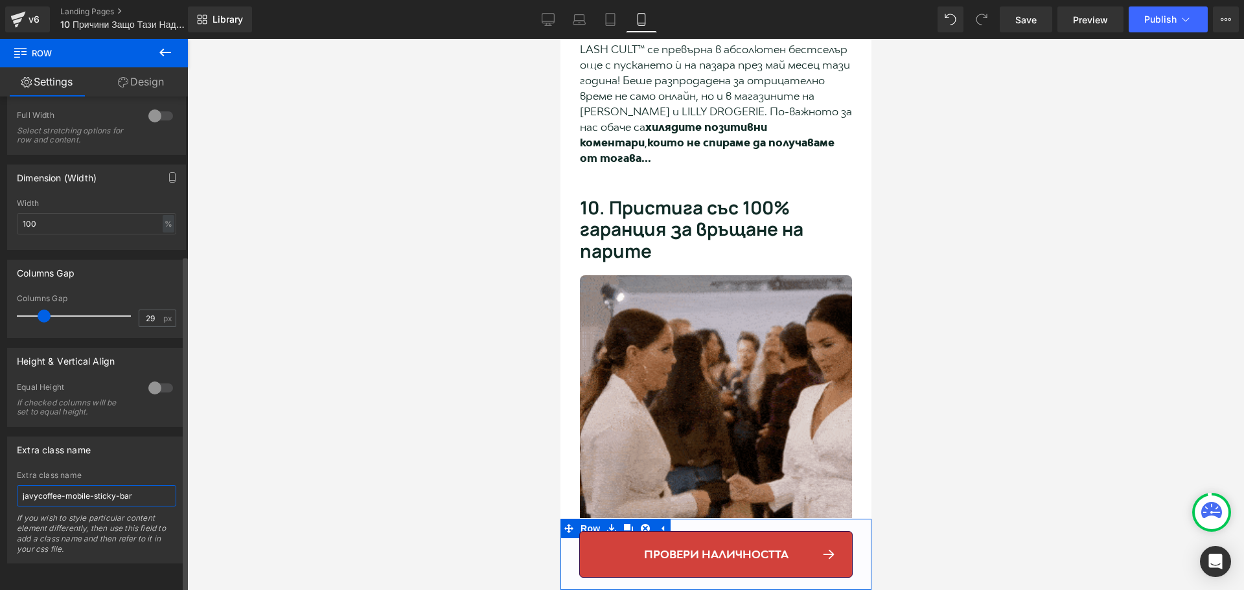
click at [145, 486] on input "javycoffee-mobile-sticky-bar" at bounding box center [96, 495] width 159 height 21
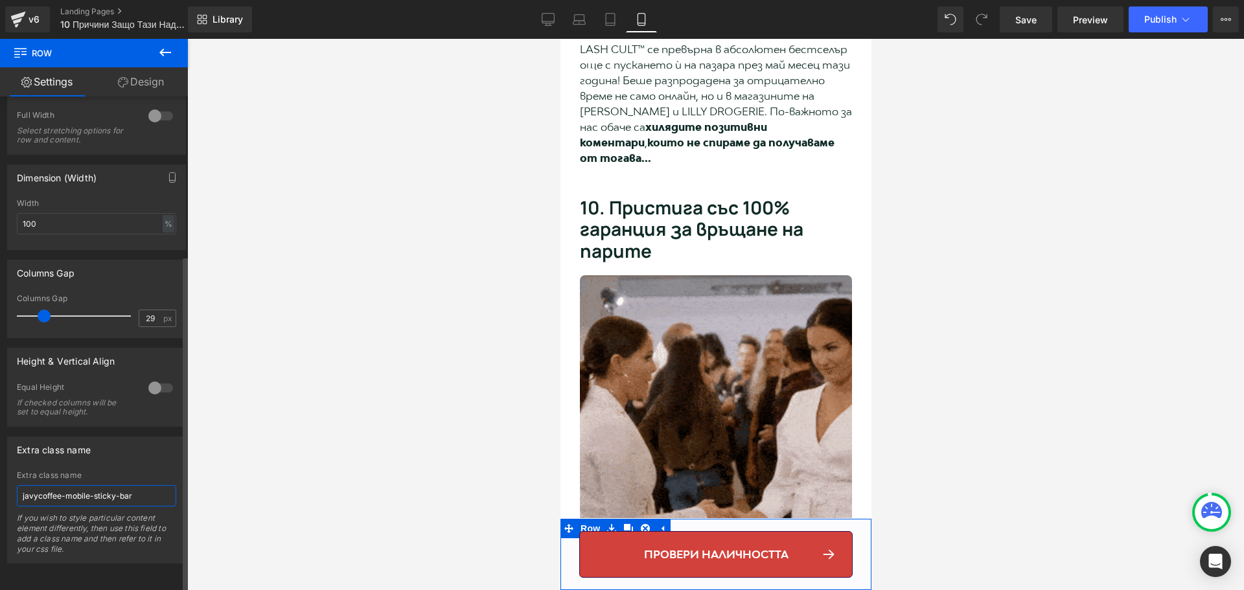
click at [145, 486] on input "javycoffee-mobile-sticky-bar" at bounding box center [96, 495] width 159 height 21
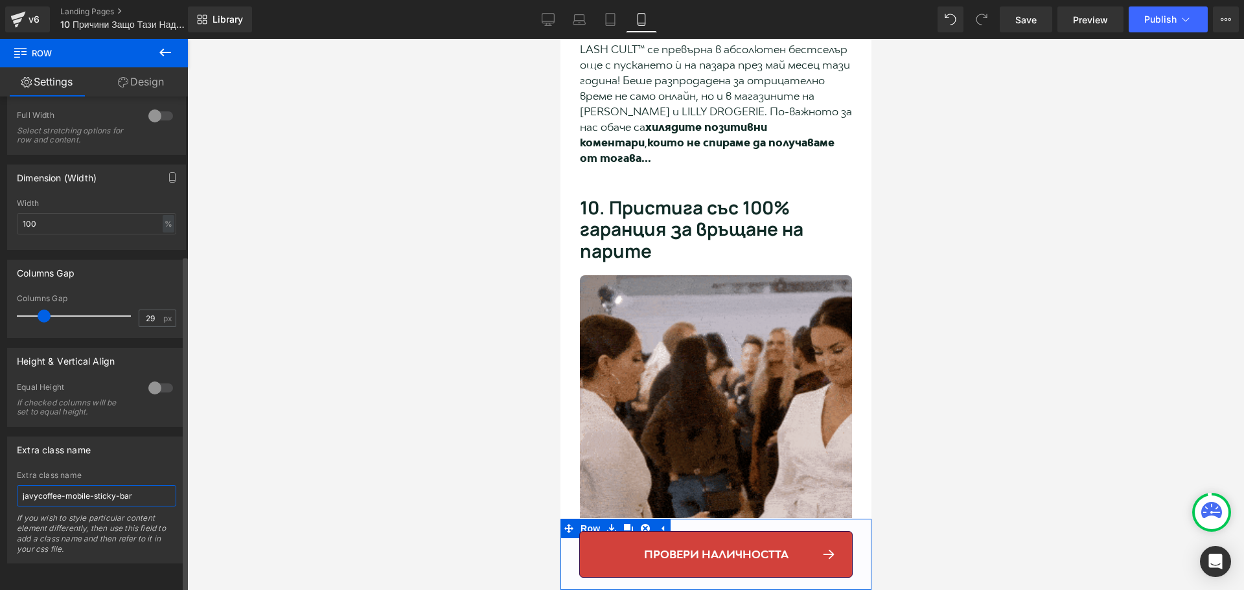
click at [145, 486] on input "javycoffee-mobile-sticky-bar" at bounding box center [96, 495] width 159 height 21
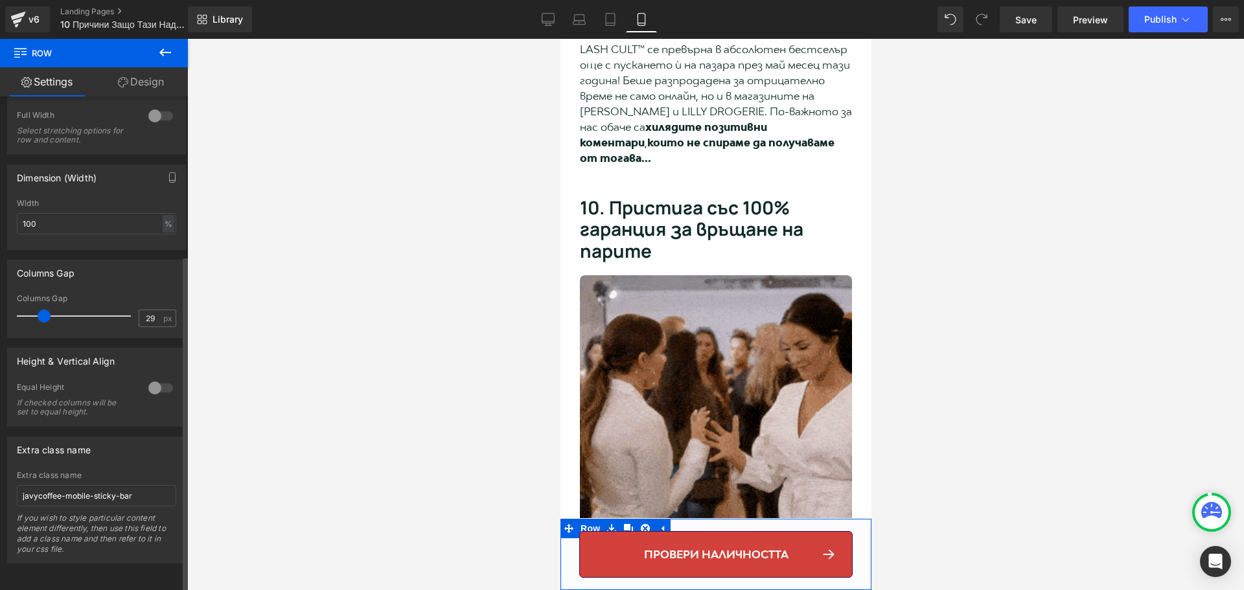
click at [124, 437] on div "Extra class name" at bounding box center [96, 449] width 177 height 25
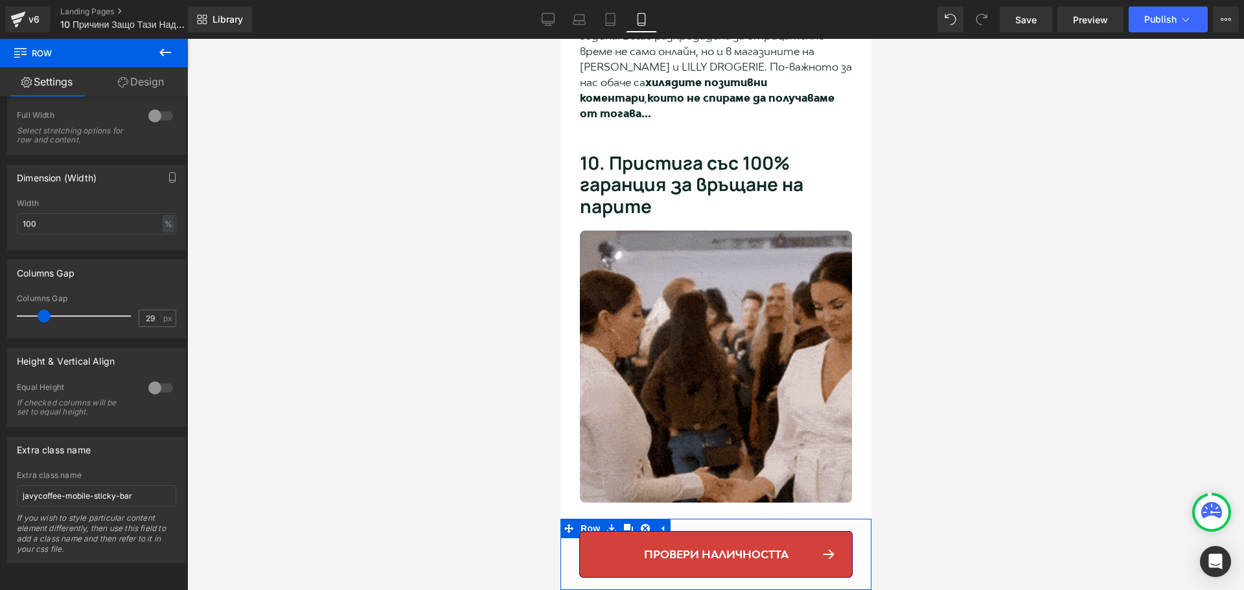
scroll to position [4470, 0]
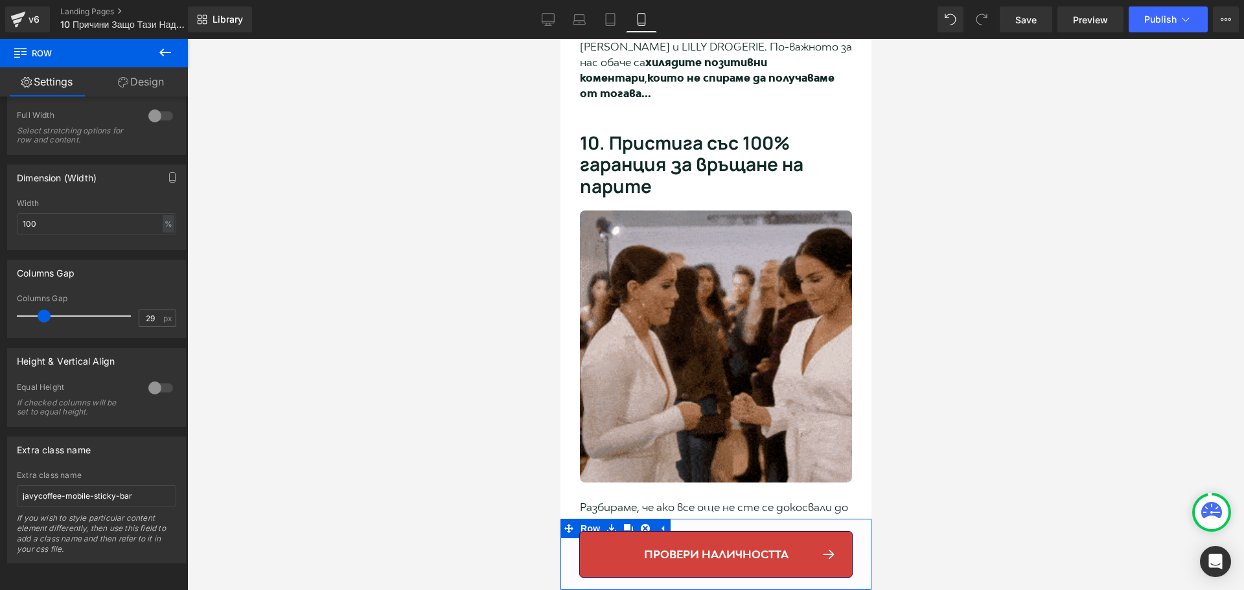
click at [854, 532] on div "провери наличността Button" at bounding box center [715, 557] width 311 height 52
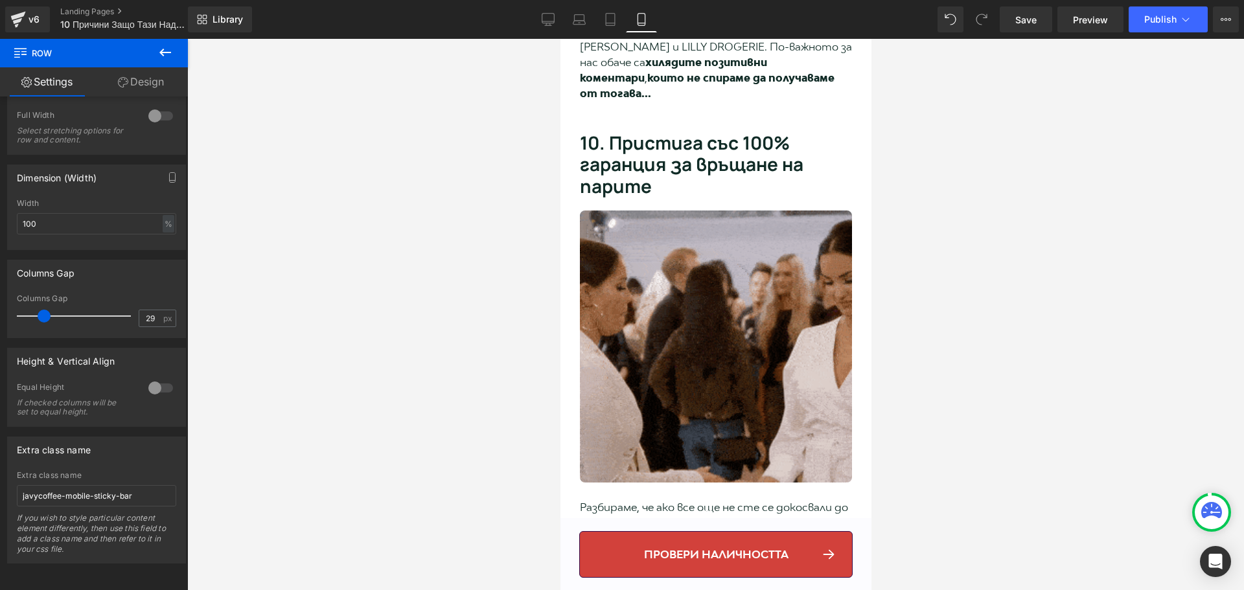
click at [168, 52] on icon at bounding box center [165, 53] width 12 height 8
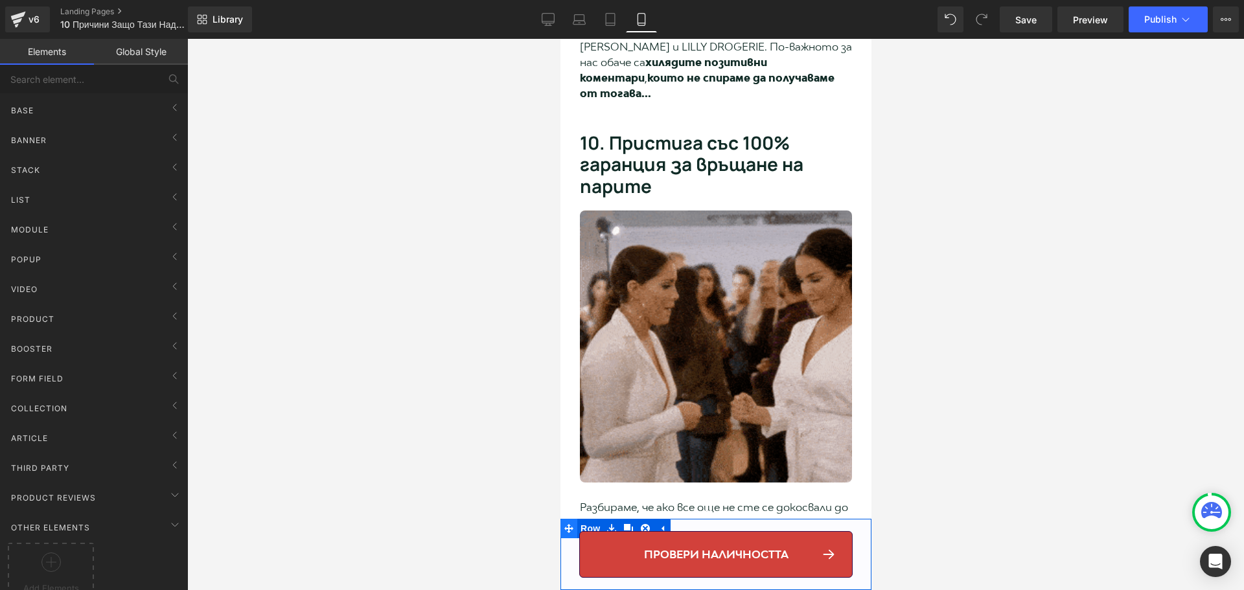
click at [567, 527] on icon at bounding box center [568, 528] width 9 height 9
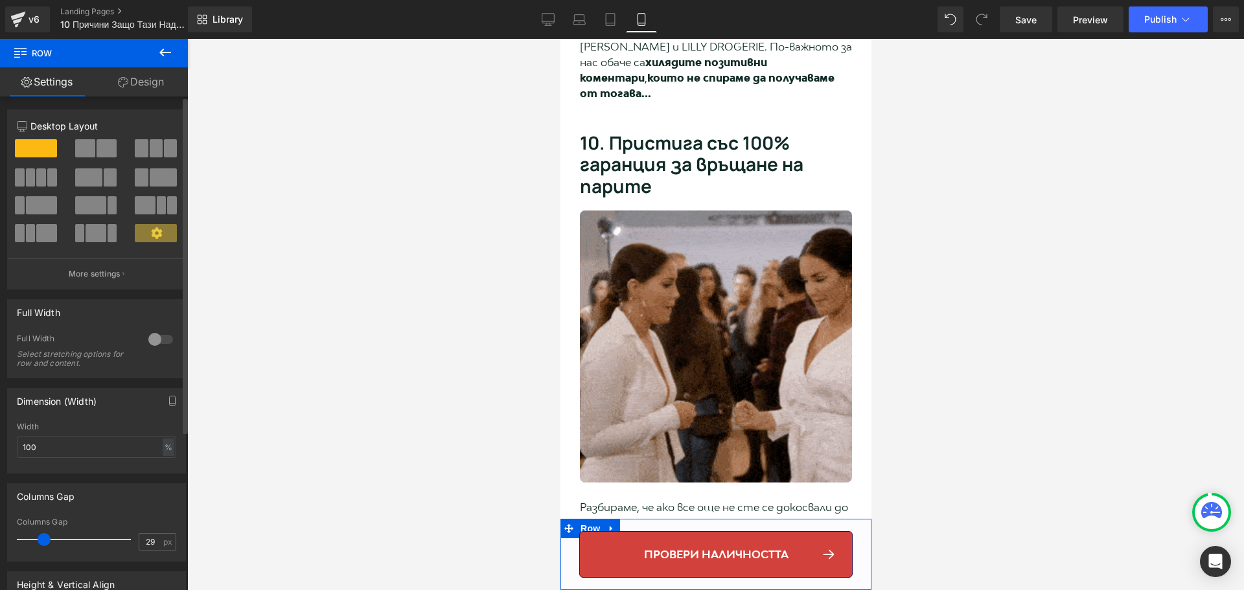
click at [153, 342] on div at bounding box center [160, 339] width 31 height 21
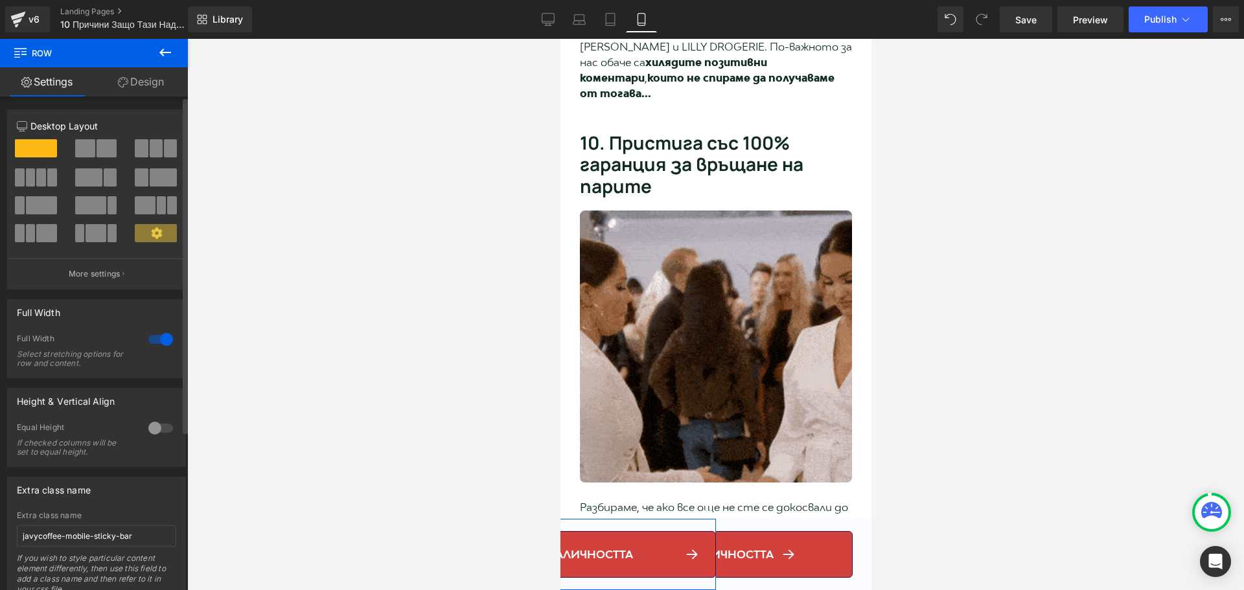
click at [158, 337] on div at bounding box center [160, 339] width 31 height 21
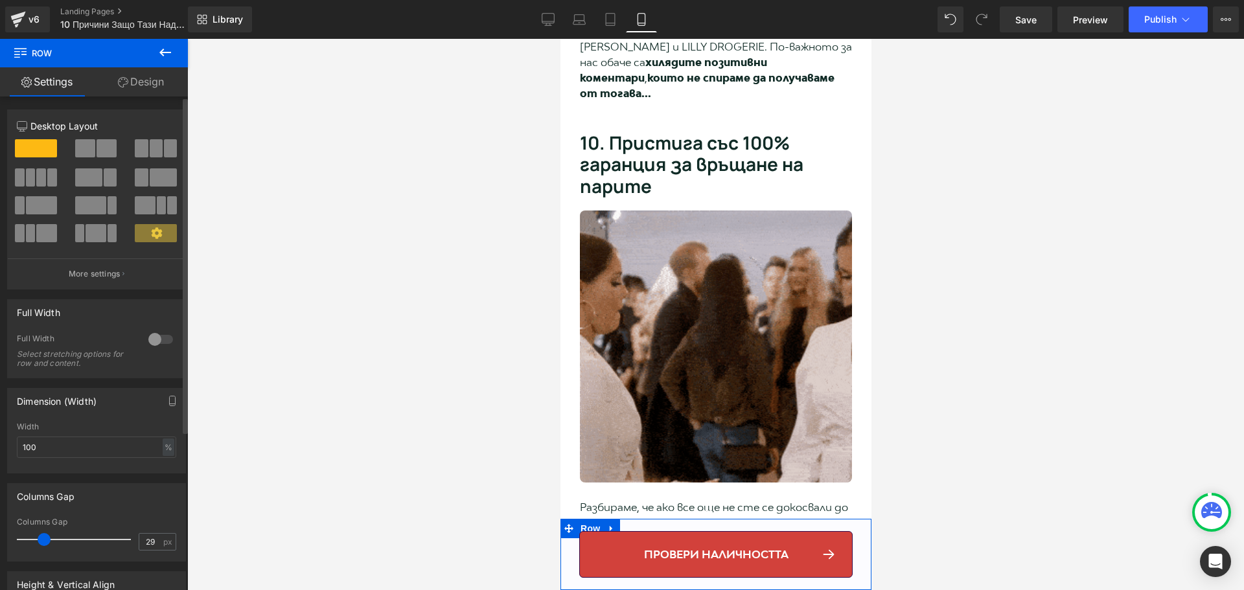
click at [157, 338] on div at bounding box center [160, 339] width 31 height 21
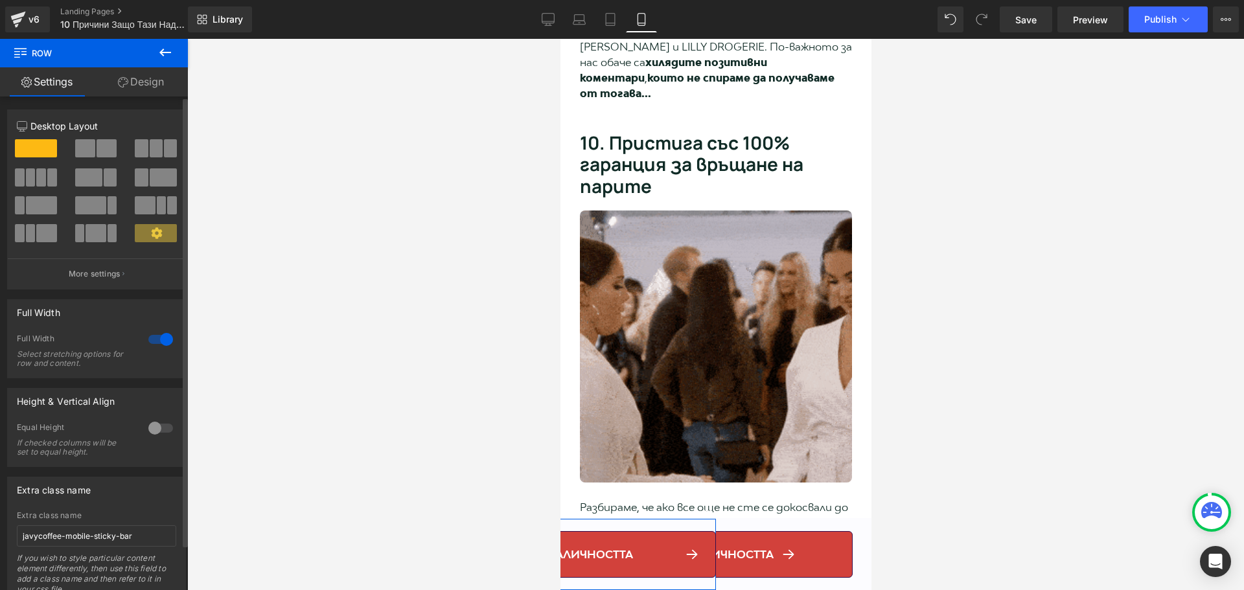
click at [152, 341] on div at bounding box center [160, 339] width 31 height 21
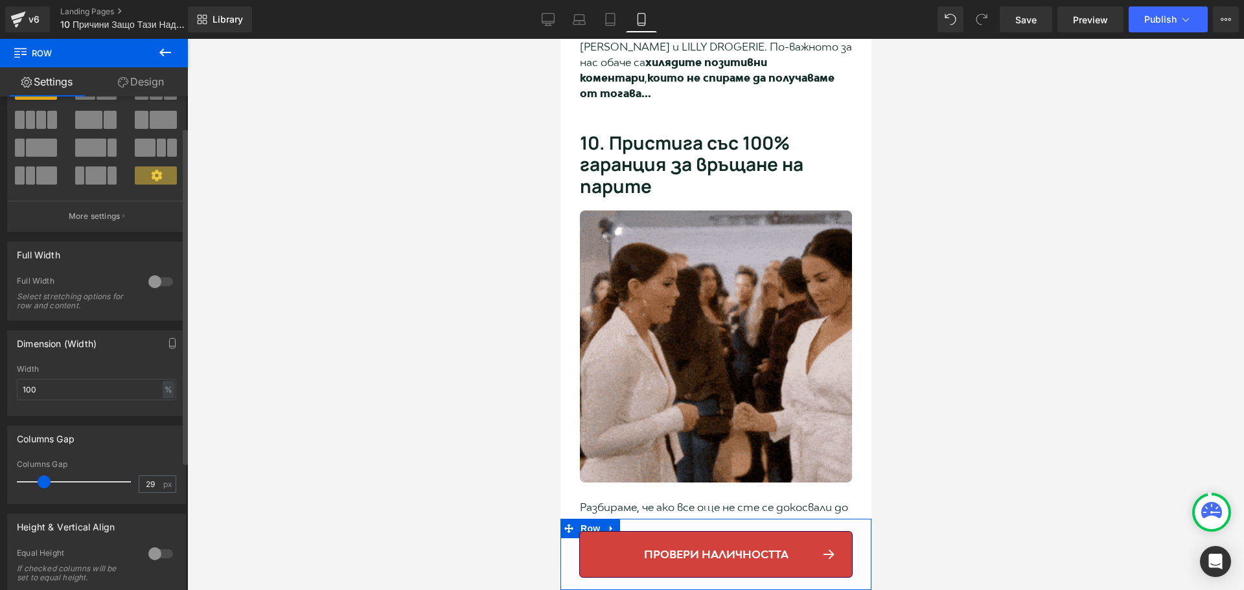
scroll to position [0, 0]
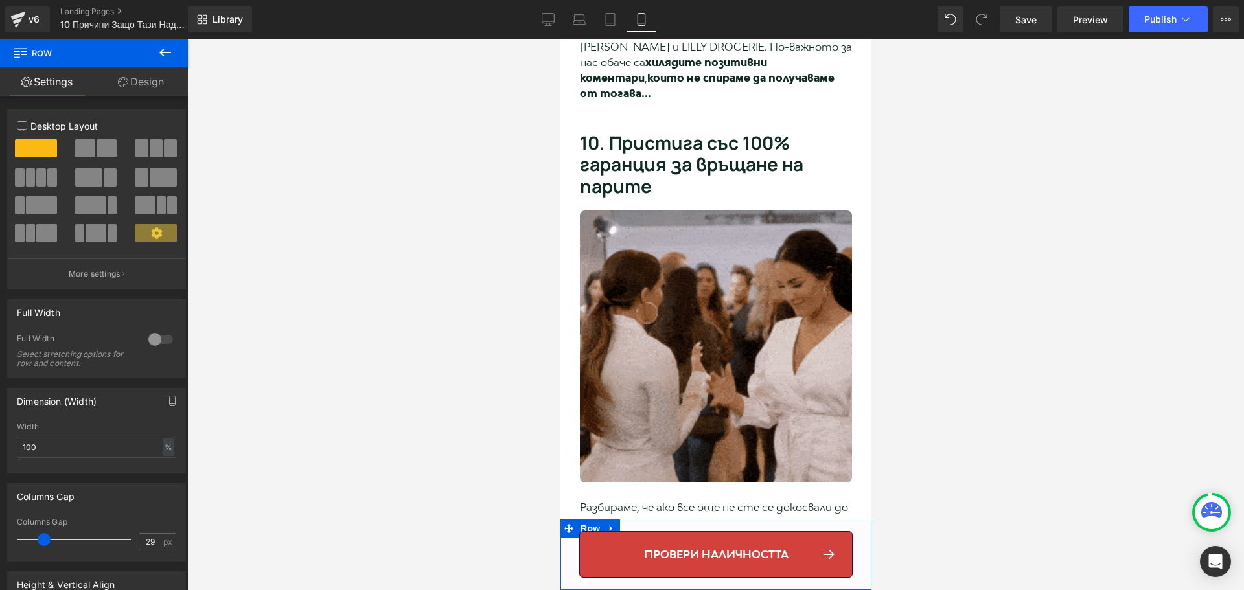
click at [141, 82] on link "Design" at bounding box center [141, 81] width 94 height 29
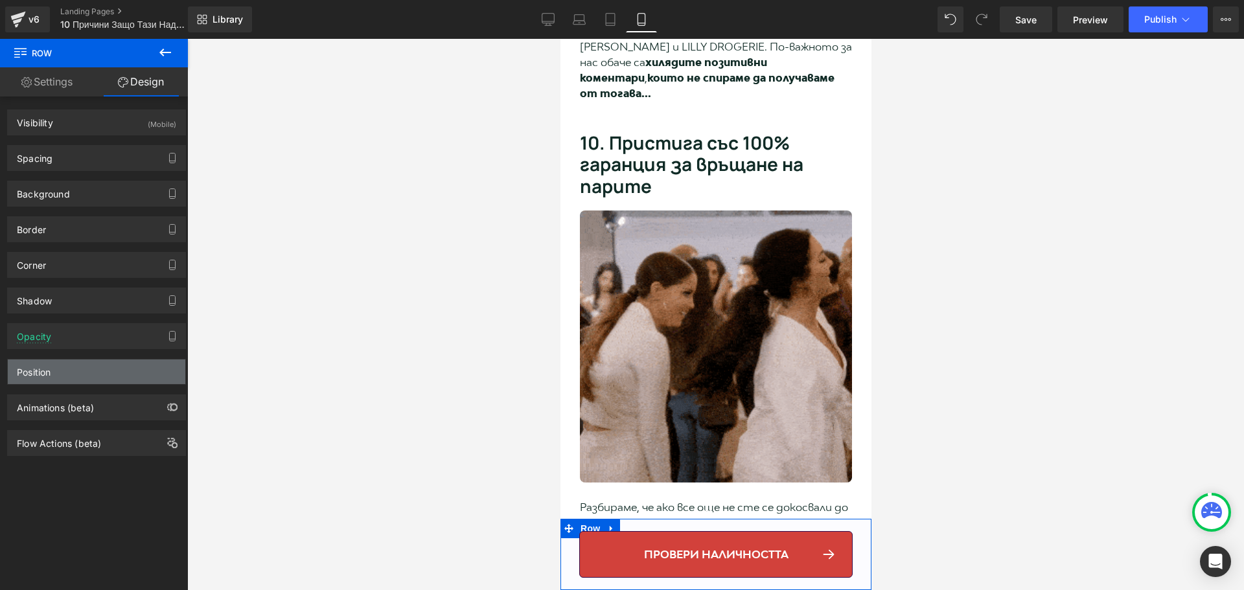
click at [88, 378] on div "Position" at bounding box center [96, 372] width 177 height 25
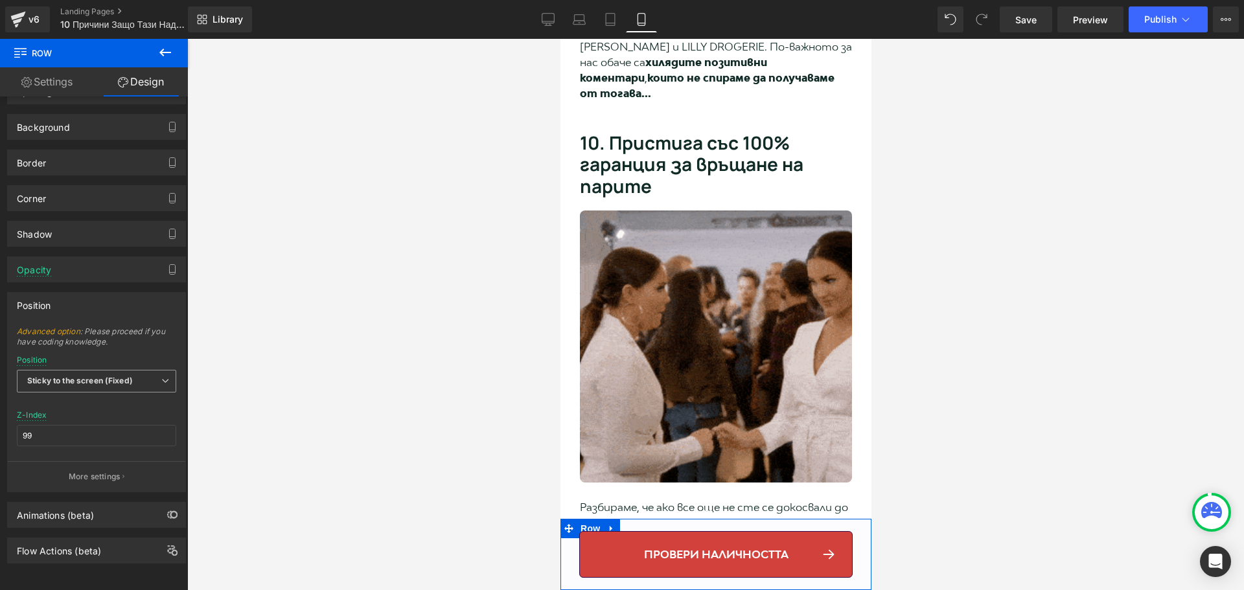
scroll to position [76, 0]
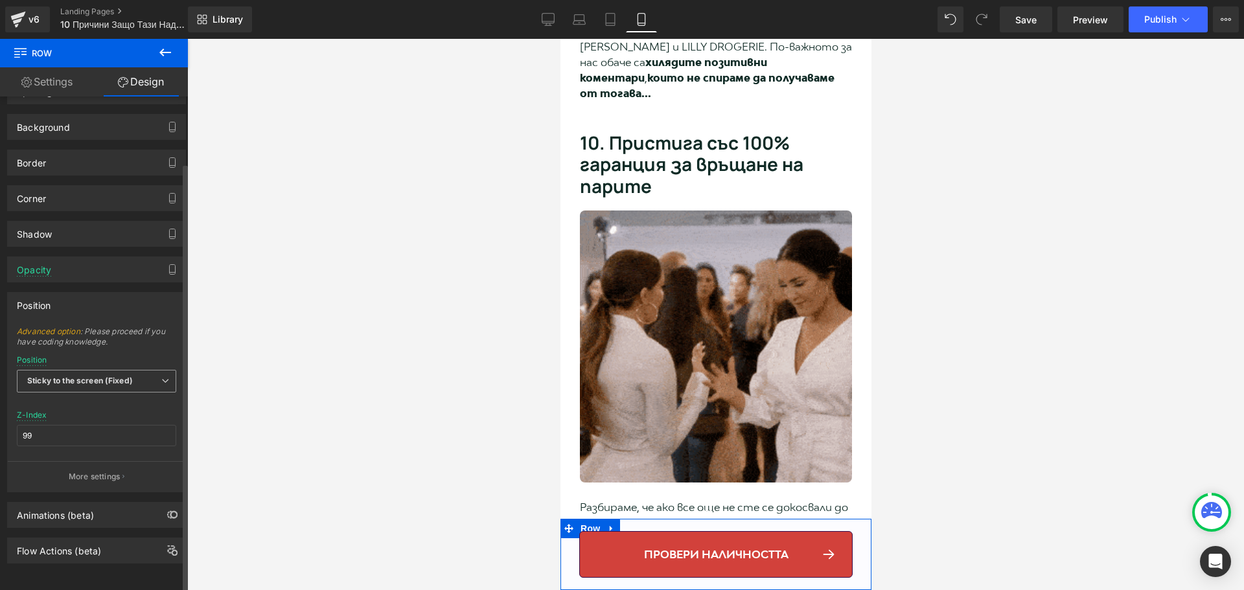
click at [119, 376] on b "Sticky to the screen (Fixed)" at bounding box center [80, 381] width 106 height 10
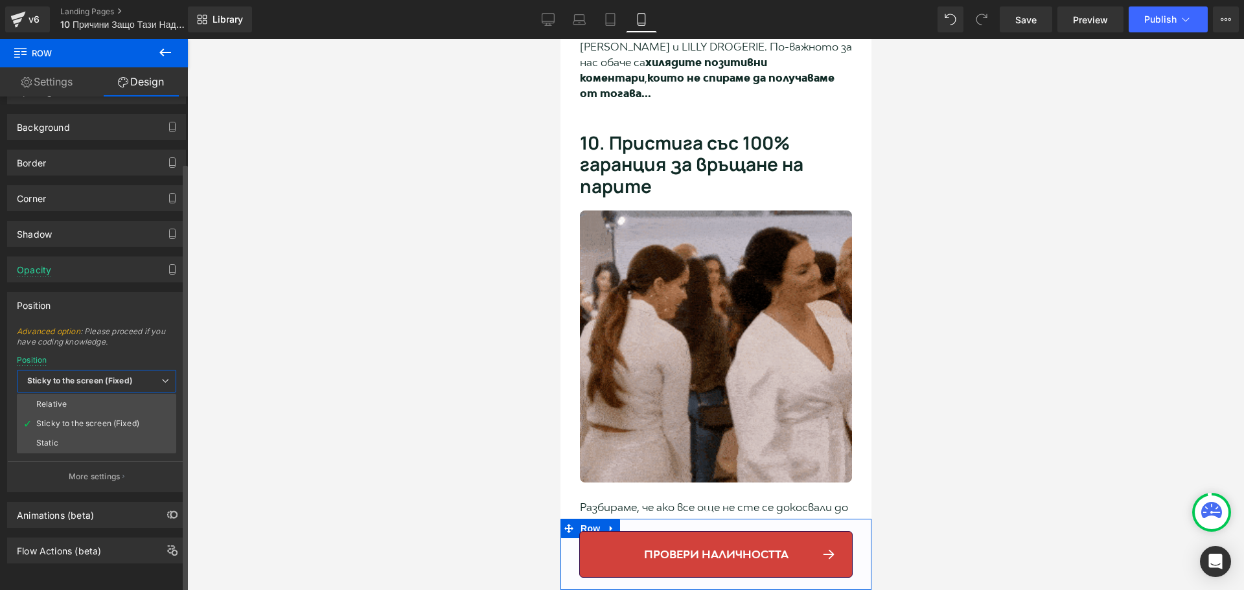
click at [119, 376] on b "Sticky to the screen (Fixed)" at bounding box center [80, 381] width 106 height 10
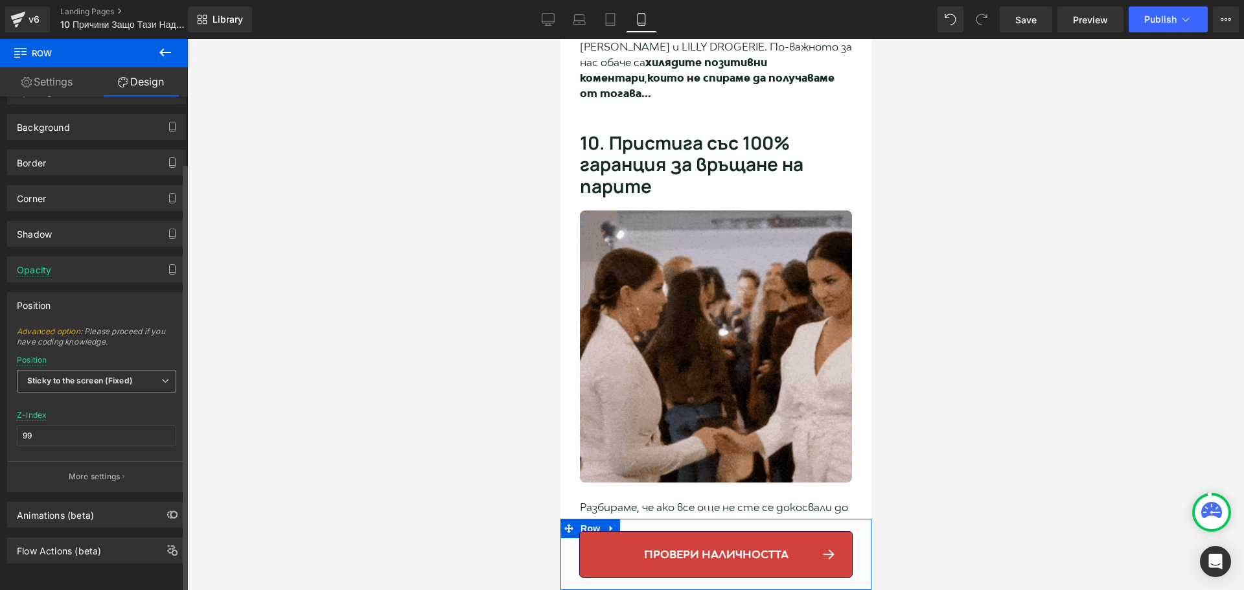
click at [135, 370] on span "Sticky to the screen (Fixed)" at bounding box center [96, 381] width 159 height 23
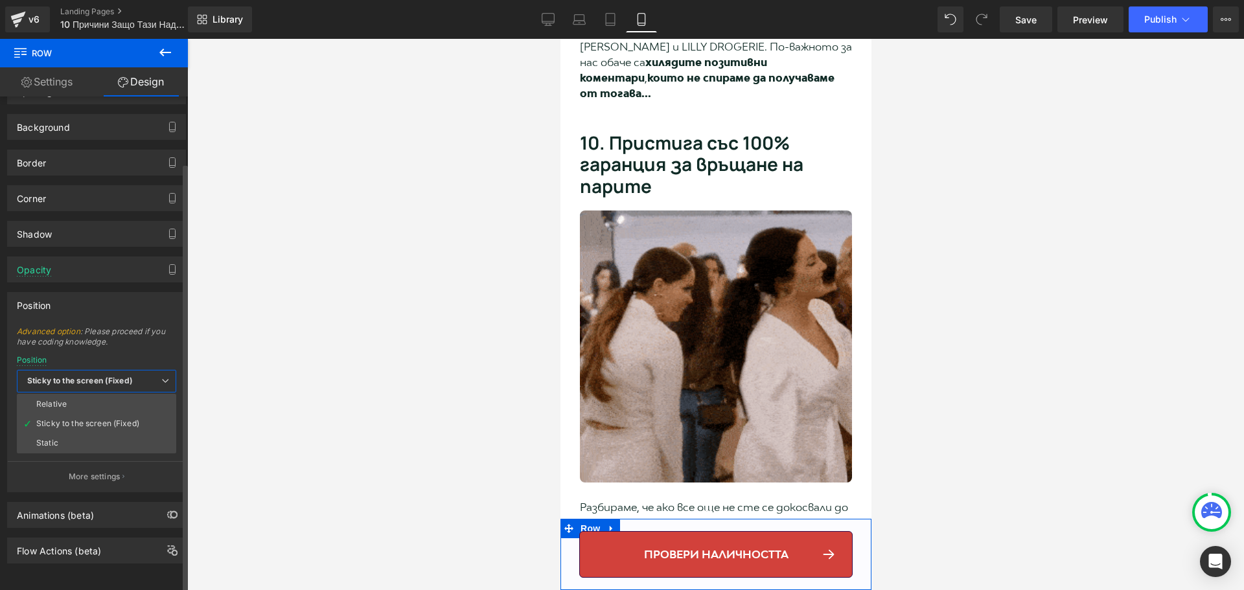
click at [122, 376] on b "Sticky to the screen (Fixed)" at bounding box center [80, 381] width 106 height 10
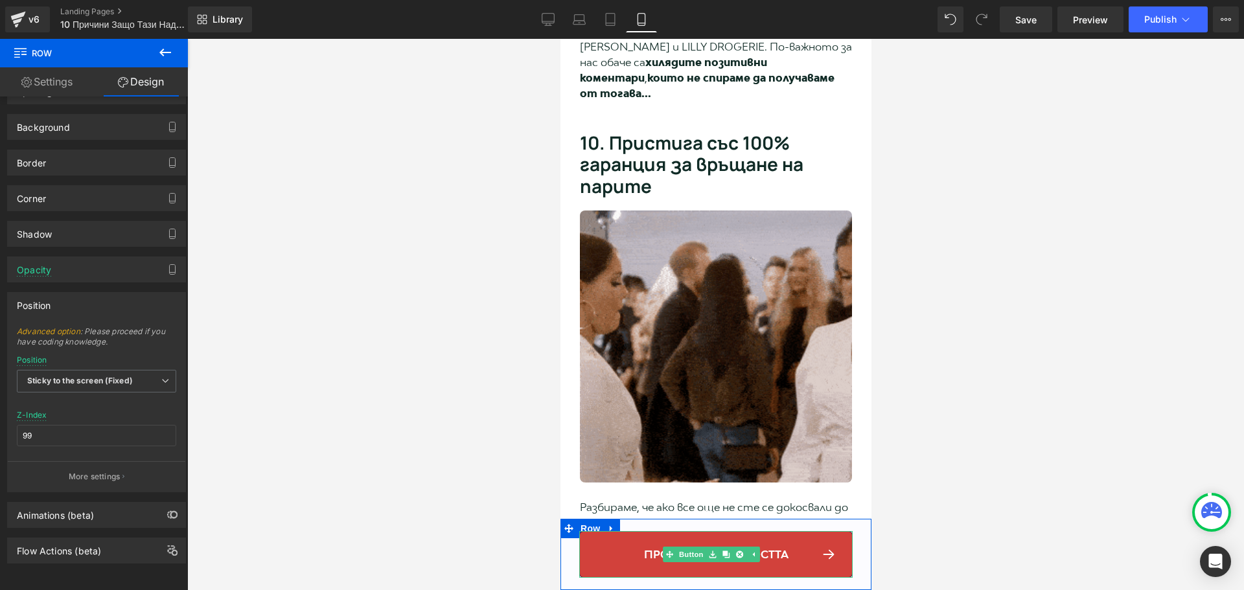
click at [587, 547] on link "провери наличността" at bounding box center [714, 554] width 273 height 47
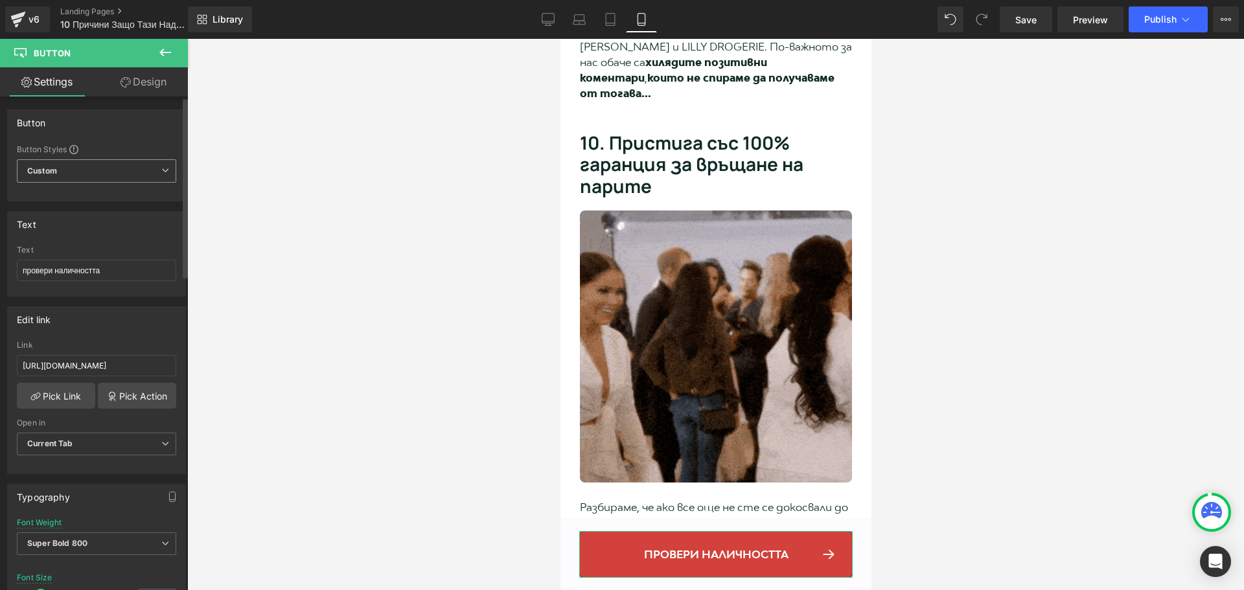
click at [121, 179] on span "Custom Setup Global Style" at bounding box center [96, 170] width 159 height 23
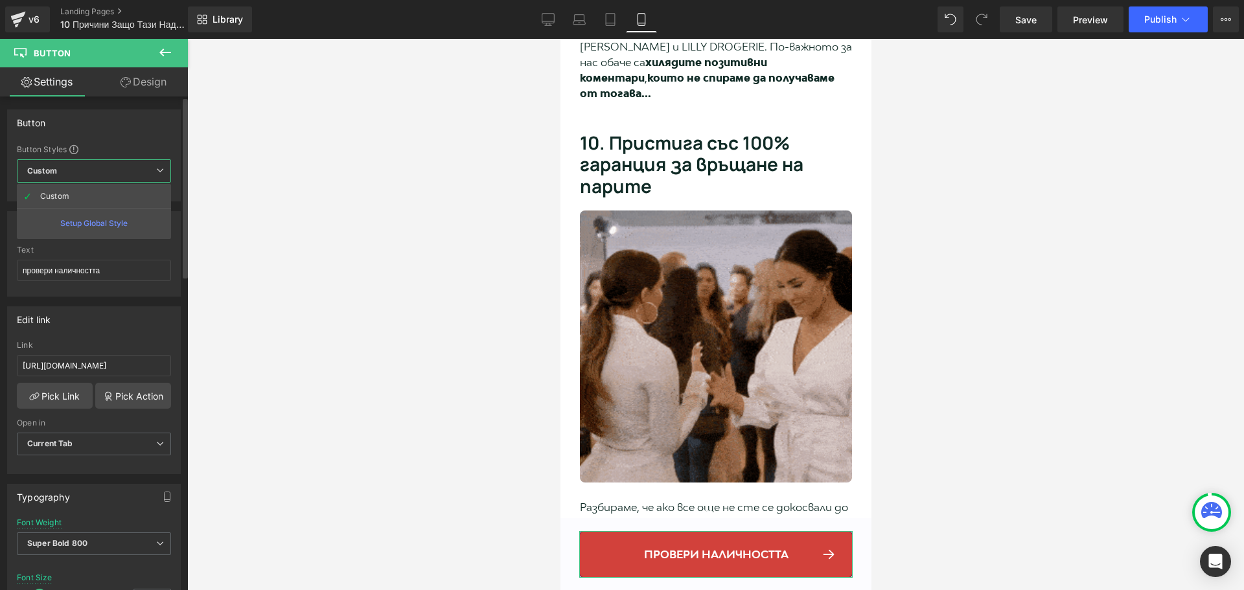
click at [112, 177] on span "Custom Setup Global Style" at bounding box center [94, 170] width 154 height 23
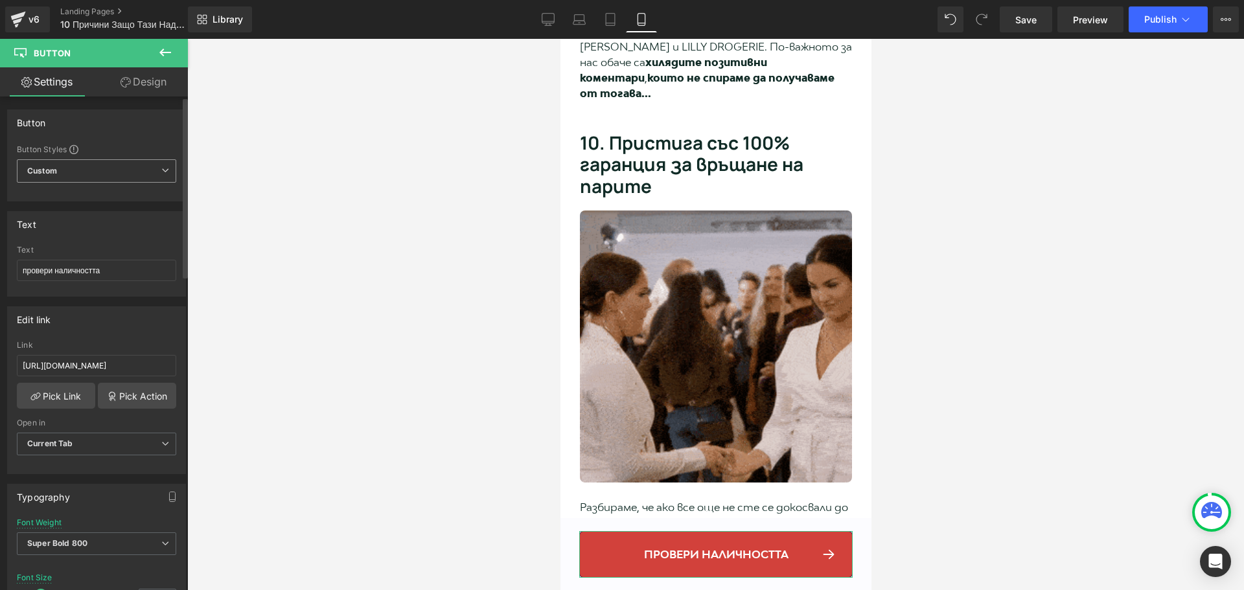
click at [109, 183] on div "Custom Setup Global Style Custom Setup Global Style" at bounding box center [96, 174] width 159 height 30
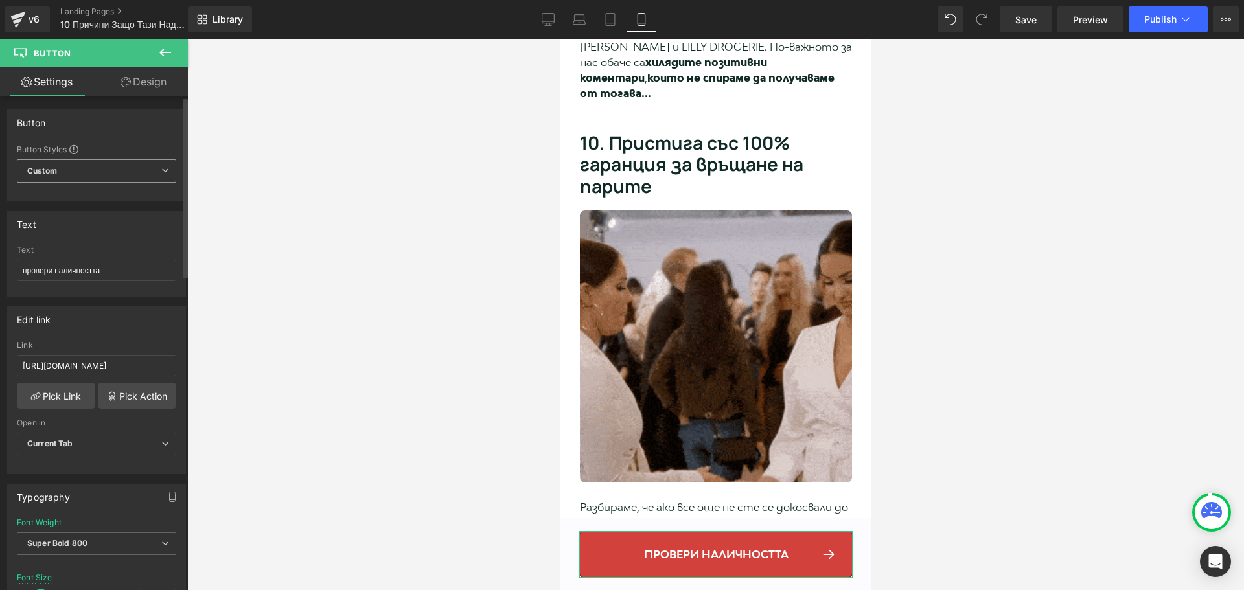
click at [115, 177] on span "Custom Setup Global Style" at bounding box center [96, 170] width 159 height 23
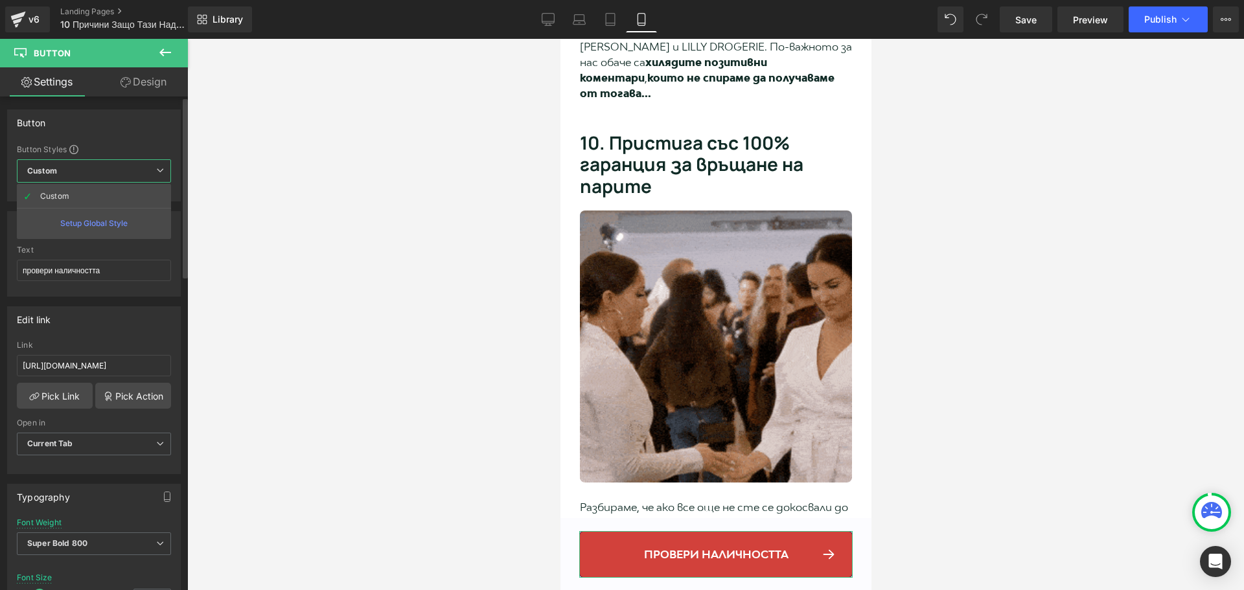
click at [121, 172] on span "Custom Setup Global Style" at bounding box center [94, 170] width 154 height 23
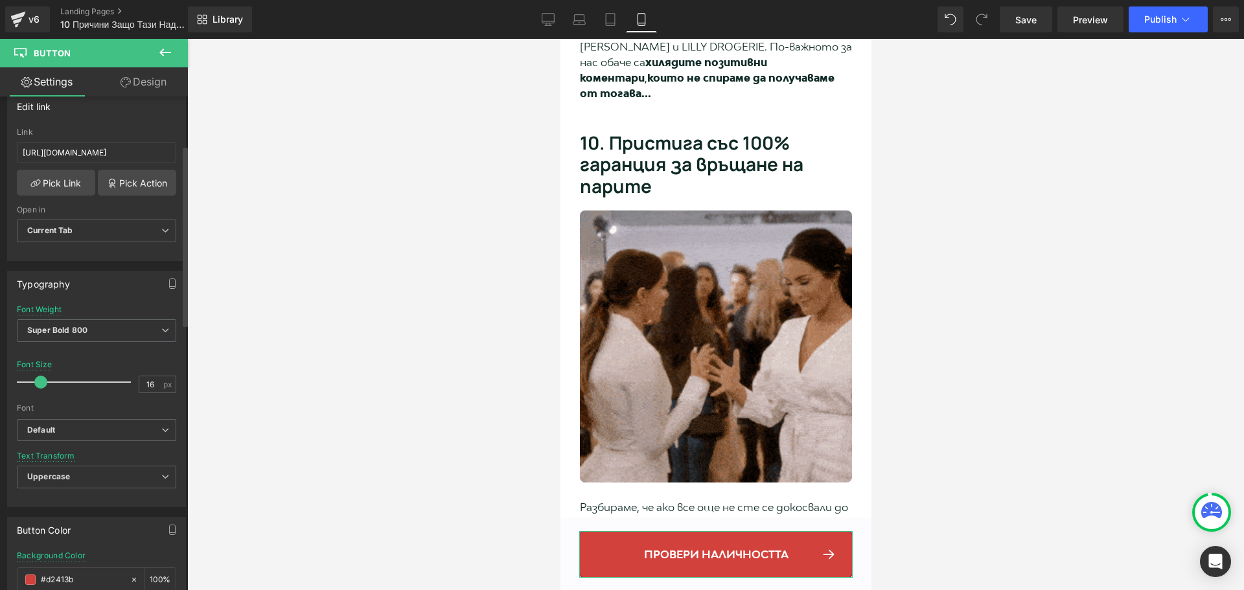
scroll to position [0, 0]
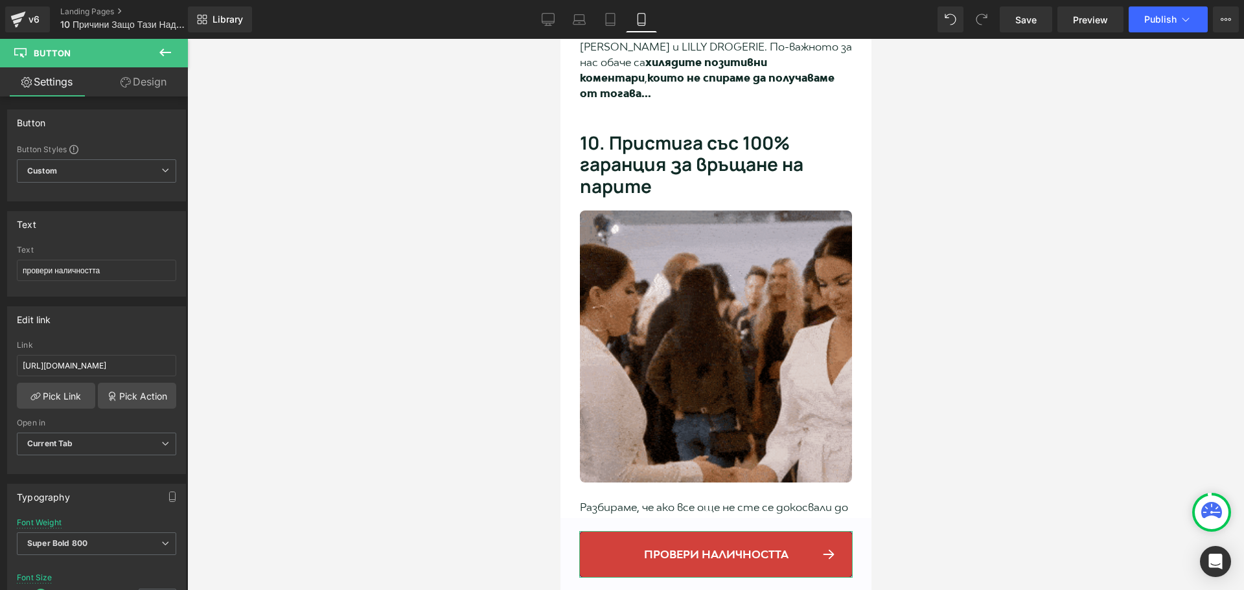
click at [140, 80] on link "Design" at bounding box center [144, 81] width 94 height 29
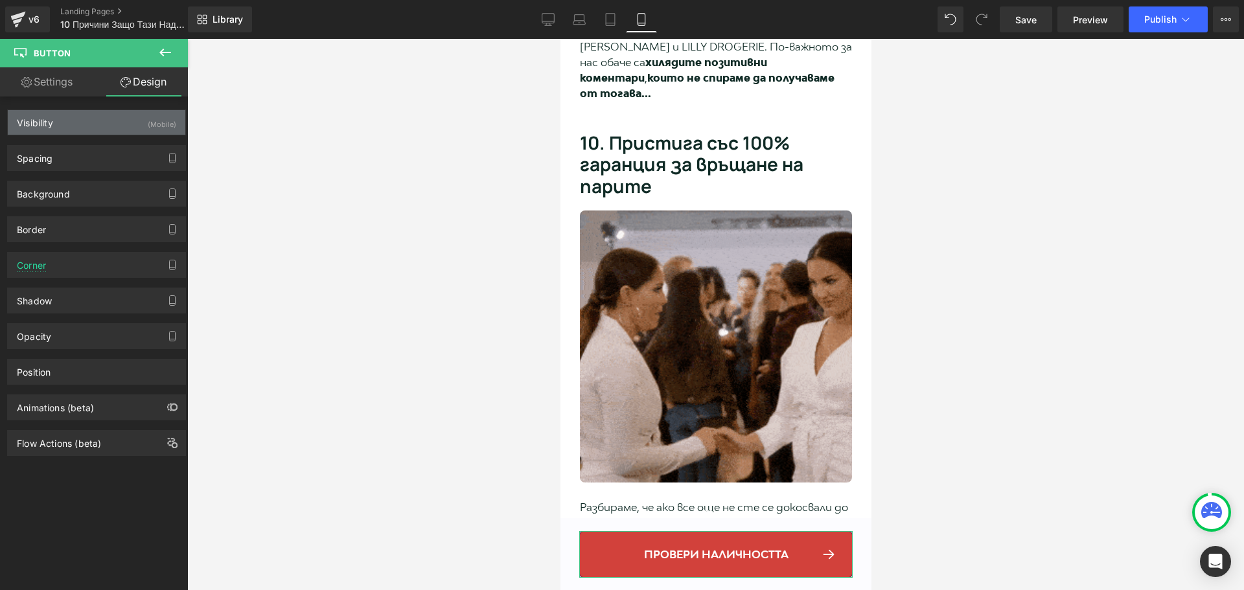
click at [132, 113] on div "Visibility (Mobile)" at bounding box center [96, 122] width 177 height 25
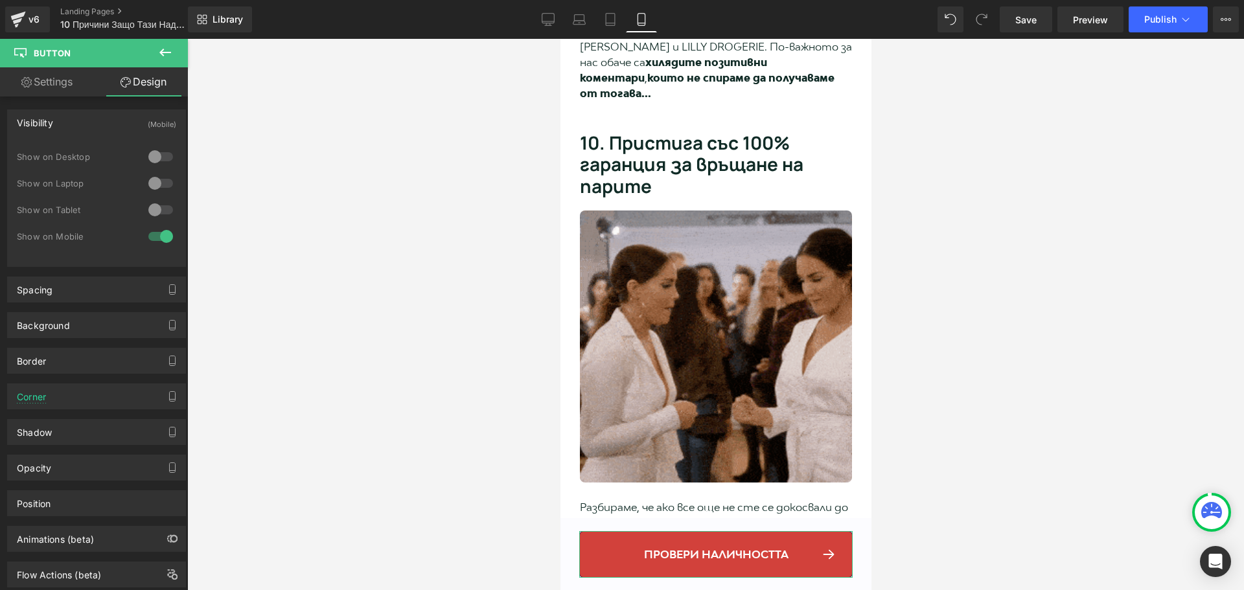
click at [114, 122] on div "Visibility (Mobile)" at bounding box center [96, 122] width 177 height 25
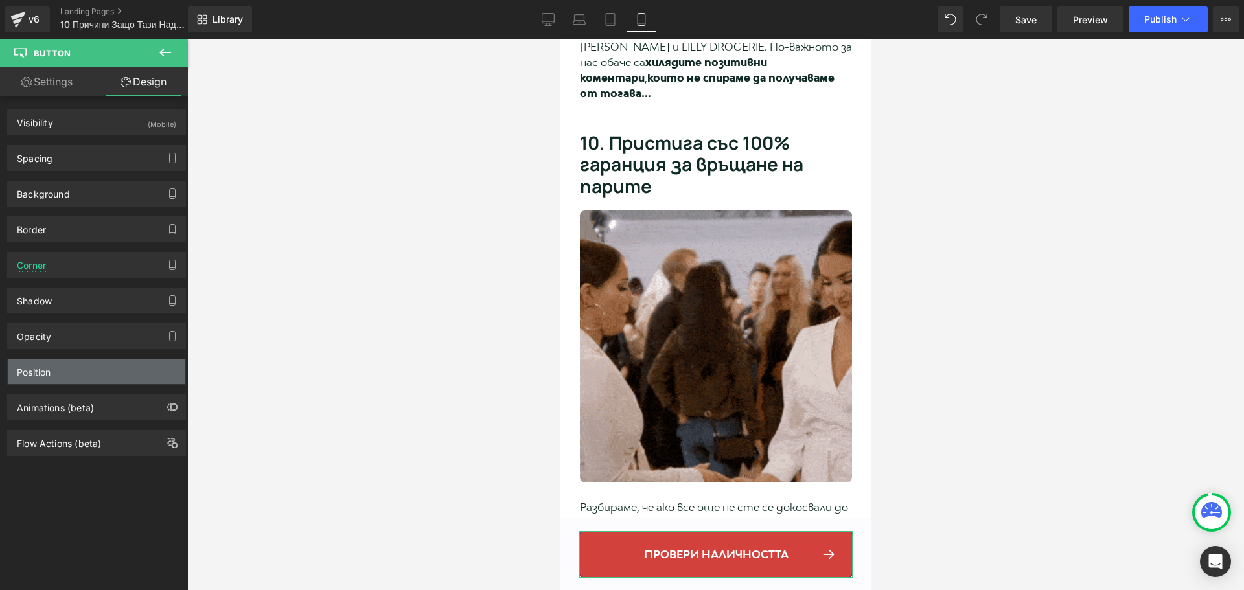
click at [81, 377] on div "Position" at bounding box center [96, 372] width 177 height 25
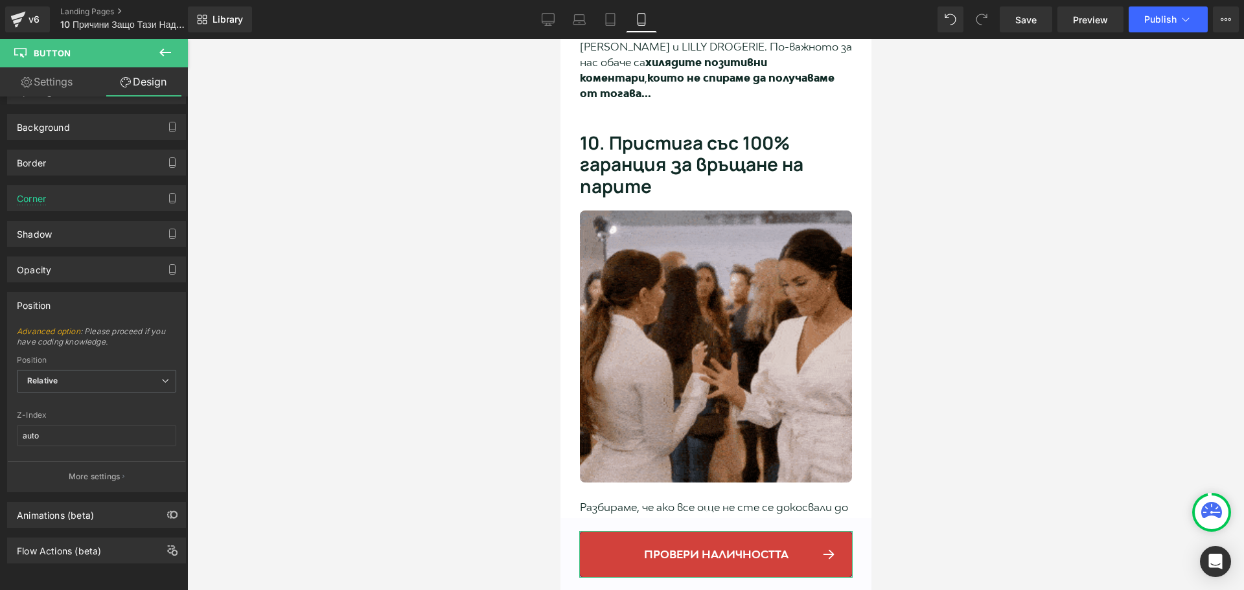
scroll to position [76, 0]
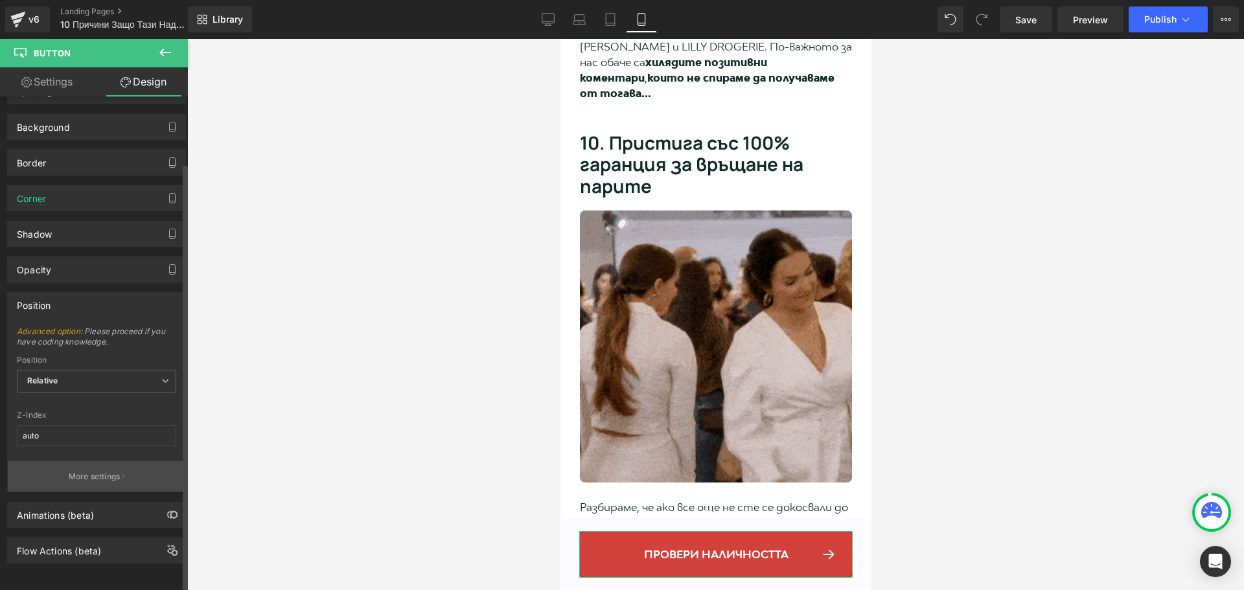
click at [113, 471] on p "More settings" at bounding box center [95, 477] width 52 height 12
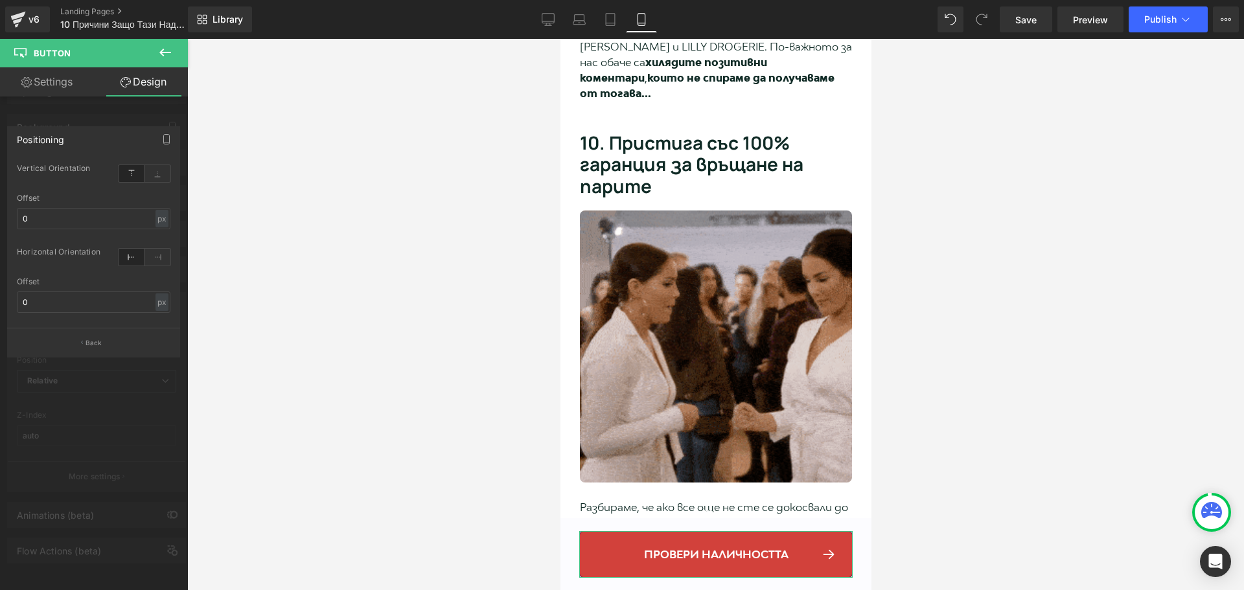
click at [142, 92] on link "Design" at bounding box center [144, 81] width 94 height 29
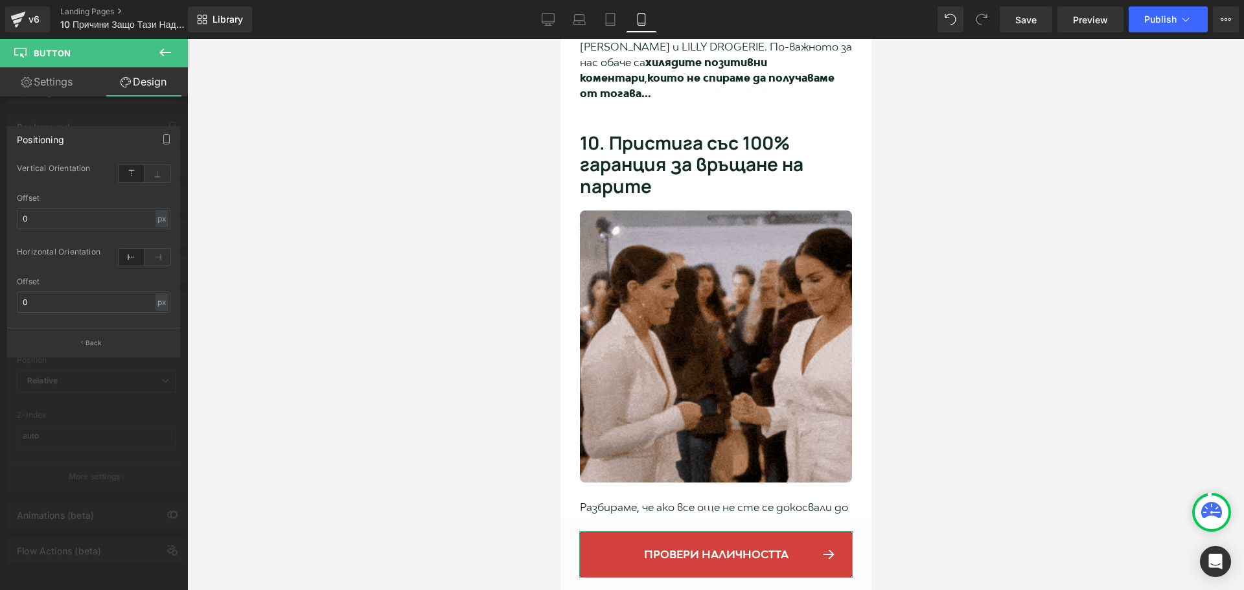
scroll to position [0, 0]
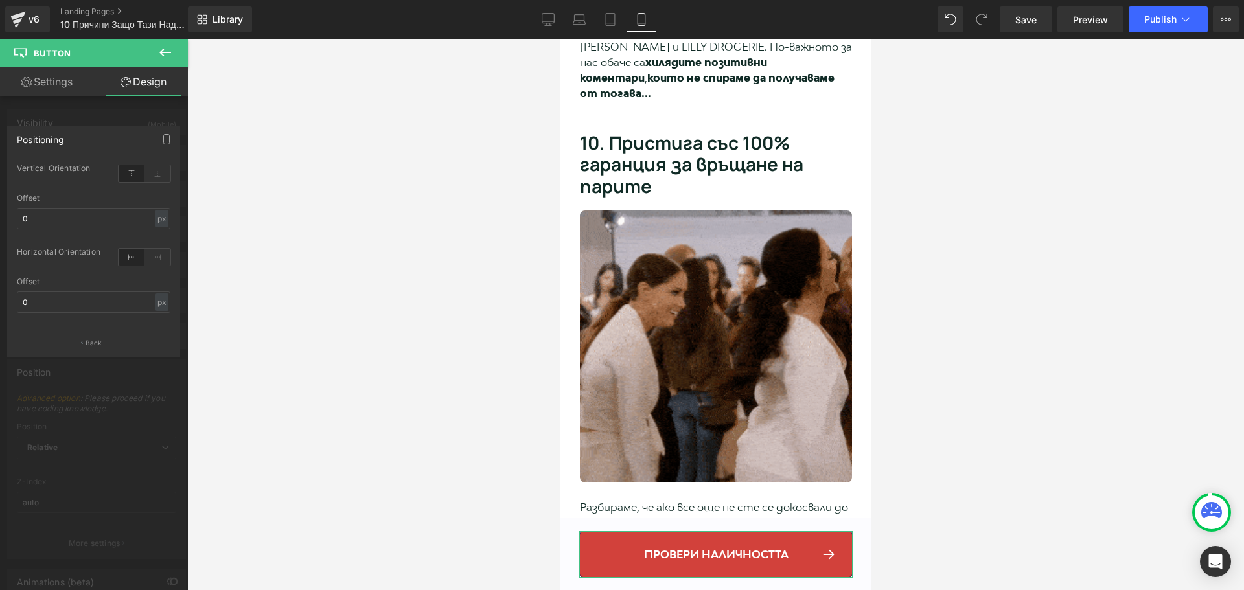
click at [109, 110] on div at bounding box center [94, 318] width 188 height 558
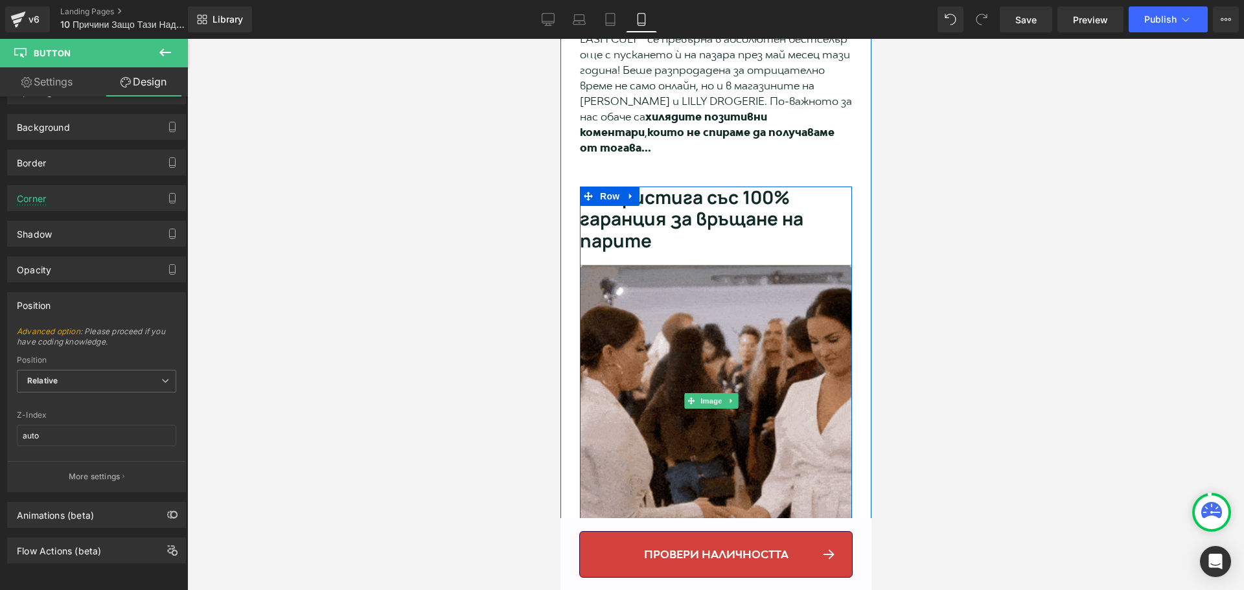
scroll to position [4340, 0]
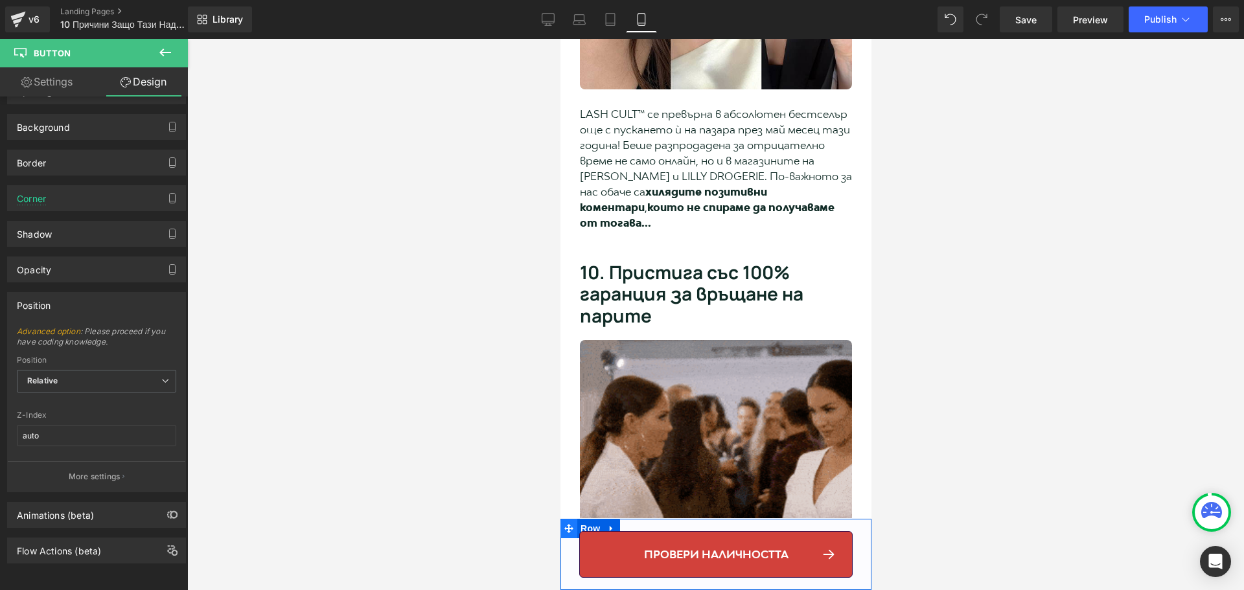
click at [567, 530] on icon at bounding box center [568, 528] width 9 height 9
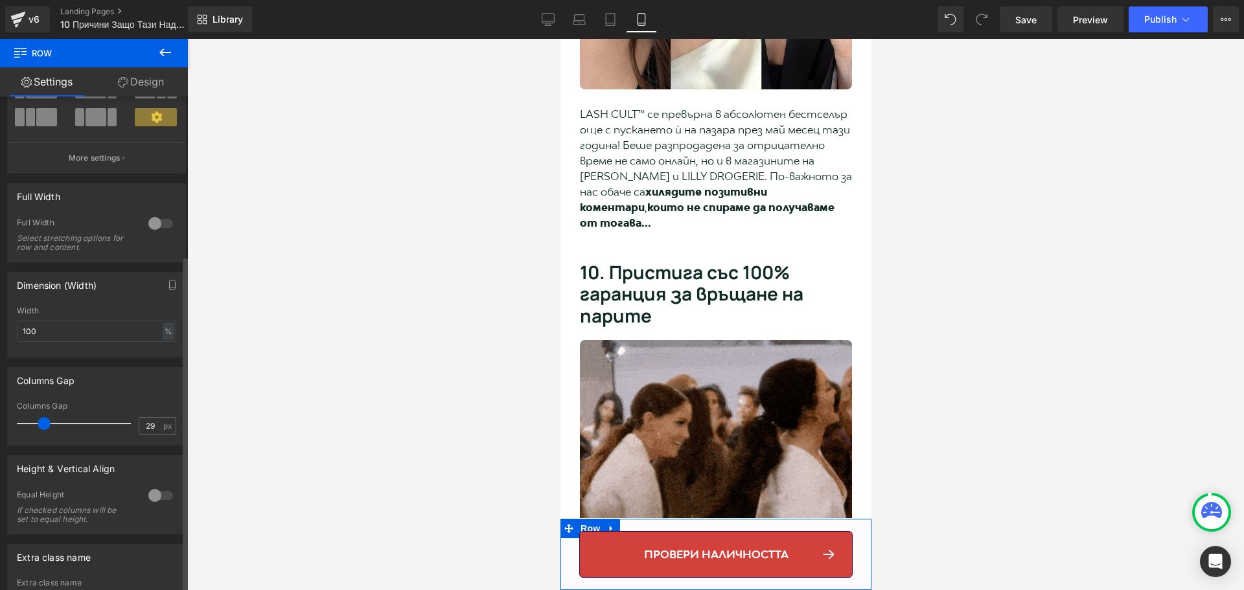
scroll to position [233, 0]
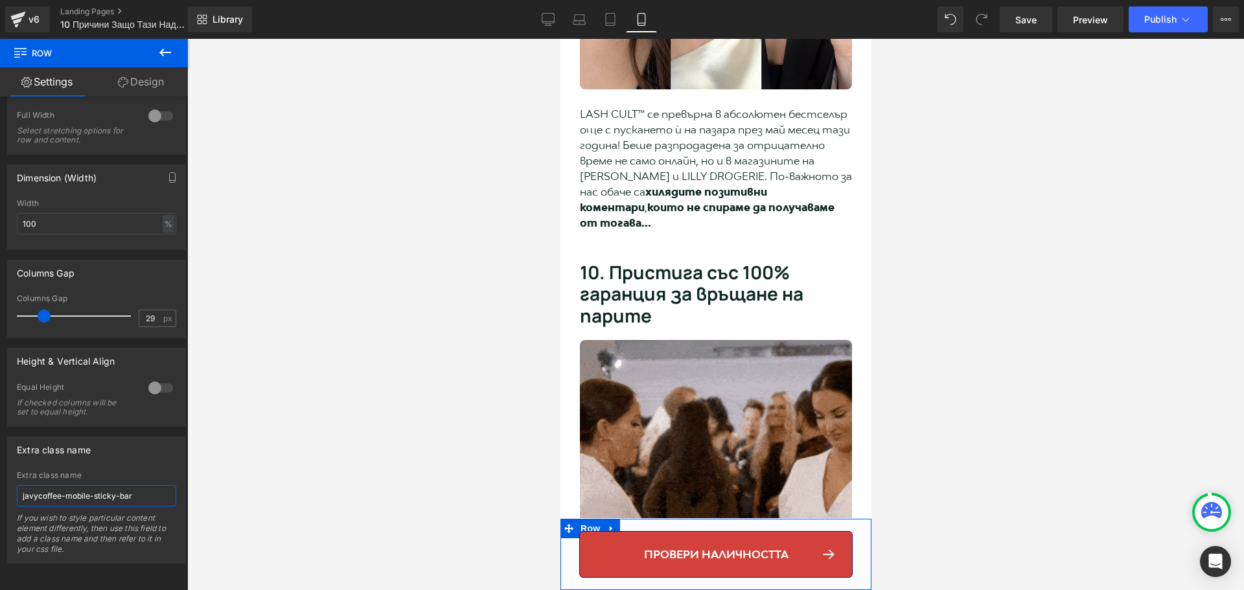
drag, startPoint x: 146, startPoint y: 486, endPoint x: -32, endPoint y: 472, distance: 178.7
click at [0, 472] on html "Row You are previewing how the will restyle your page. You can not edit Element…" at bounding box center [622, 295] width 1244 height 590
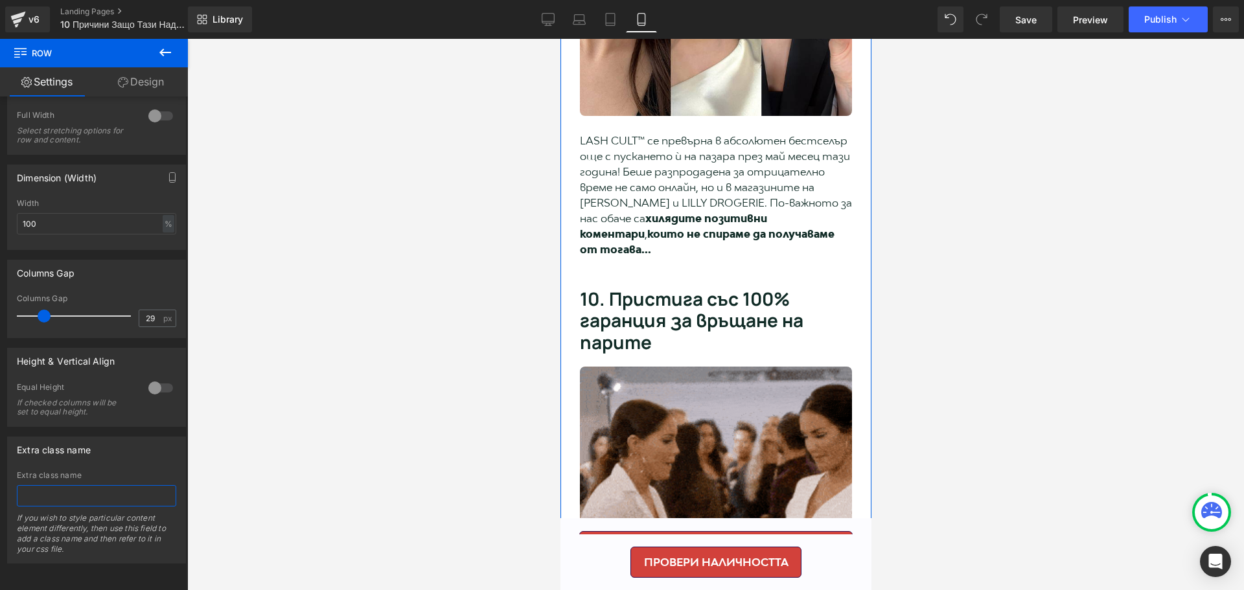
scroll to position [4470, 0]
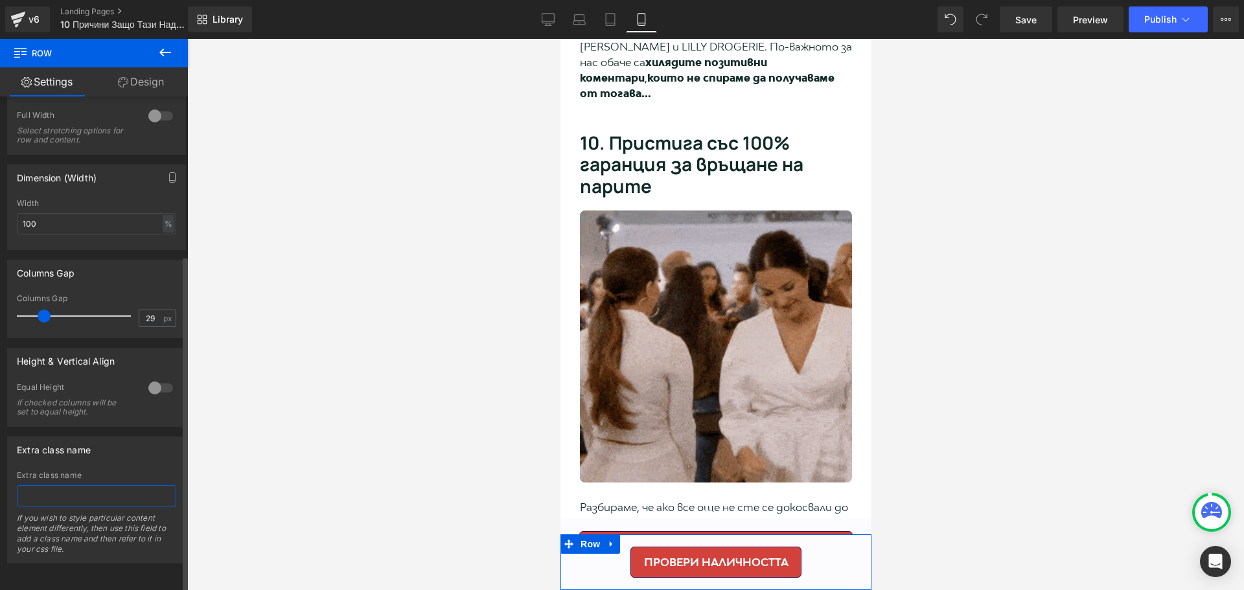
click at [100, 485] on input "text" at bounding box center [96, 495] width 159 height 21
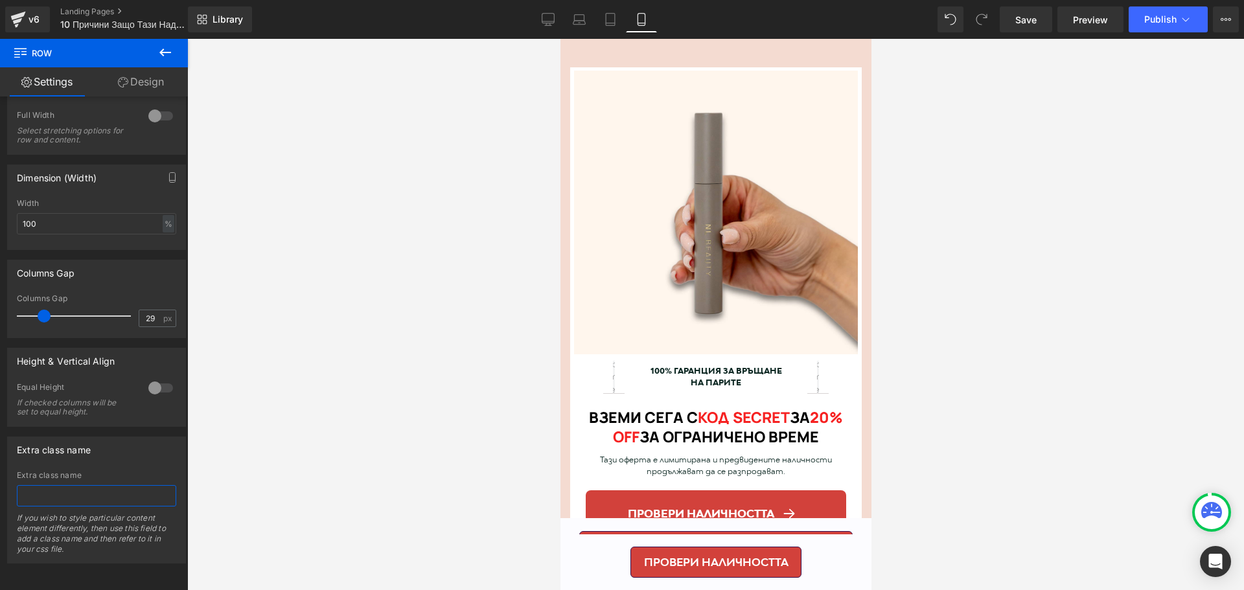
scroll to position [5182, 0]
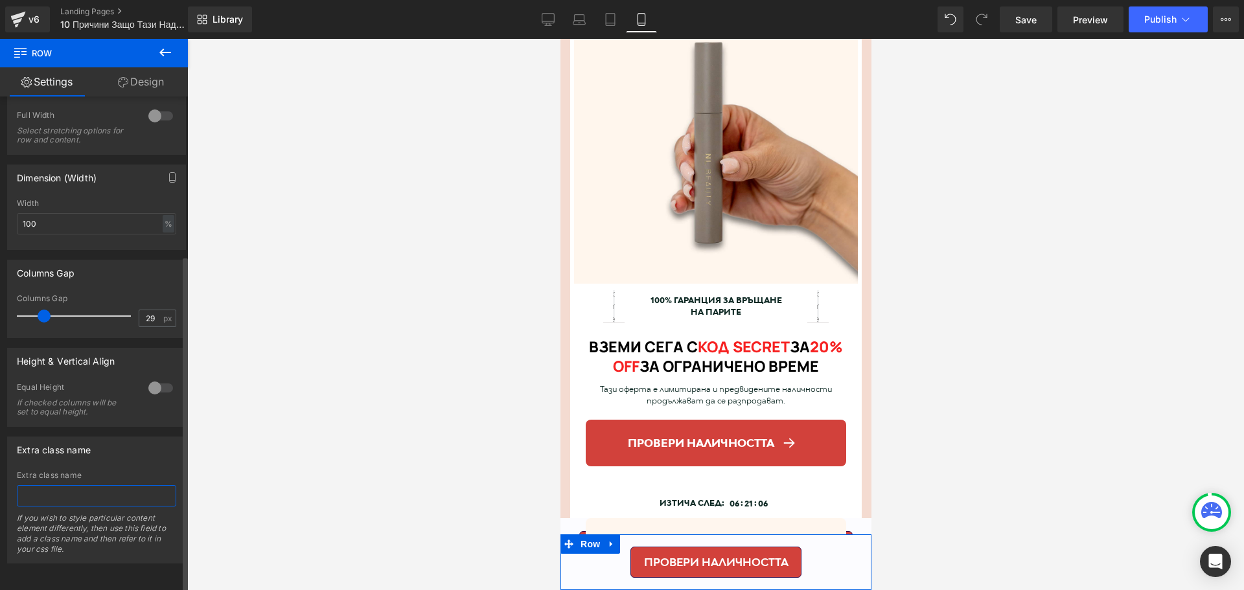
click at [70, 494] on input "text" at bounding box center [96, 495] width 159 height 21
type input "javycoffee-mobile-sticky-bar"
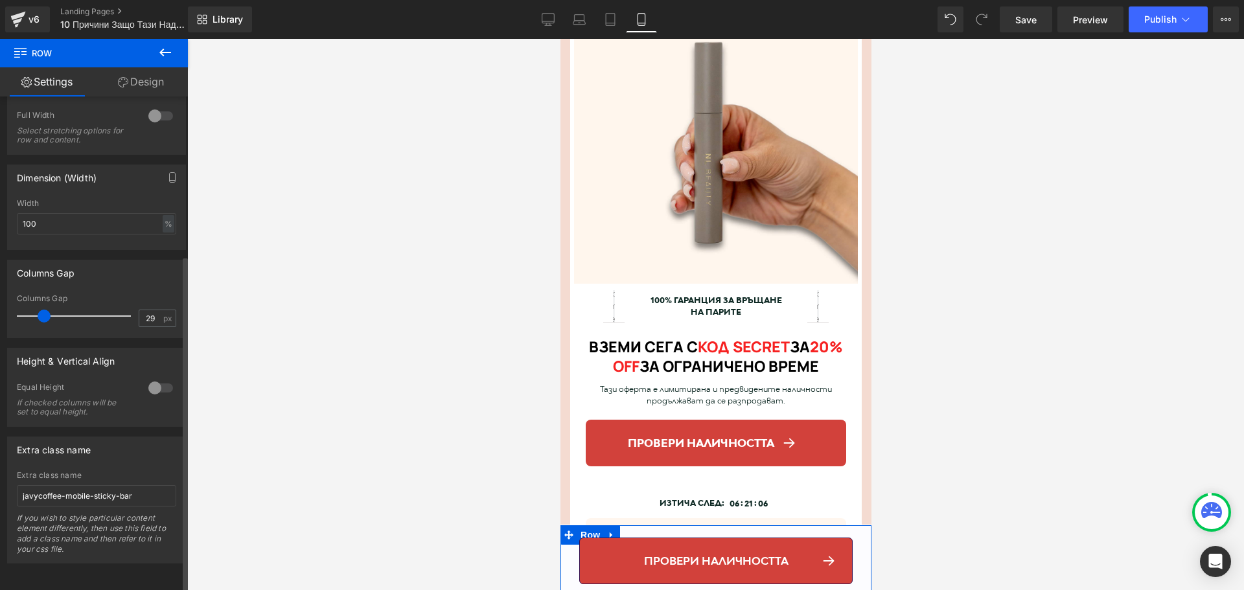
click at [128, 440] on div "Extra class name" at bounding box center [96, 449] width 177 height 25
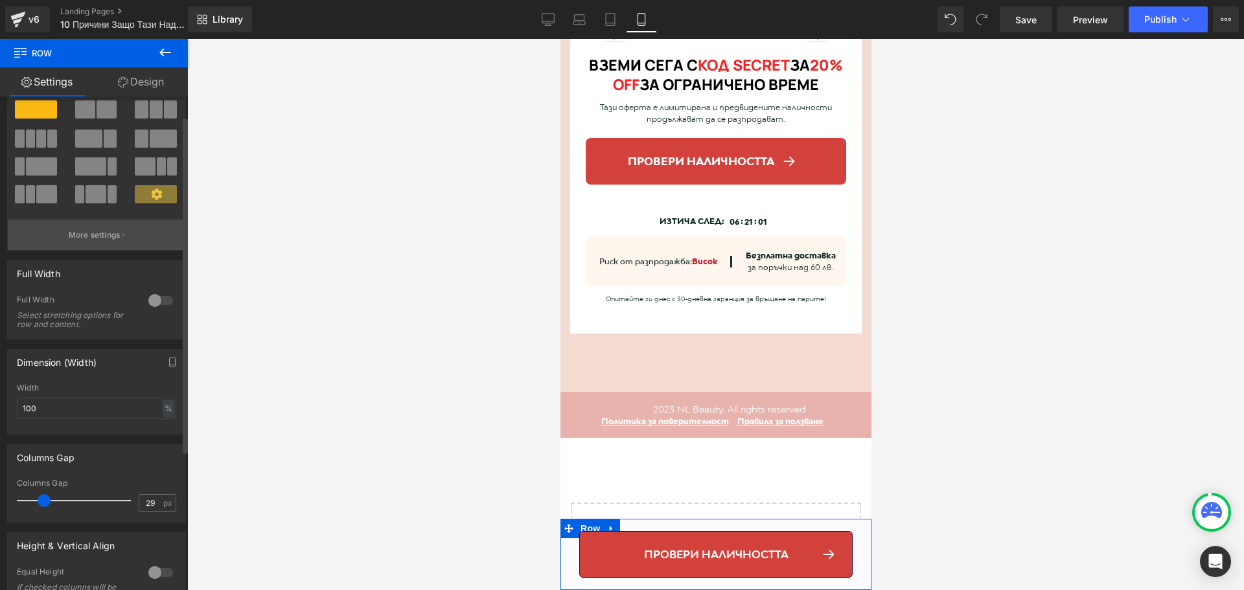
scroll to position [0, 0]
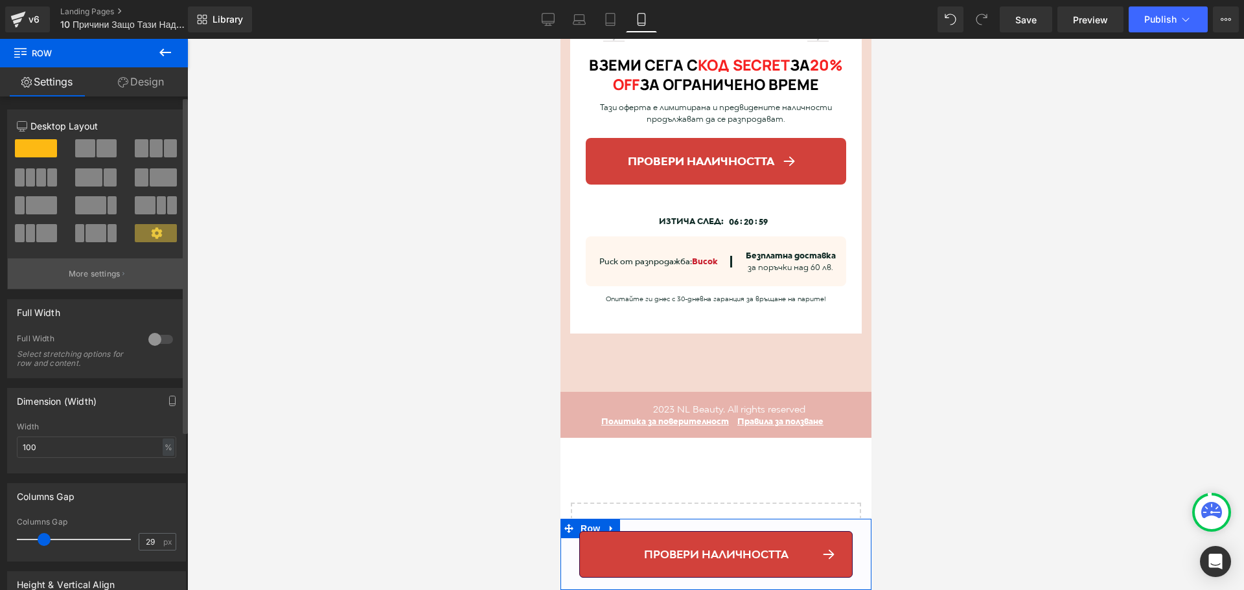
click at [106, 276] on p "More settings" at bounding box center [95, 274] width 52 height 12
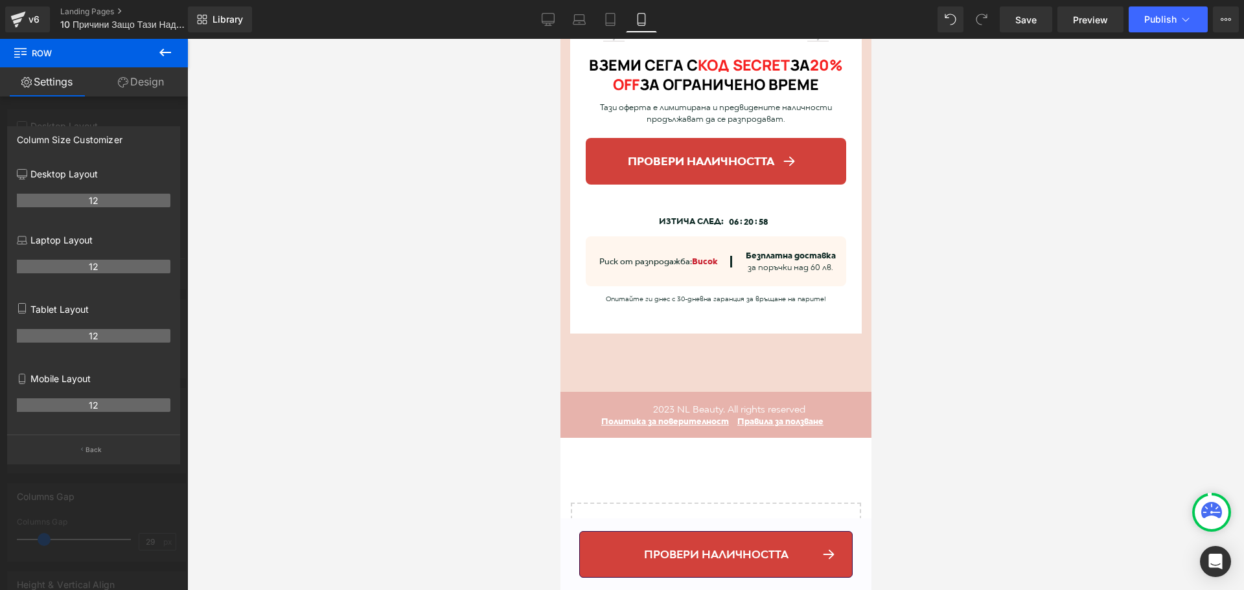
click at [157, 48] on button at bounding box center [165, 53] width 45 height 29
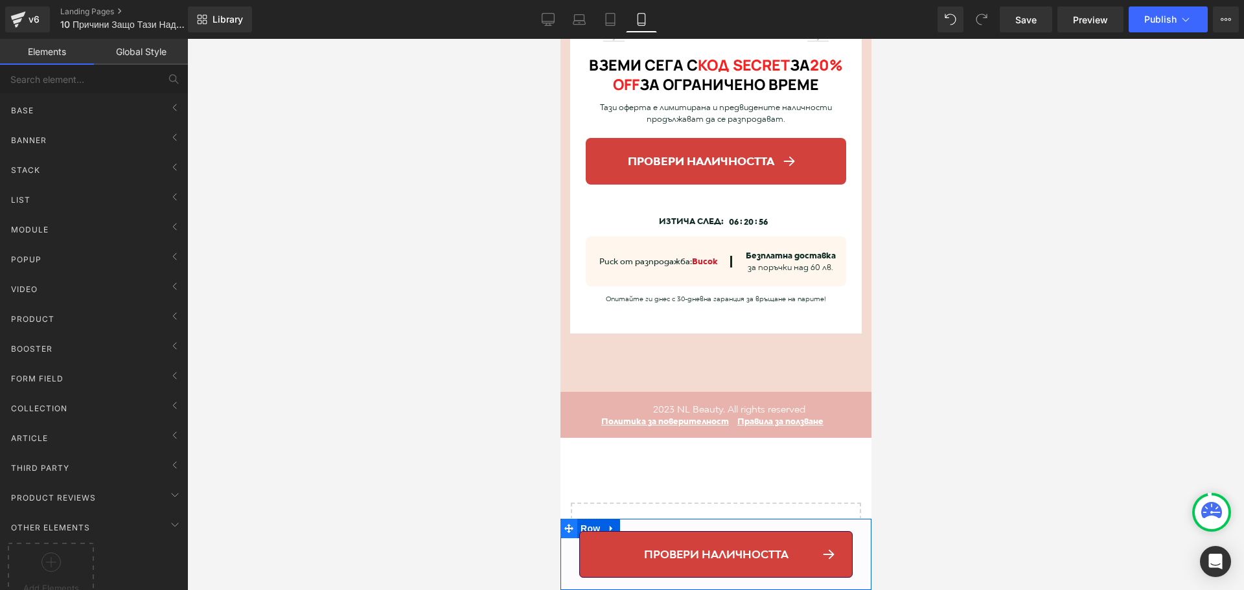
click at [569, 527] on icon at bounding box center [568, 529] width 9 height 10
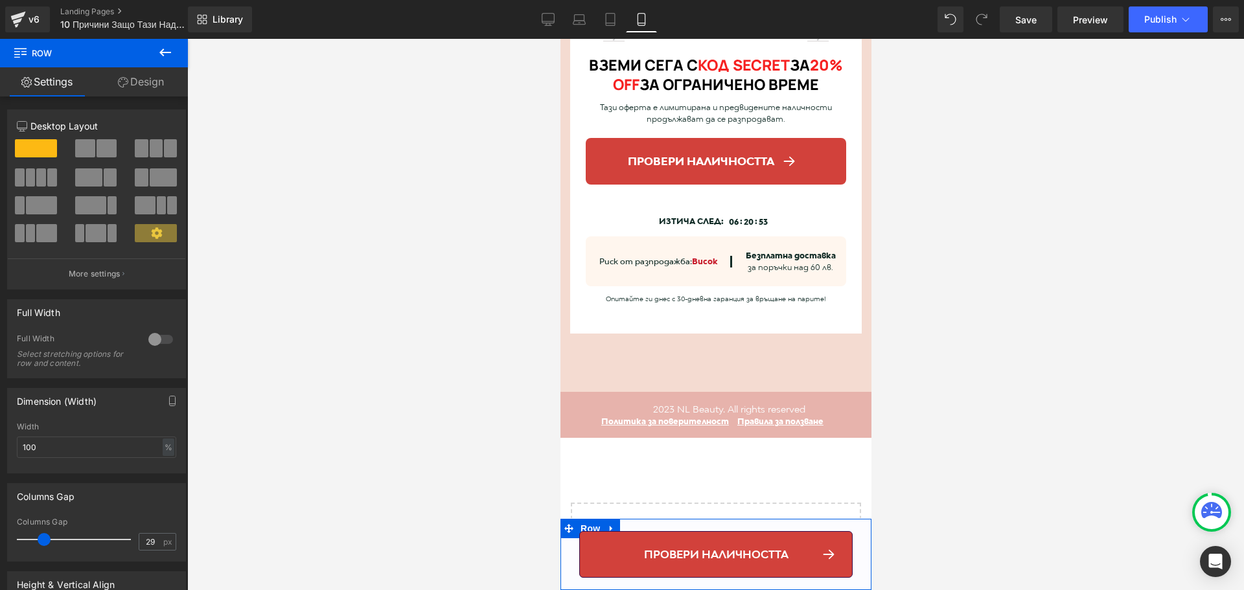
click at [139, 88] on link "Design" at bounding box center [141, 81] width 94 height 29
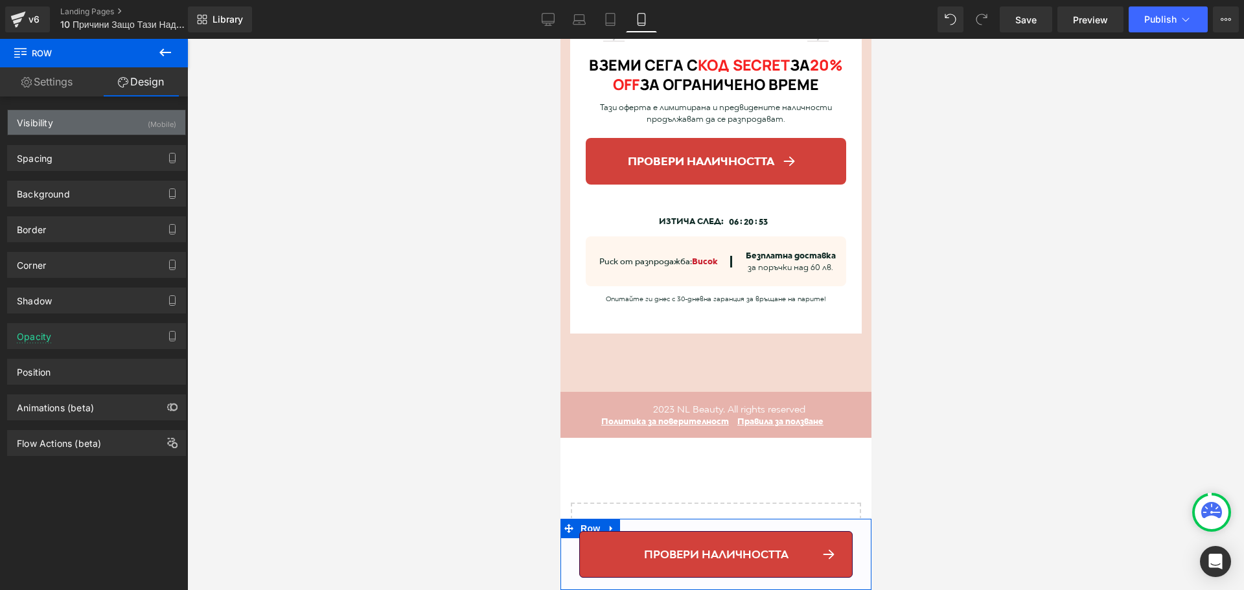
click at [60, 123] on div "Visibility (Mobile)" at bounding box center [96, 122] width 177 height 25
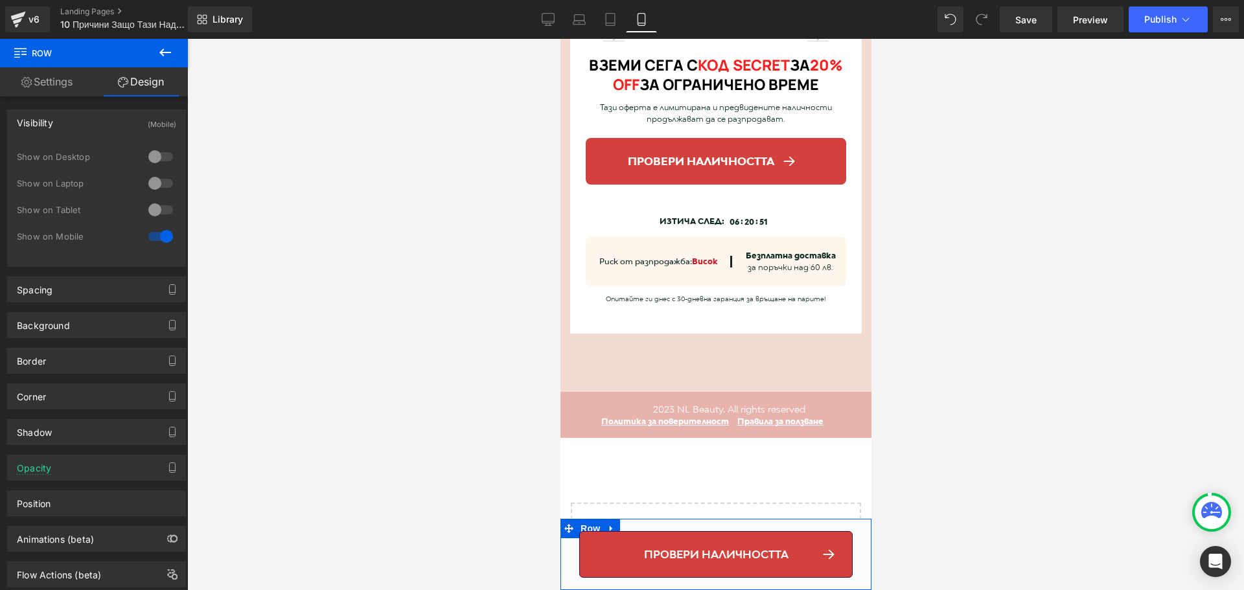
click at [153, 235] on div at bounding box center [160, 236] width 31 height 21
click at [148, 187] on div at bounding box center [160, 183] width 31 height 21
click at [168, 244] on div at bounding box center [160, 236] width 31 height 21
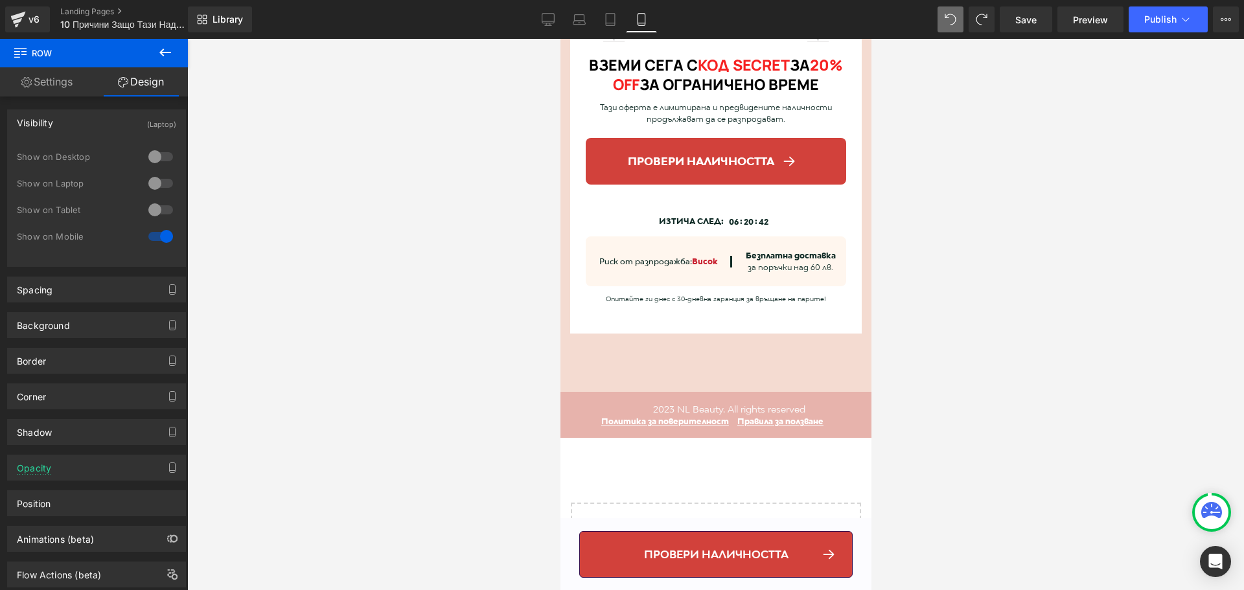
click at [968, 22] on div at bounding box center [965, 19] width 57 height 26
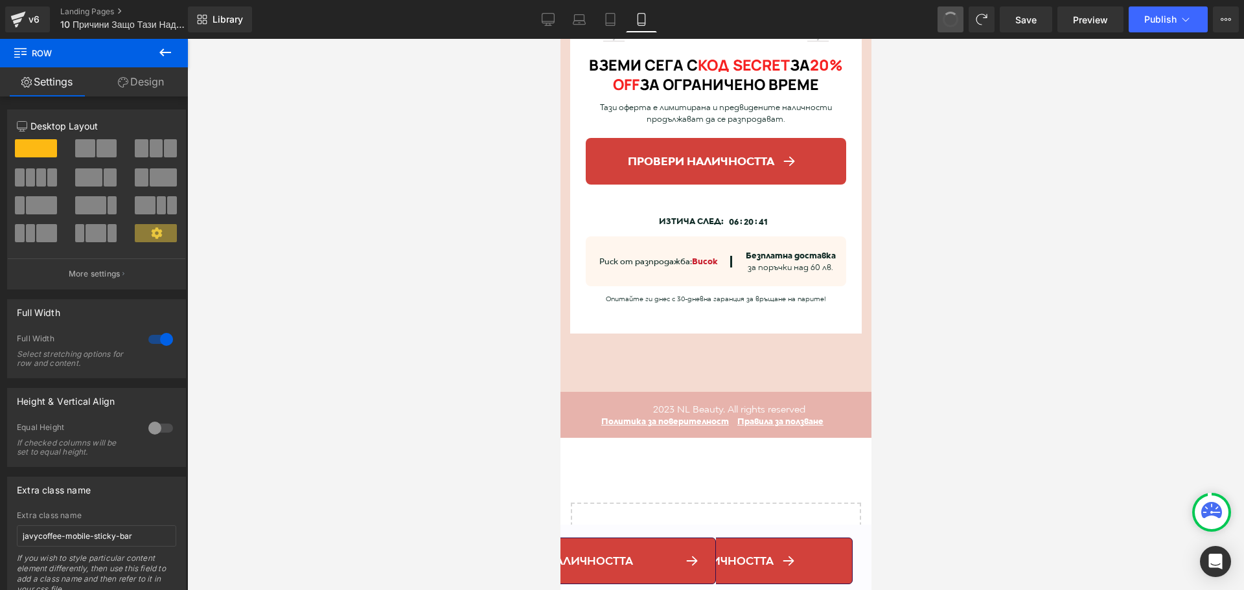
scroll to position [5458, 0]
